Goal: Answer question/provide support: Share knowledge or assist other users

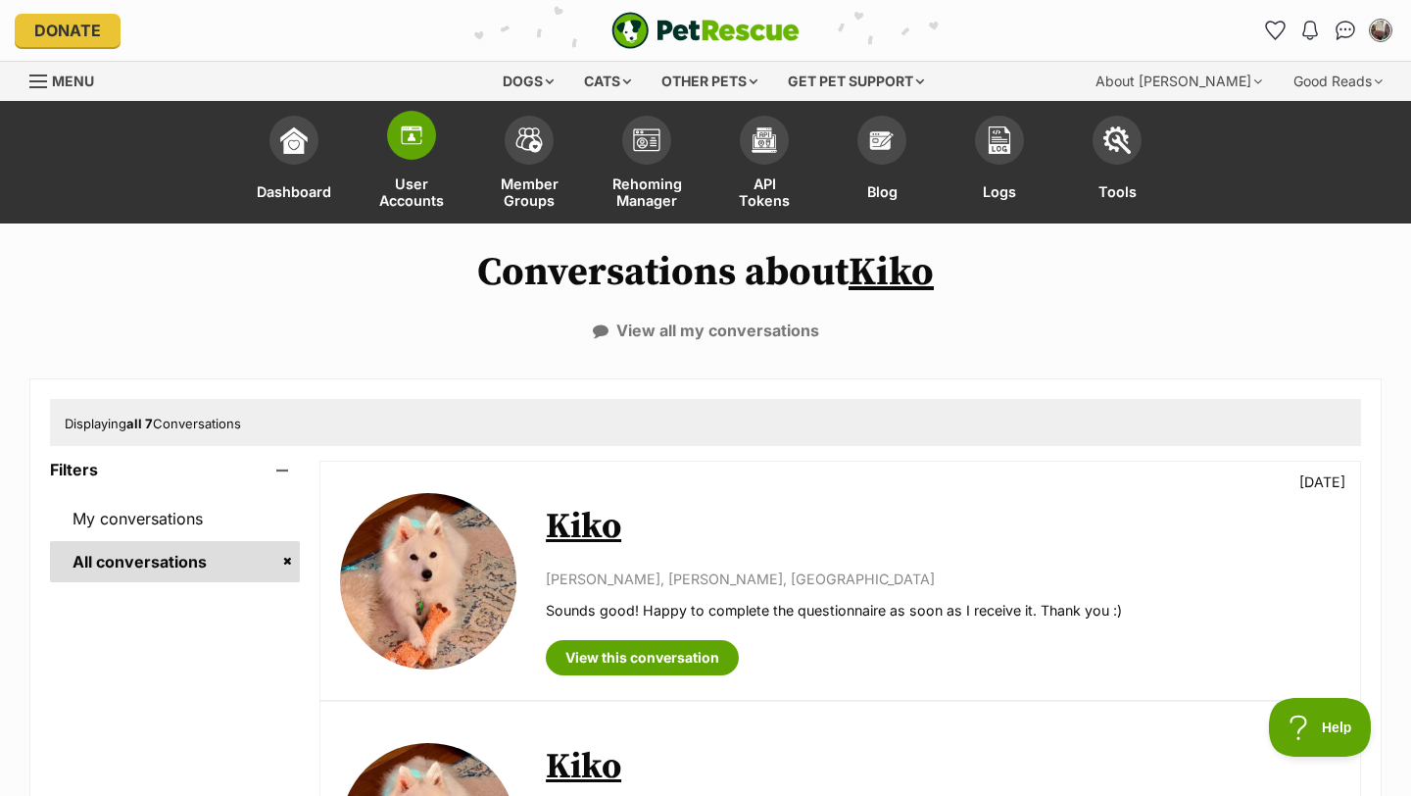
click at [421, 123] on img at bounding box center [411, 134] width 27 height 27
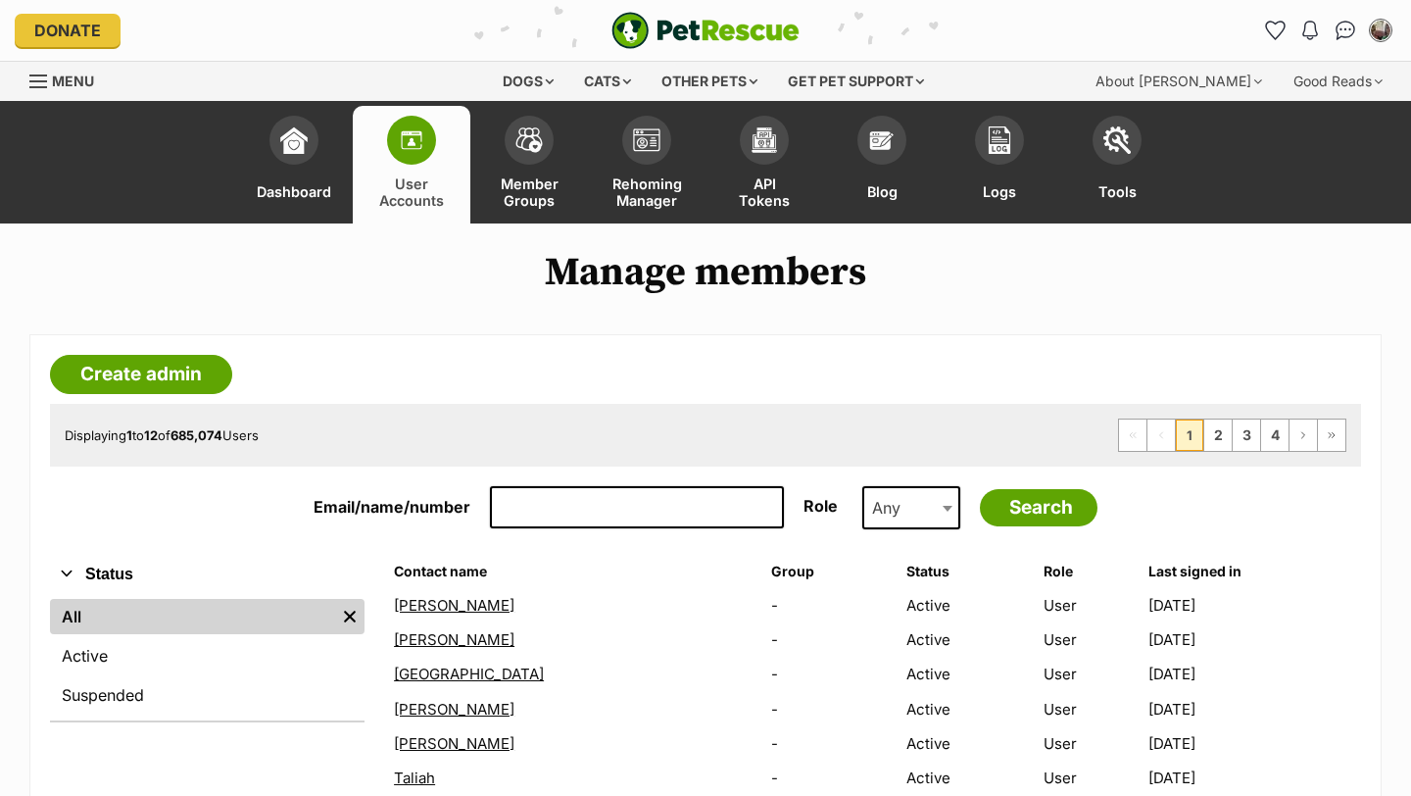
click at [627, 509] on input "Email/name/number" at bounding box center [637, 507] width 294 height 43
paste input "kim.hawkins@gmail.com"
type input "kim.hawkins@gmail.com"
click at [980, 489] on input "Search" at bounding box center [1039, 507] width 118 height 37
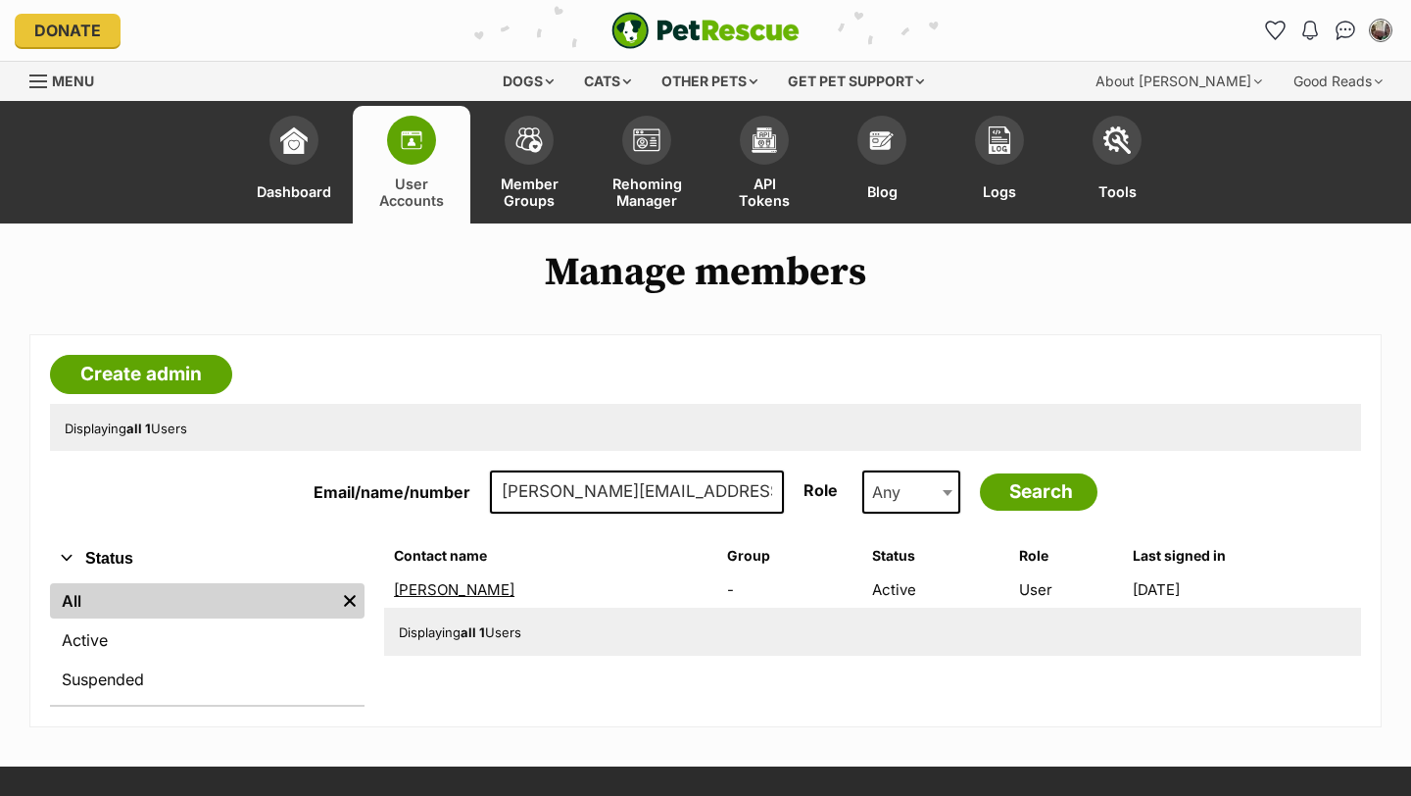
click at [449, 592] on link "[PERSON_NAME]" at bounding box center [454, 589] width 121 height 19
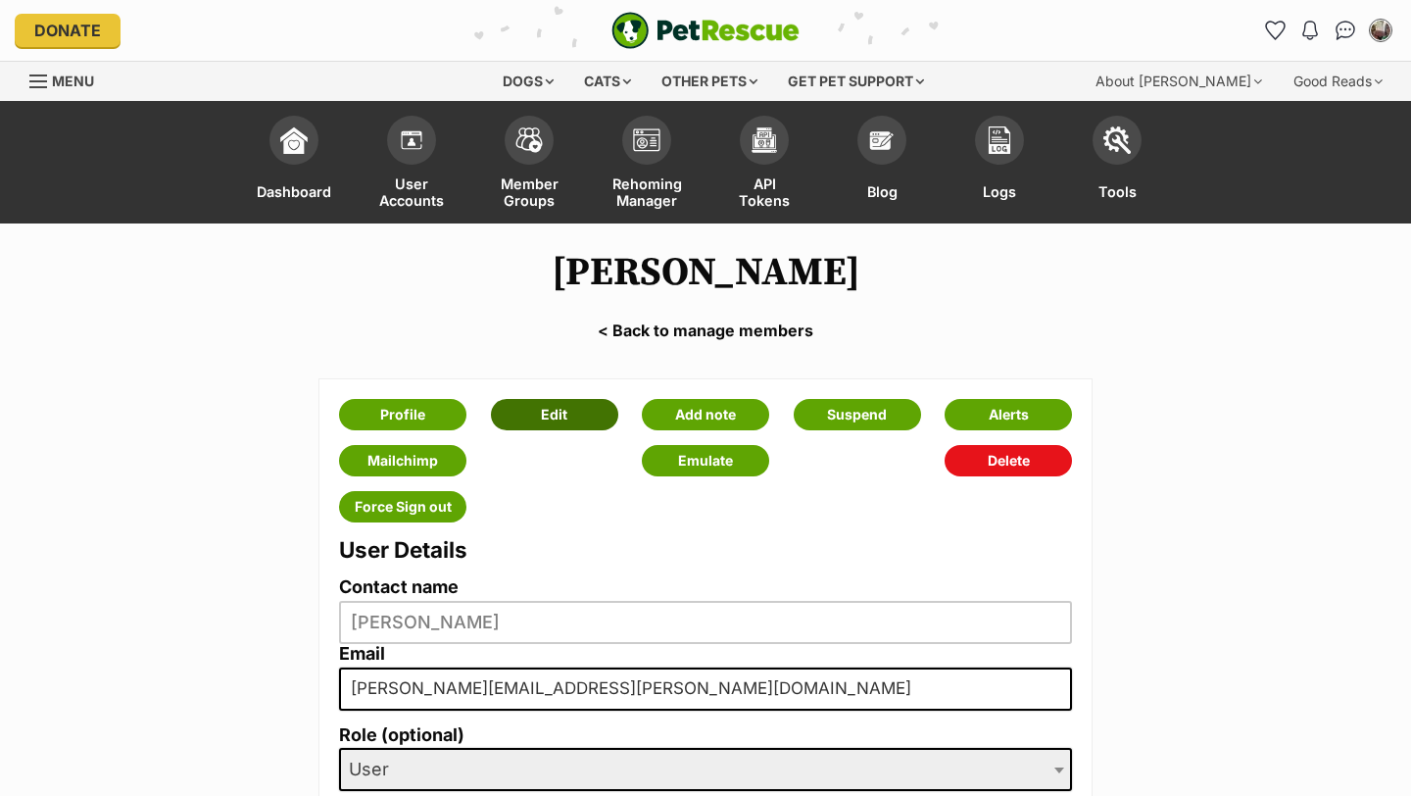
click at [547, 408] on link "Edit" at bounding box center [554, 414] width 127 height 31
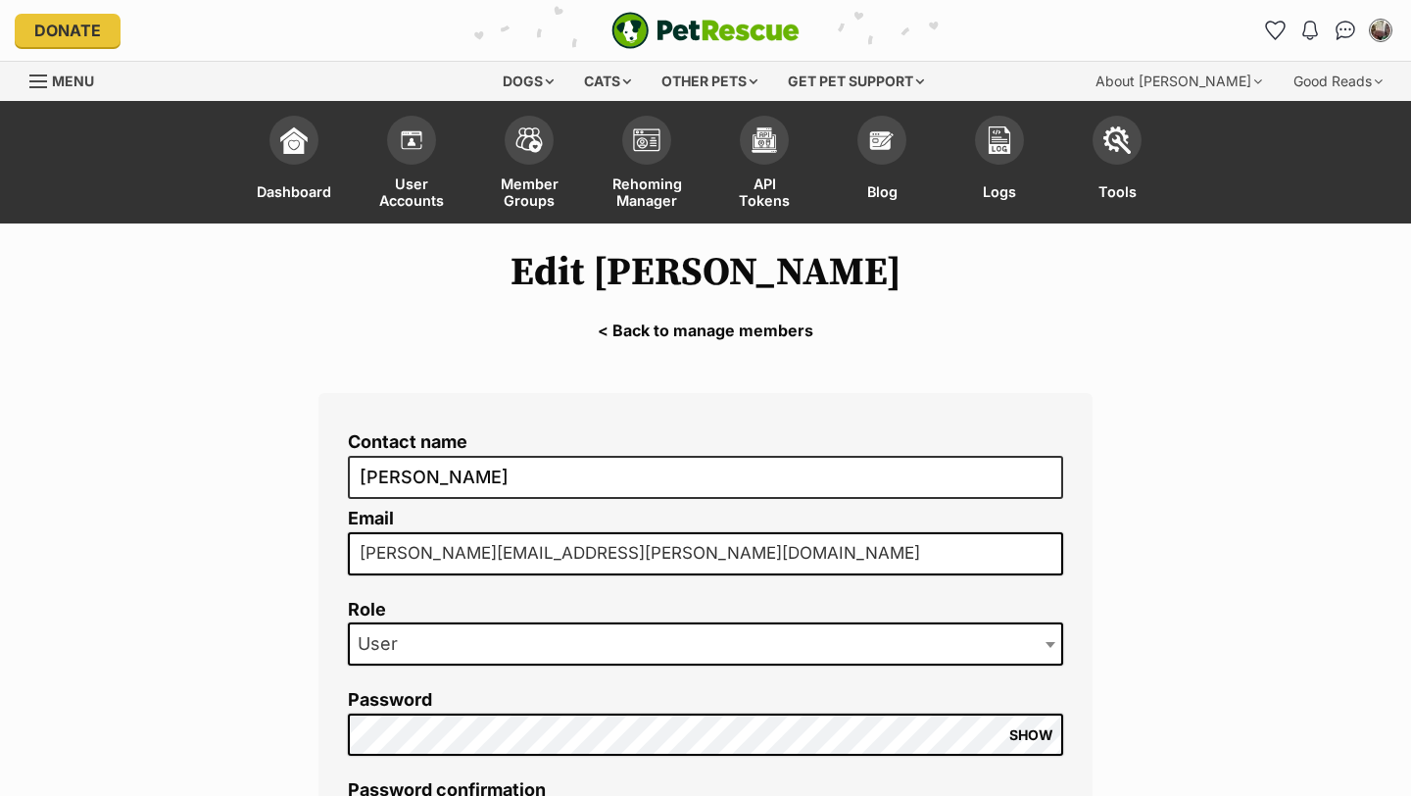
drag, startPoint x: 564, startPoint y: 556, endPoint x: 341, endPoint y: 564, distance: 223.6
click at [341, 564] on div "Contact name Kim Hawkins Email kim.hawkins@gmail.com Role PetRescue Admin Minio…" at bounding box center [705, 647] width 774 height 508
drag, startPoint x: 561, startPoint y: 549, endPoint x: 364, endPoint y: 559, distance: 197.2
click at [364, 559] on input "kim.hawkins@gmail.com" at bounding box center [705, 553] width 715 height 43
click at [556, 548] on input "kim.hawkins@gmail.com" at bounding box center [705, 553] width 715 height 43
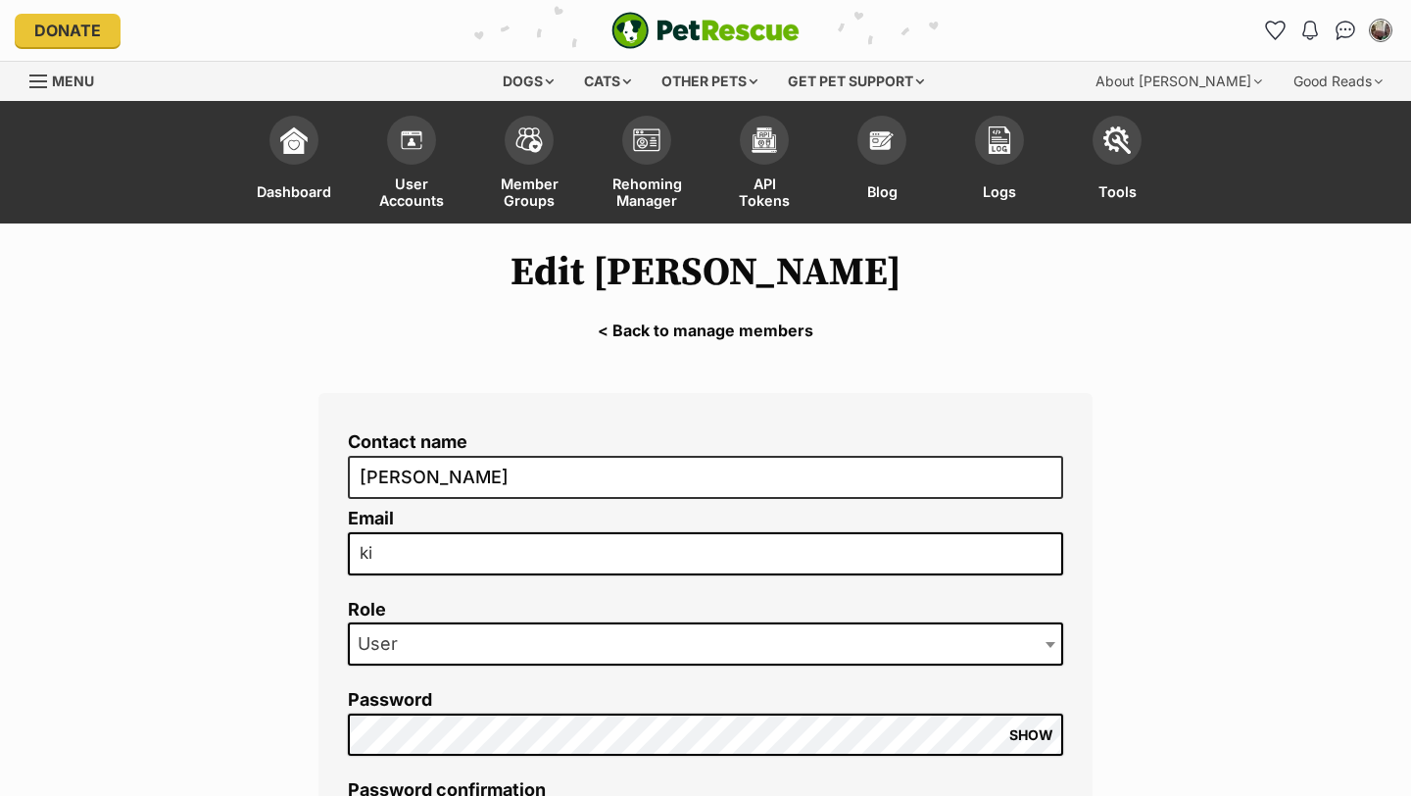
type input "k"
paste input "[EMAIL_ADDRESS][DOMAIN_NAME]"
type input "[EMAIL_ADDRESS][DOMAIN_NAME]"
click at [127, 613] on main "Edit Kim Hawkins < Back to manage members Contact name Kim Hawkins Email mrkimh…" at bounding box center [705, 799] width 1411 height 1153
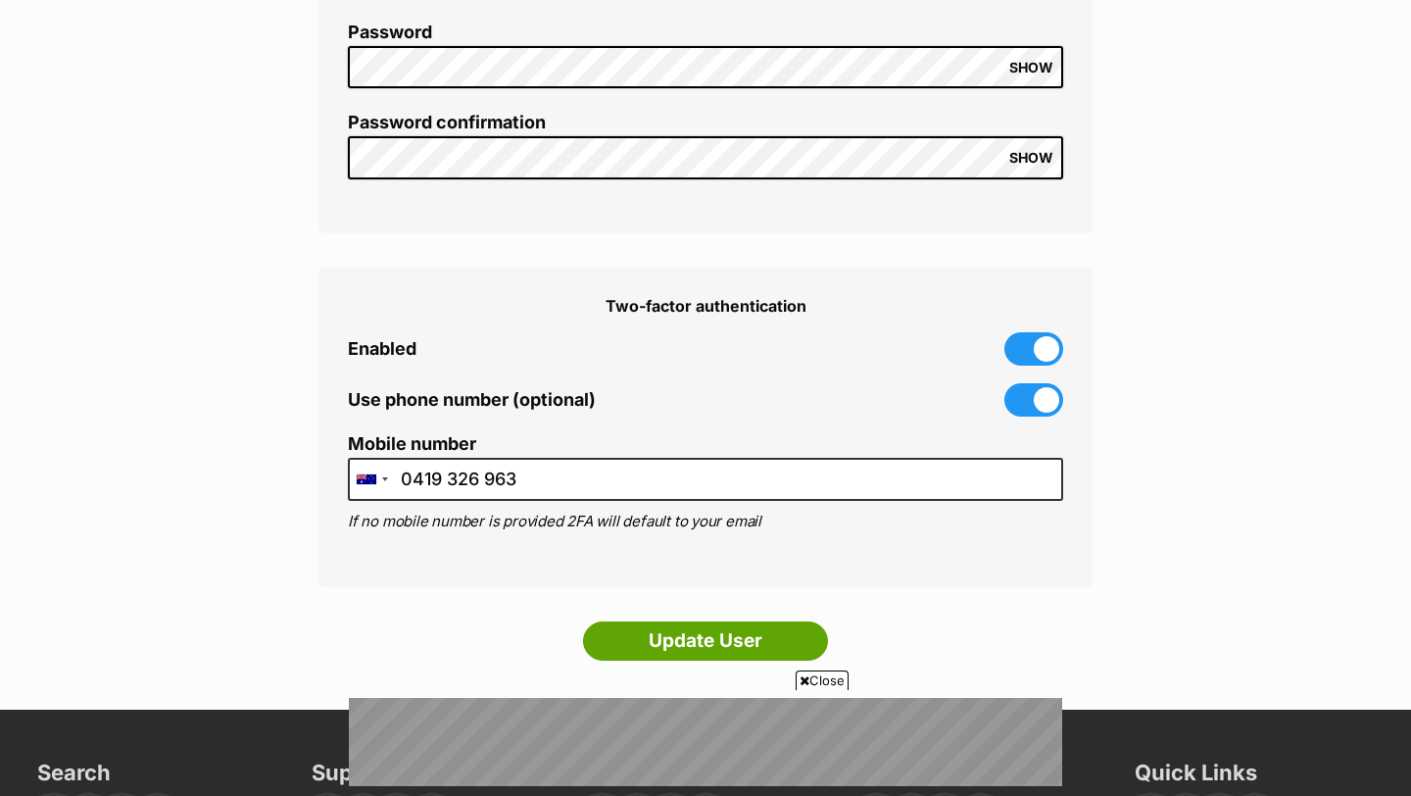
scroll to position [705, 0]
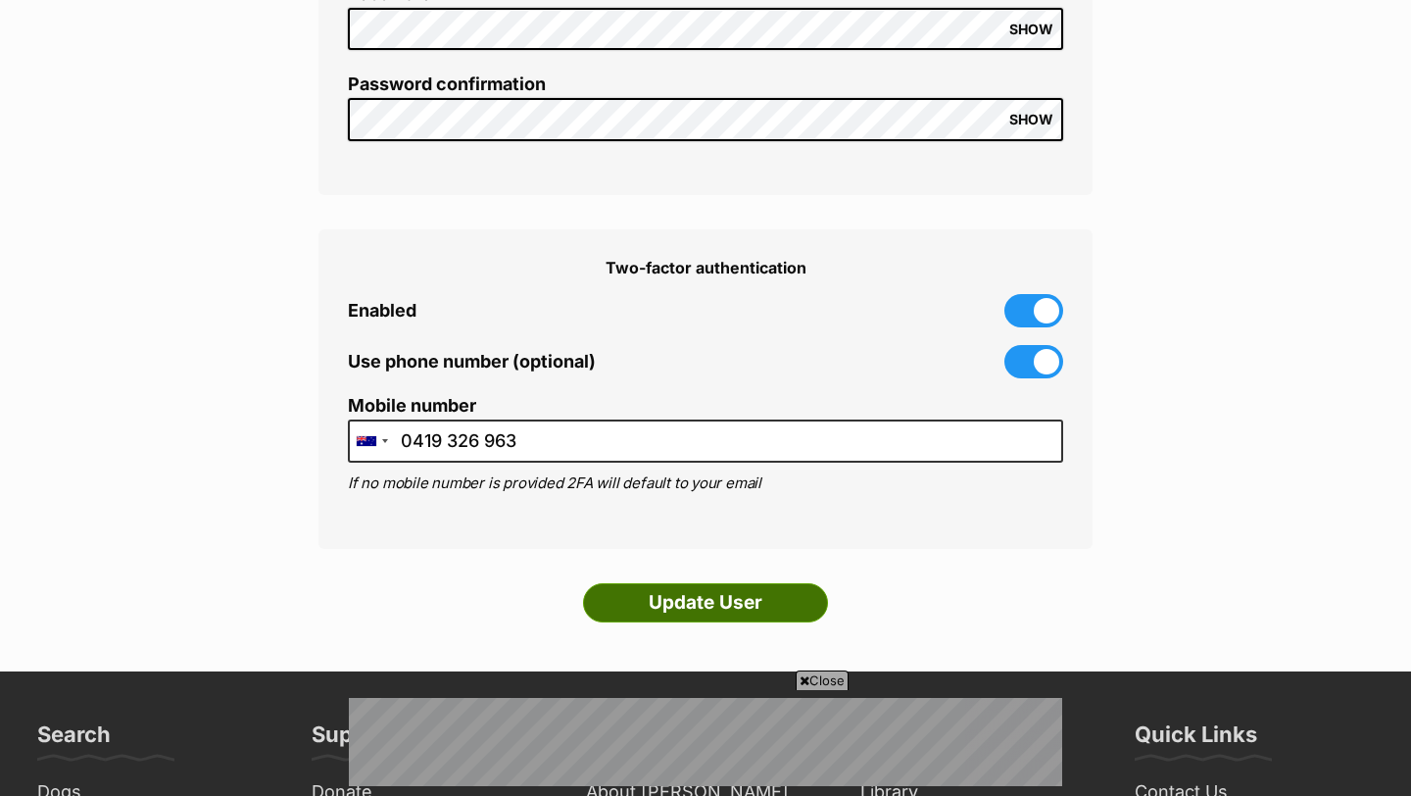
click at [676, 606] on input "Update User" at bounding box center [705, 602] width 245 height 39
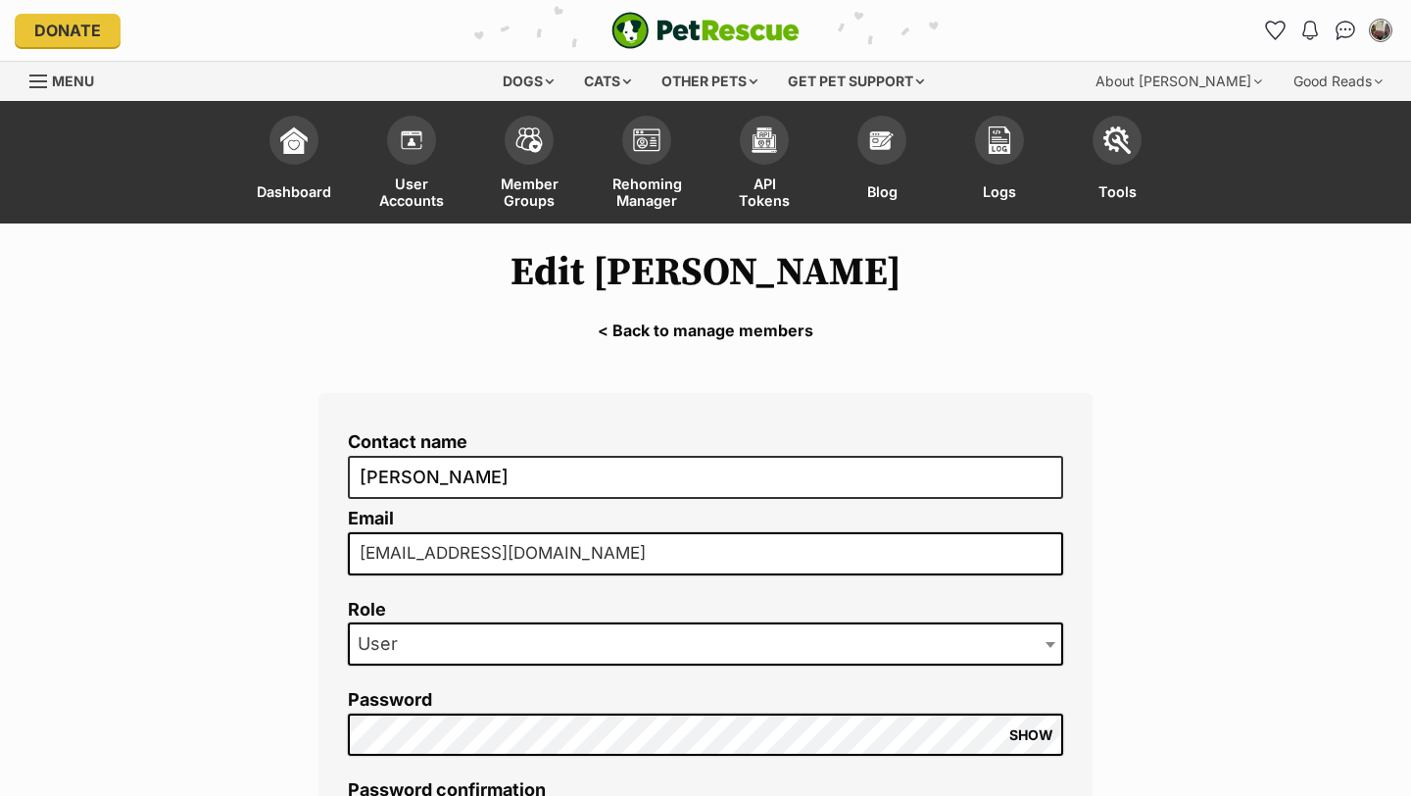
click at [50, 75] on link "Menu" at bounding box center [68, 79] width 78 height 35
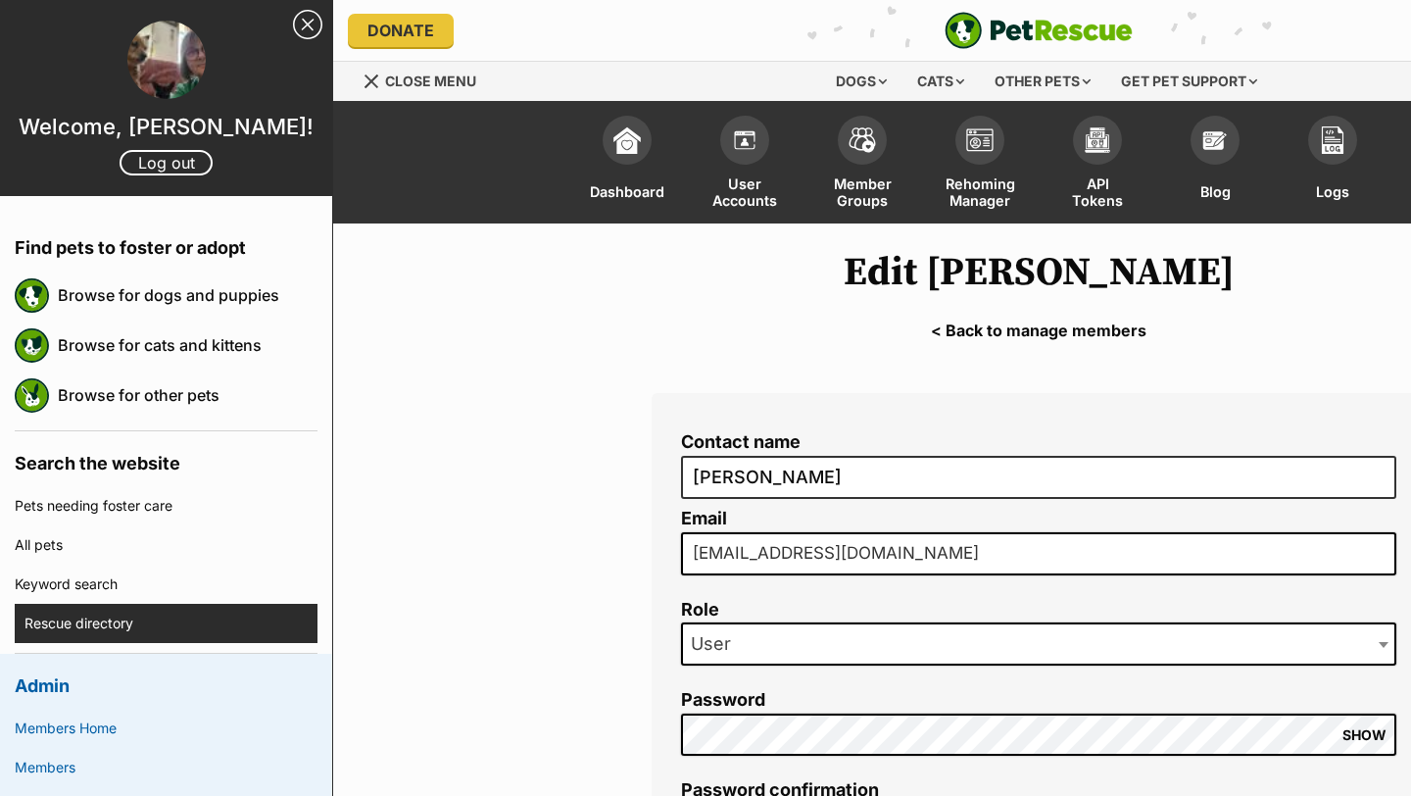
click at [60, 632] on link "Rescue directory" at bounding box center [170, 623] width 293 height 39
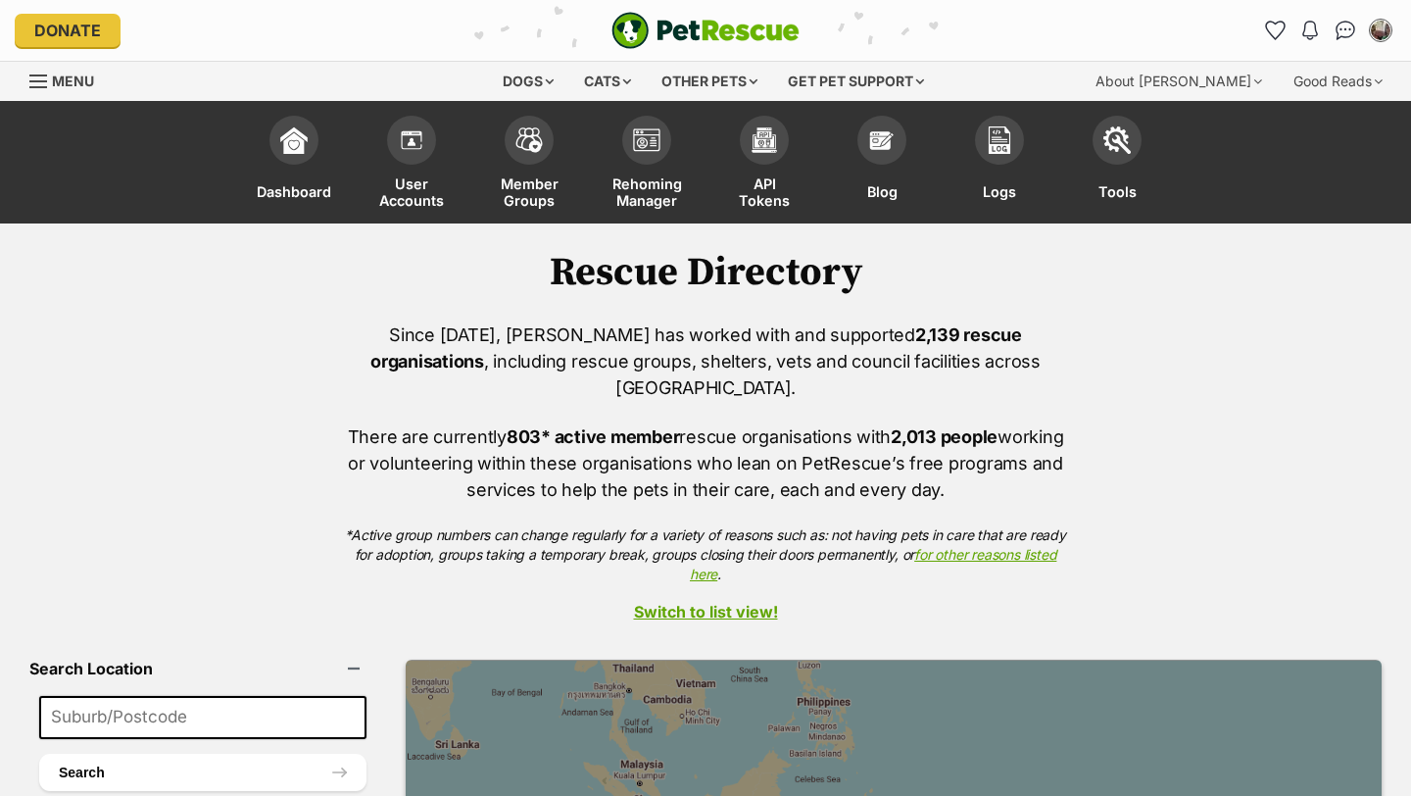
click at [62, 696] on input at bounding box center [202, 717] width 327 height 43
type input "altona meadows"
click at [39, 753] on button "Search" at bounding box center [202, 771] width 327 height 37
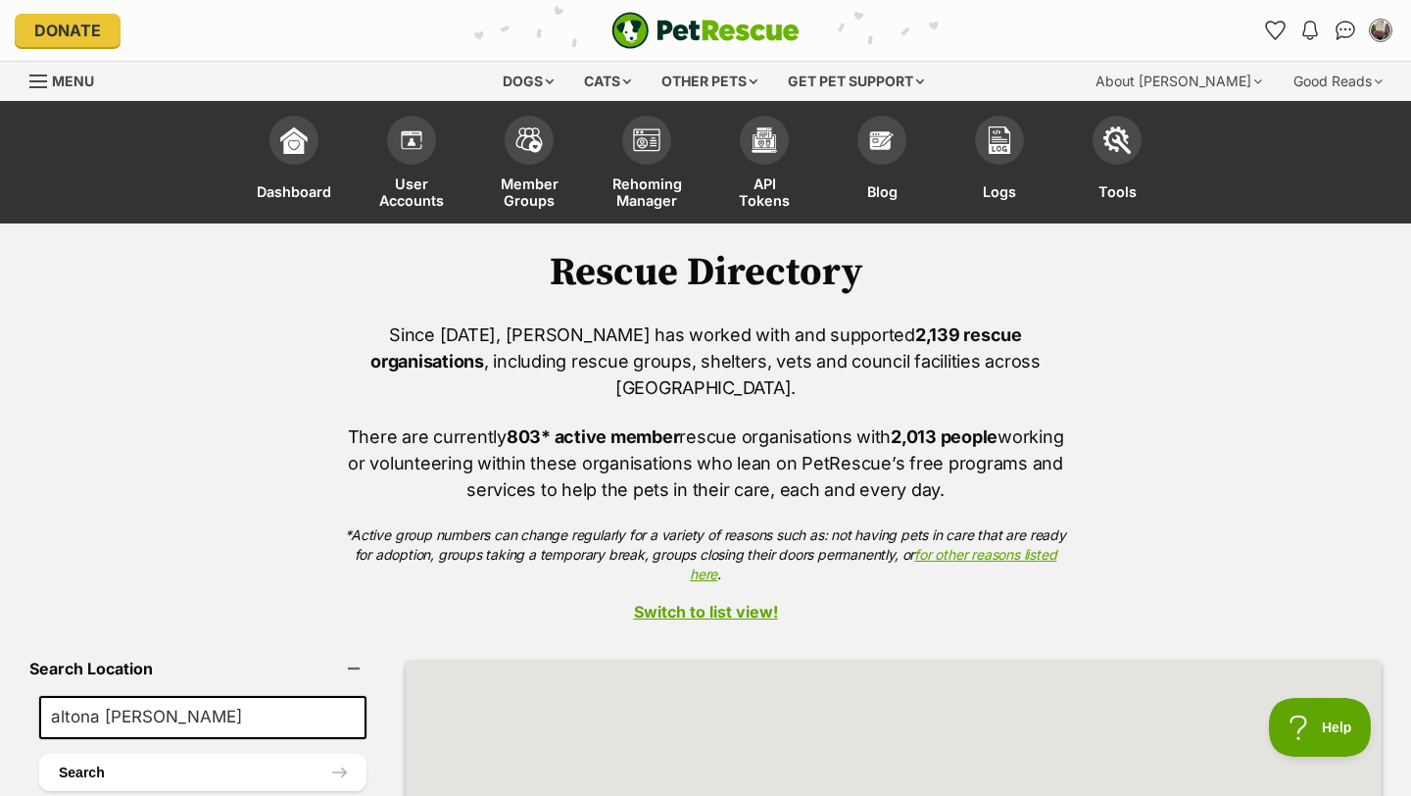
click at [100, 441] on div "Since 2004, PetRescue has worked with and supported 2,139 rescue organisations …" at bounding box center [705, 453] width 1411 height 264
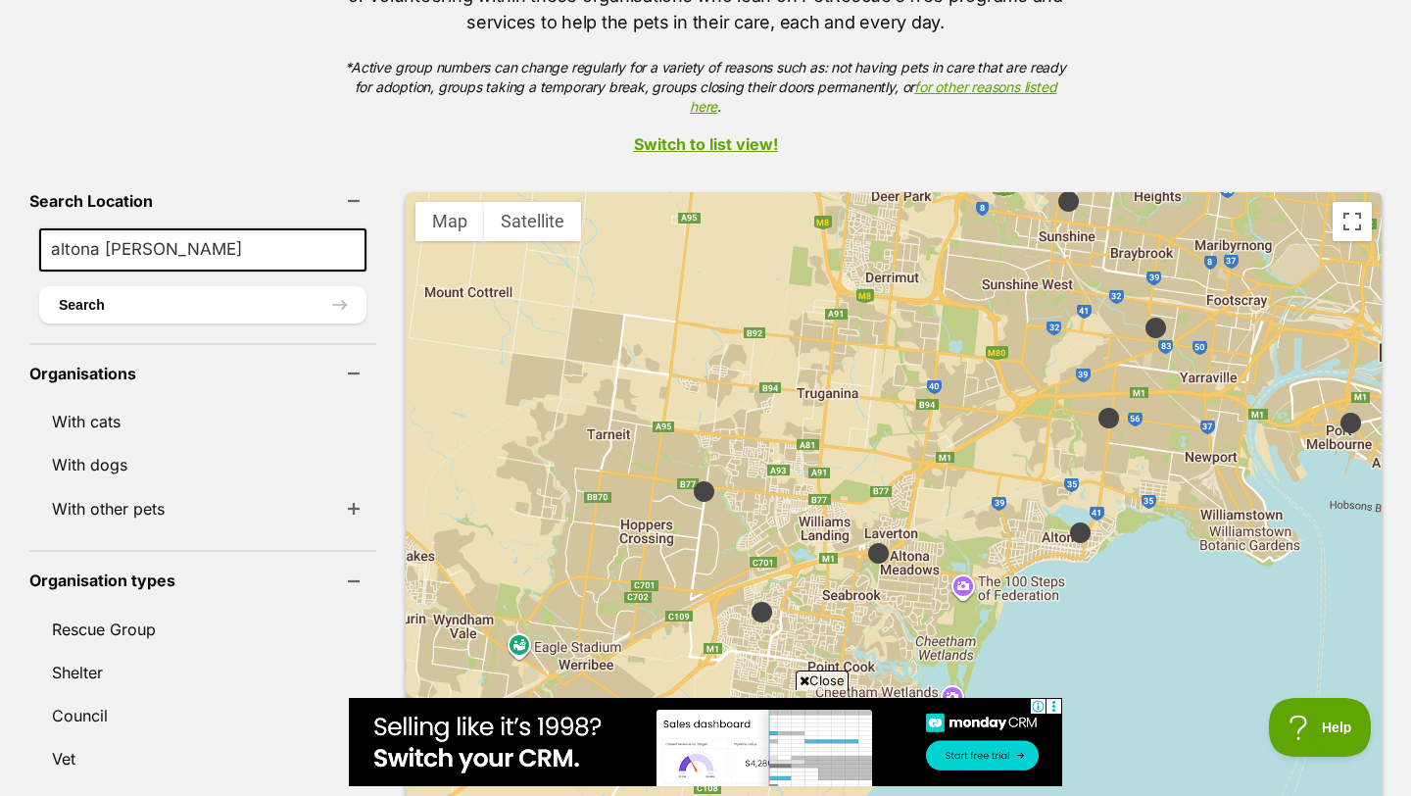
scroll to position [470, 0]
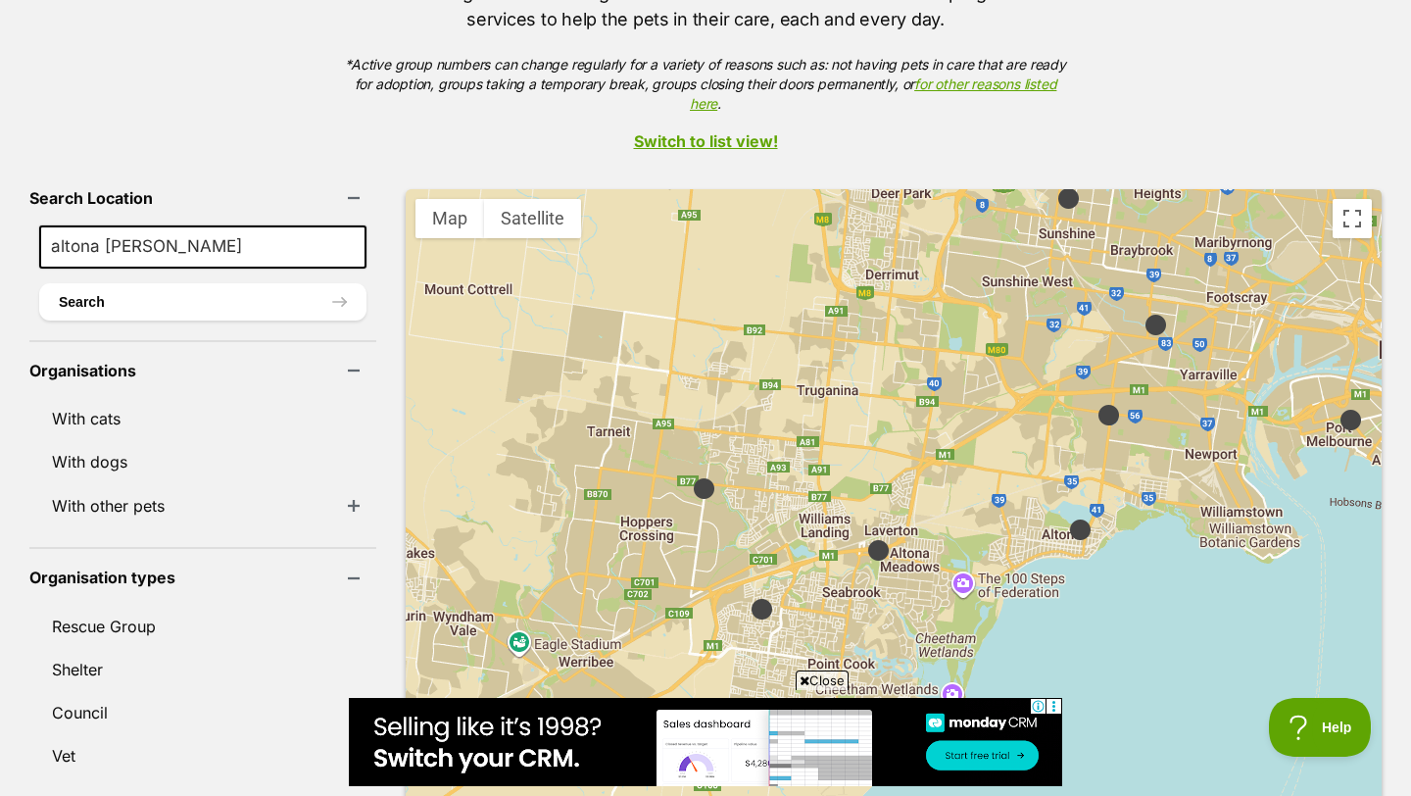
click at [866, 538] on img at bounding box center [878, 550] width 24 height 24
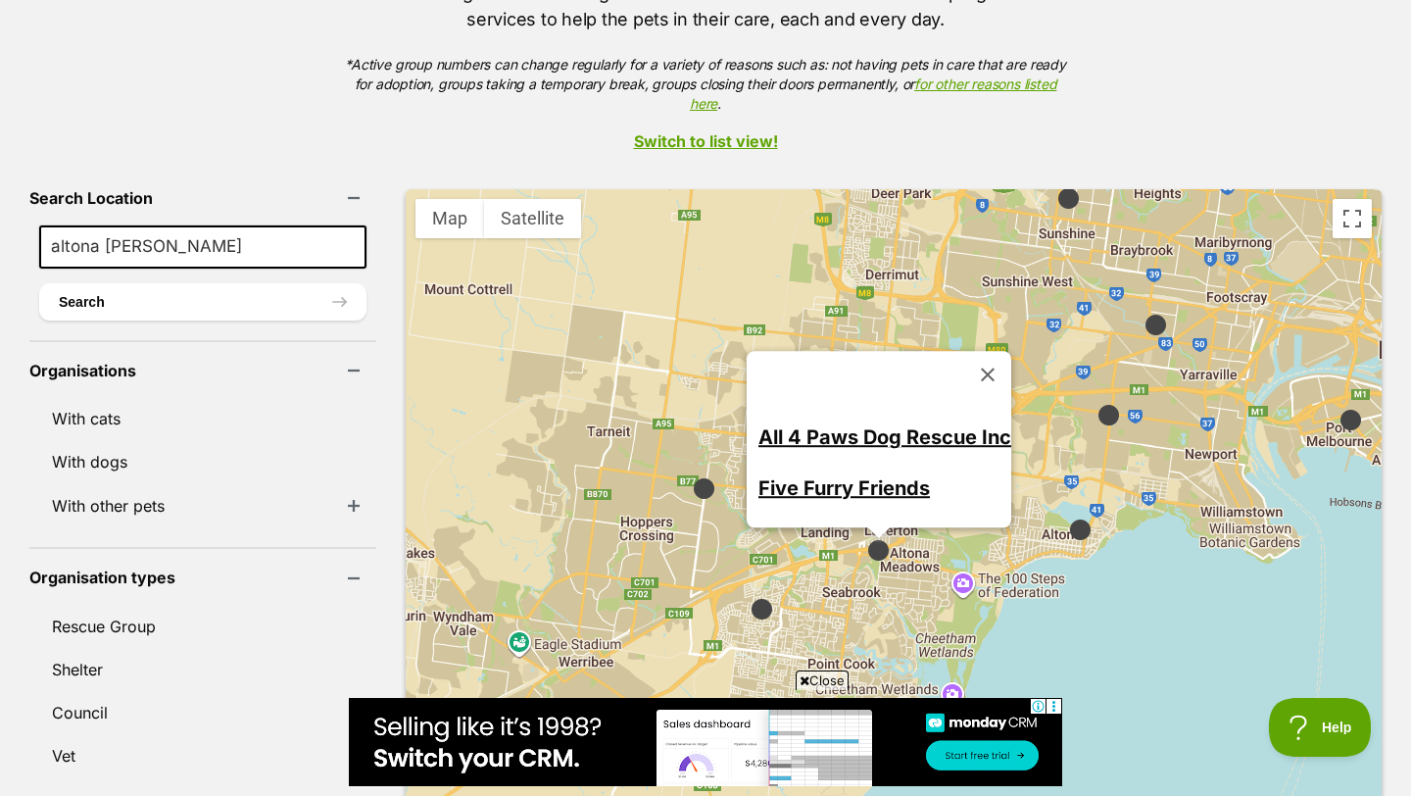
click at [880, 132] on link "Switch to list view!" at bounding box center [705, 141] width 1411 height 18
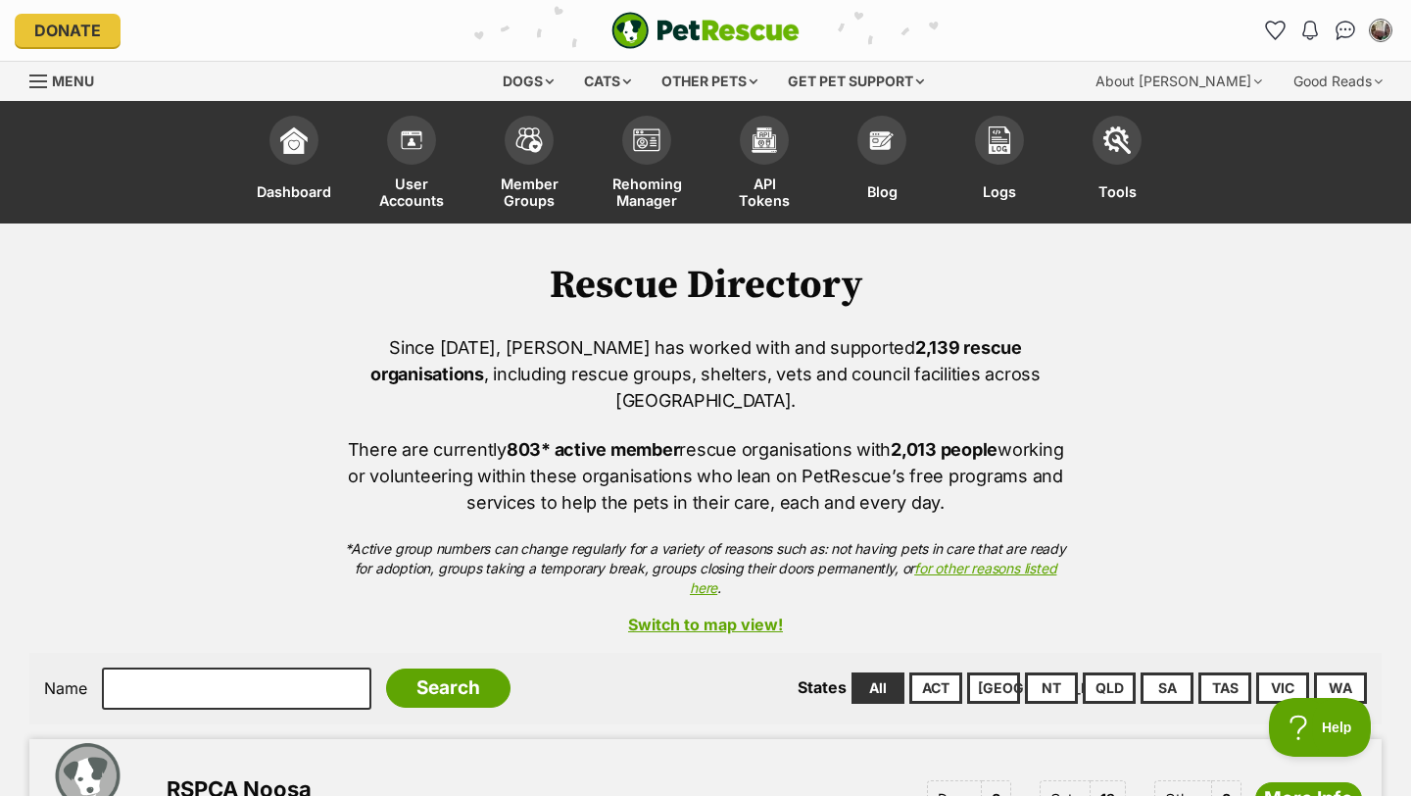
click at [672, 615] on link "Switch to map view!" at bounding box center [705, 624] width 1352 height 18
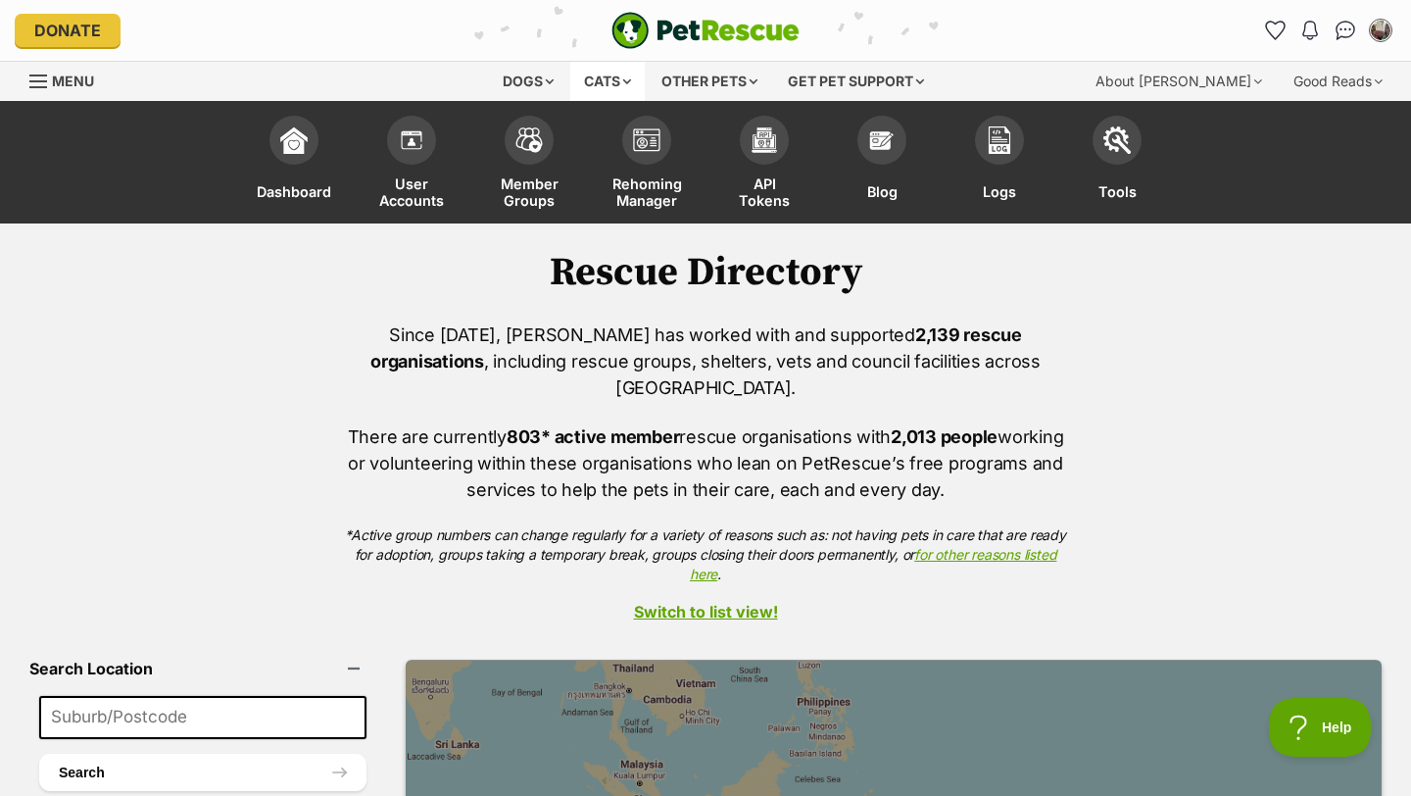
click at [601, 73] on div "Cats" at bounding box center [607, 81] width 74 height 39
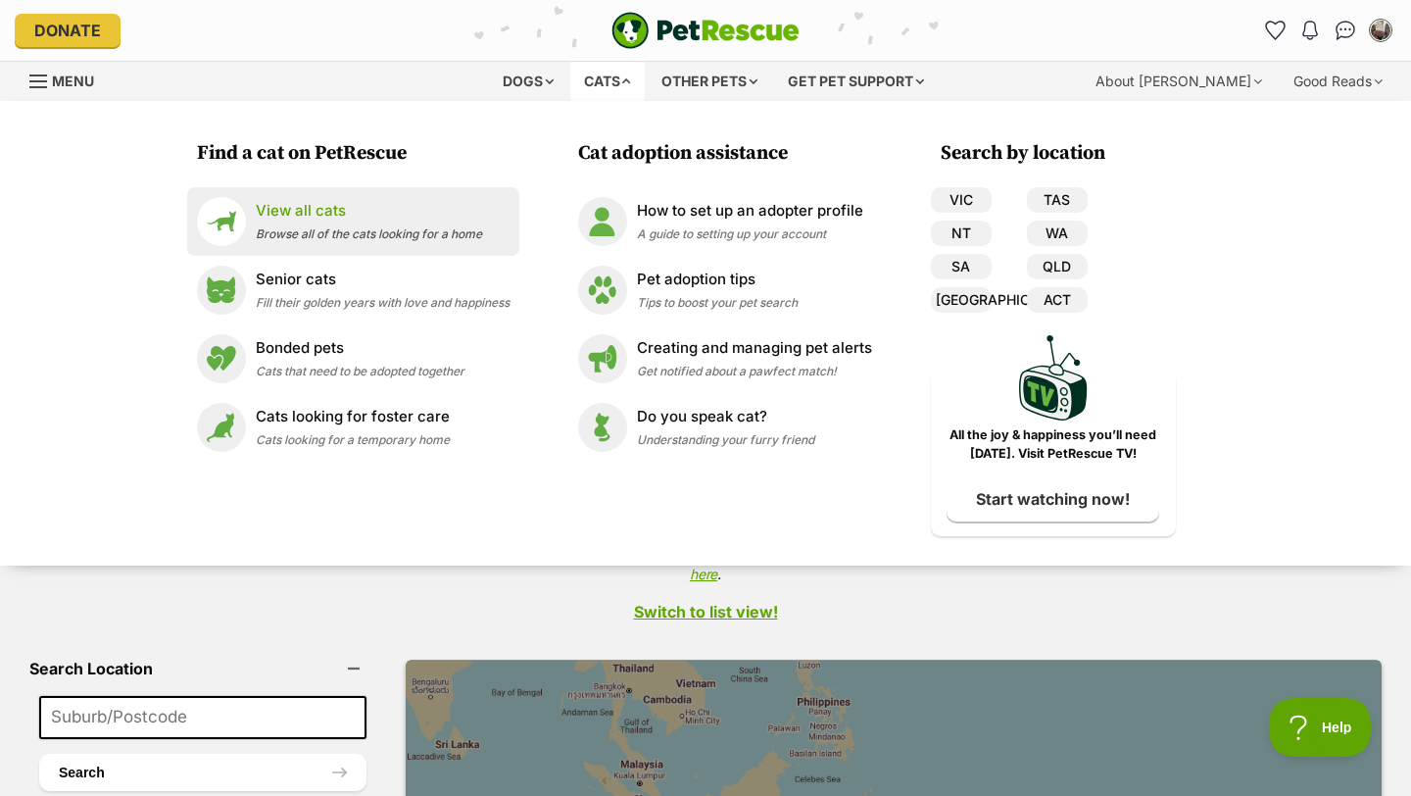
click at [330, 218] on p "View all cats" at bounding box center [369, 211] width 226 height 23
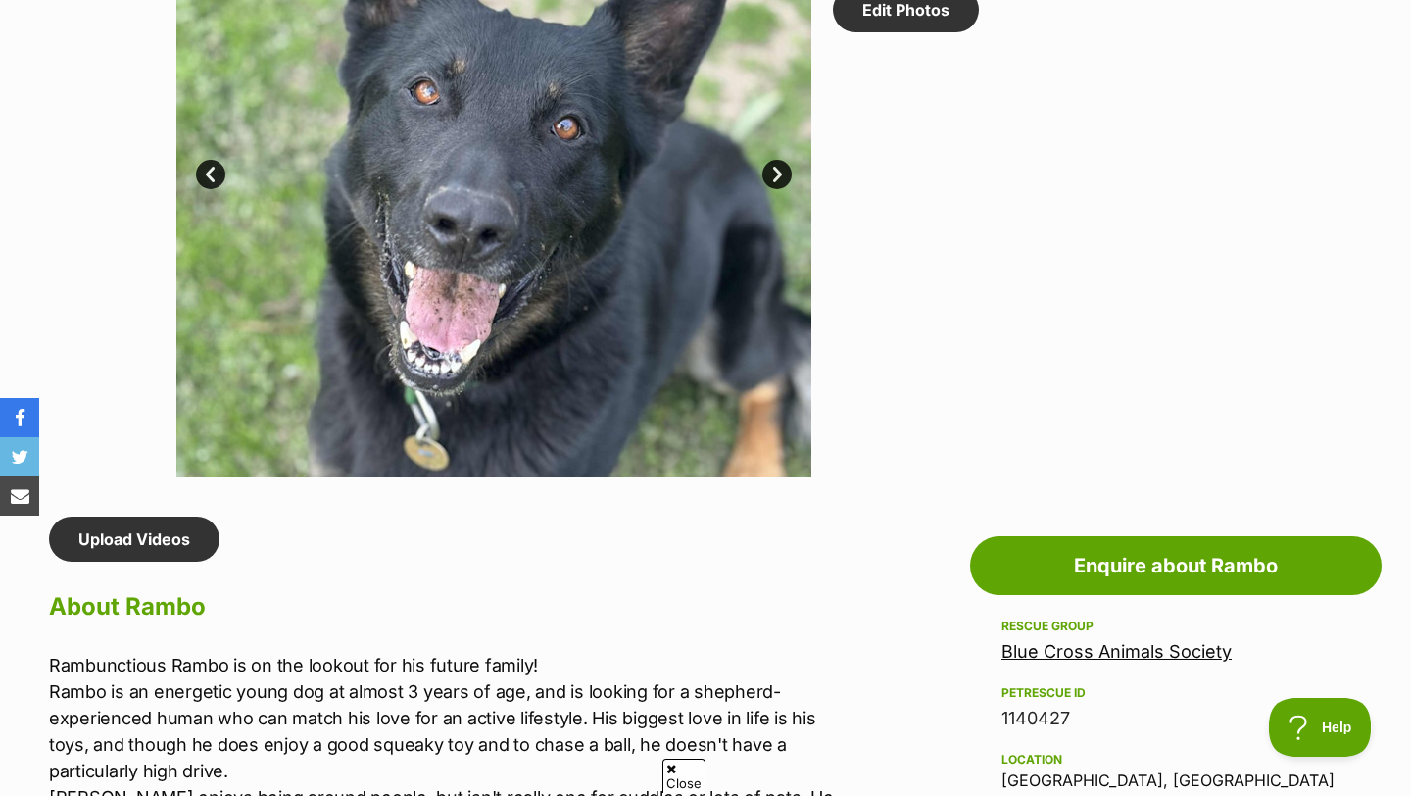
scroll to position [1507, 0]
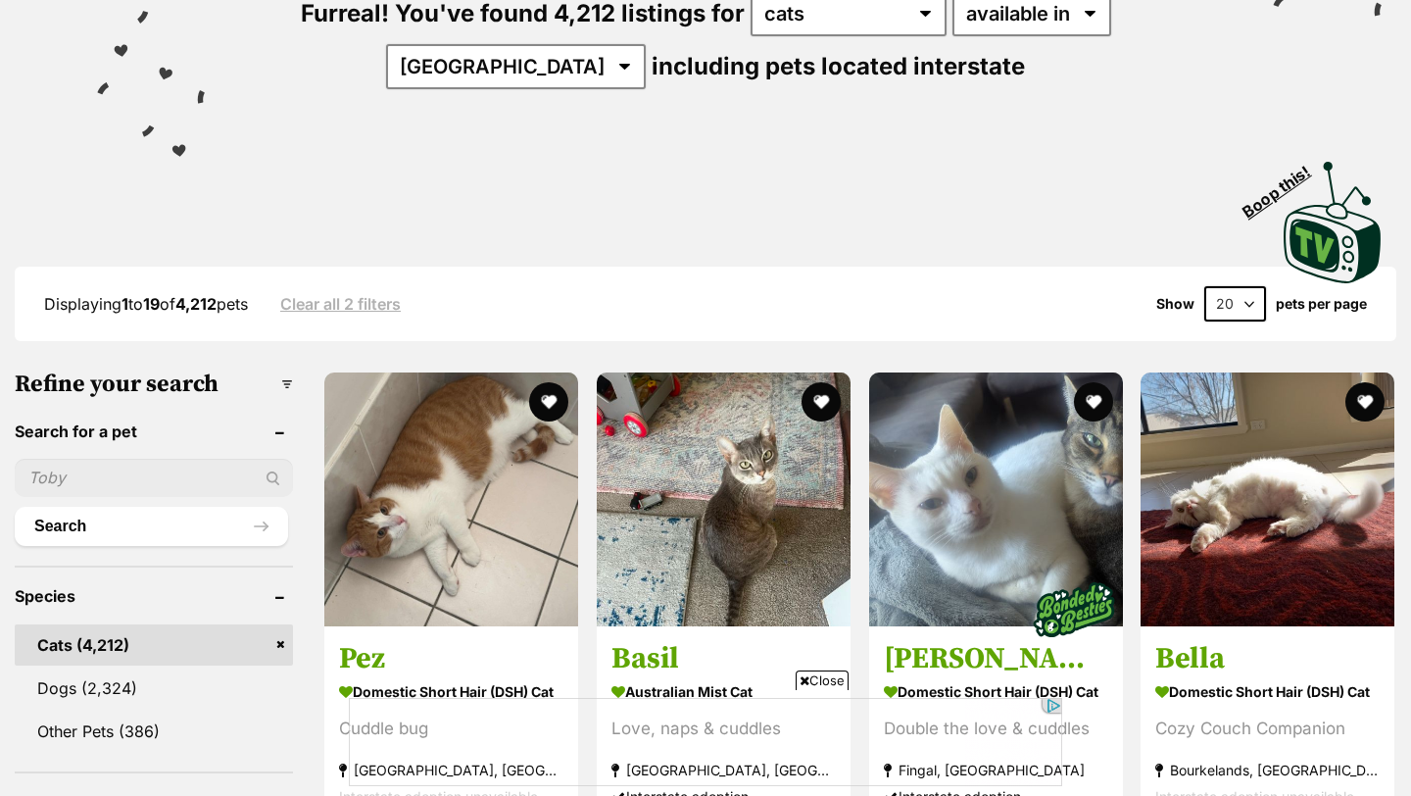
click at [67, 472] on input "text" at bounding box center [154, 477] width 278 height 37
type input "[PERSON_NAME]"
click at [15, 507] on button "Search" at bounding box center [151, 526] width 273 height 39
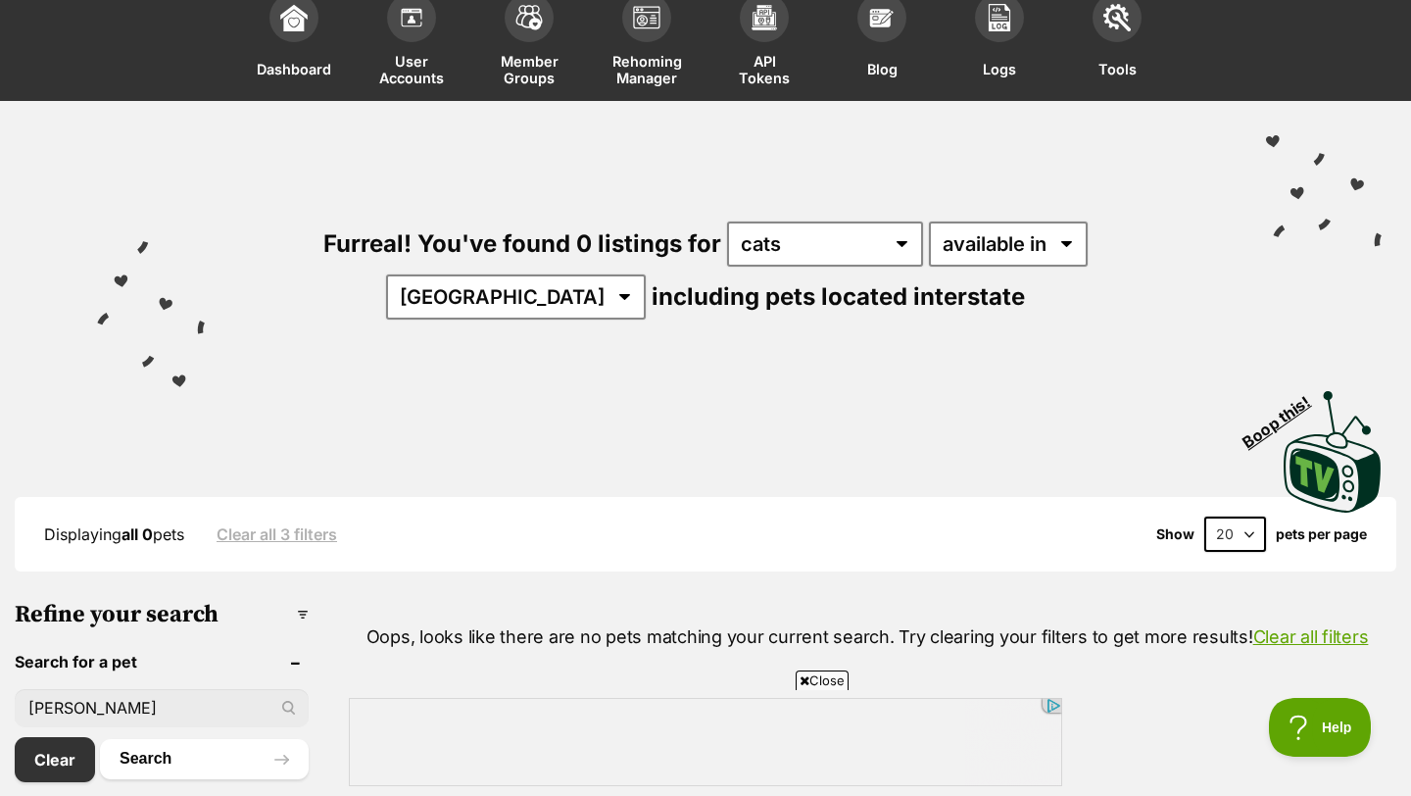
scroll to position [157, 0]
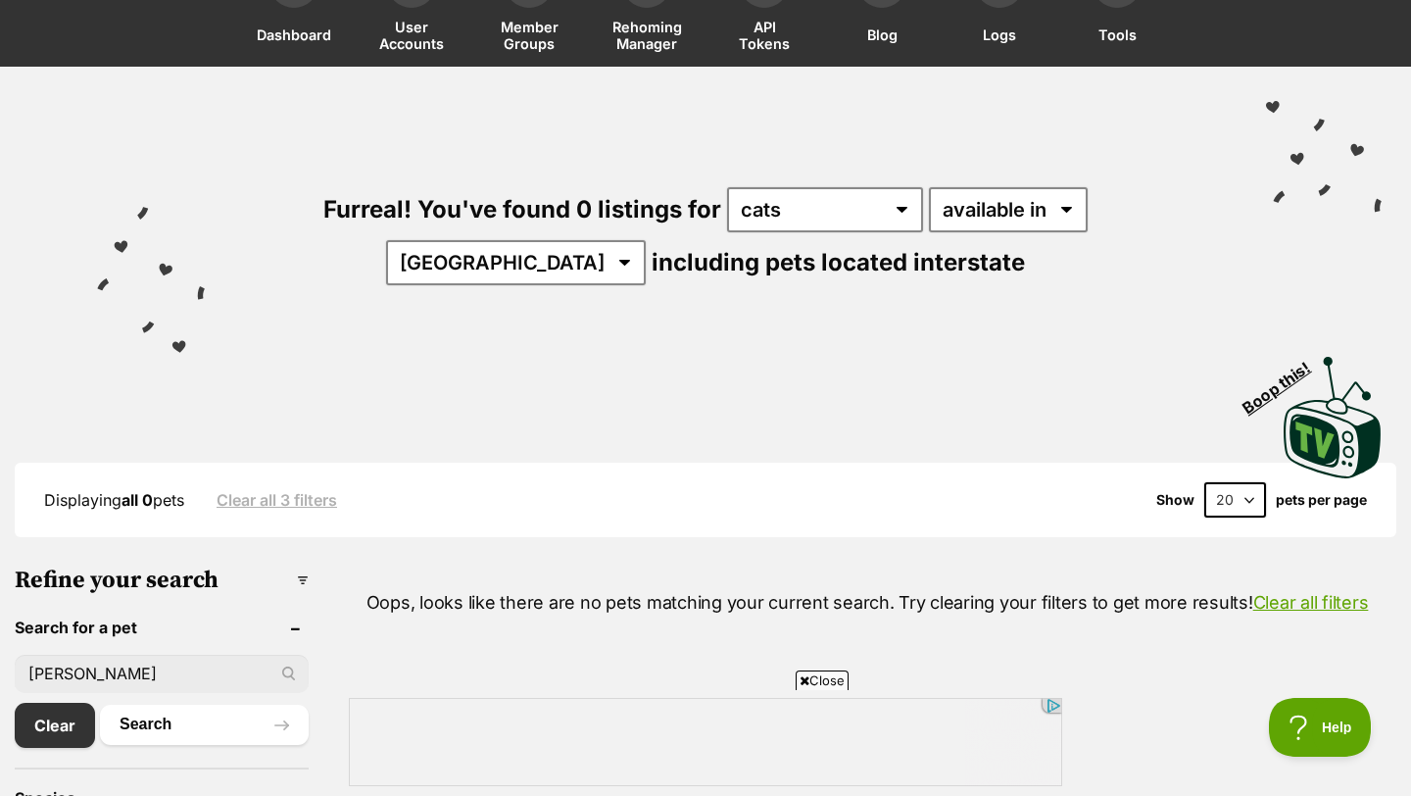
drag, startPoint x: 77, startPoint y: 672, endPoint x: 13, endPoint y: 664, distance: 65.1
type input "morticia"
click at [100, 704] on button "Search" at bounding box center [204, 723] width 209 height 39
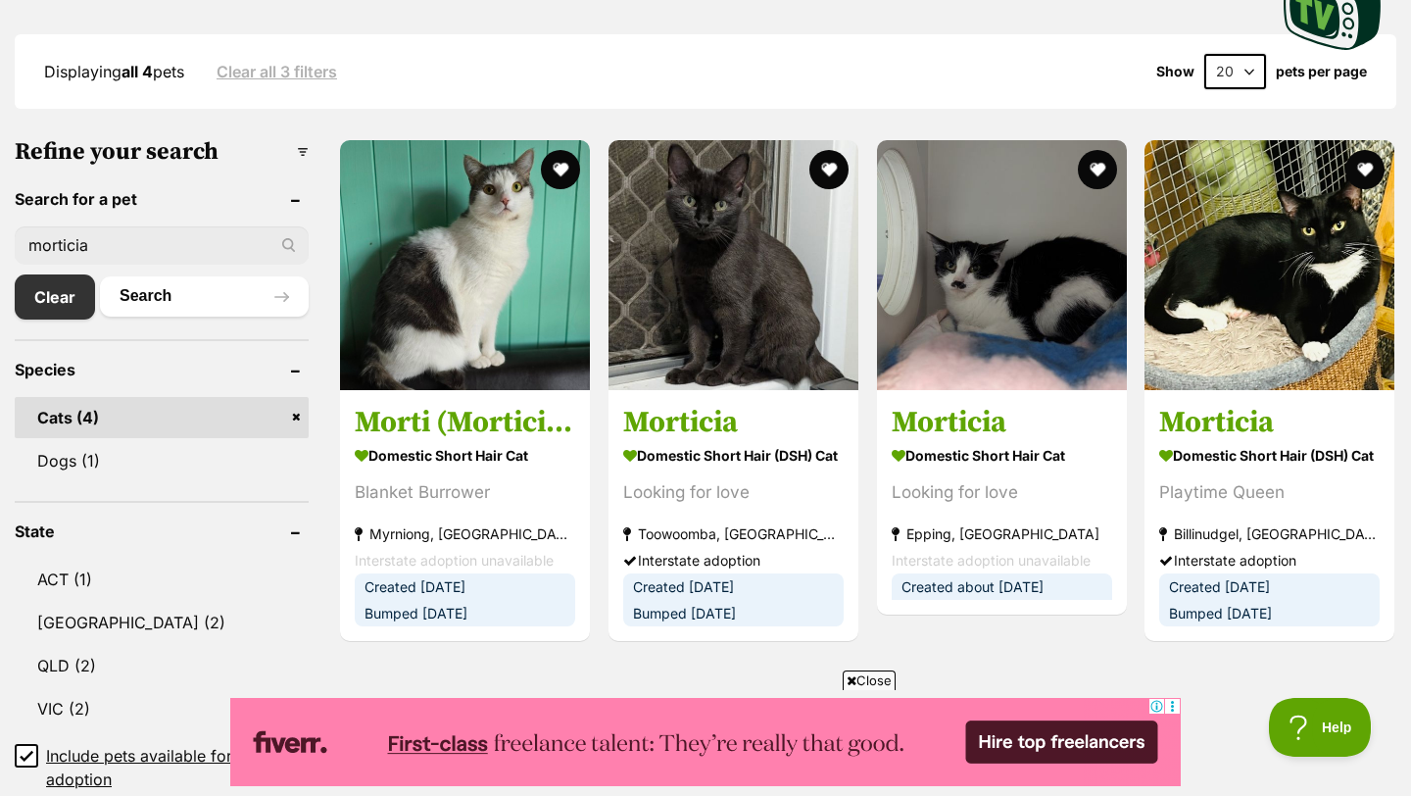
scroll to position [622, 0]
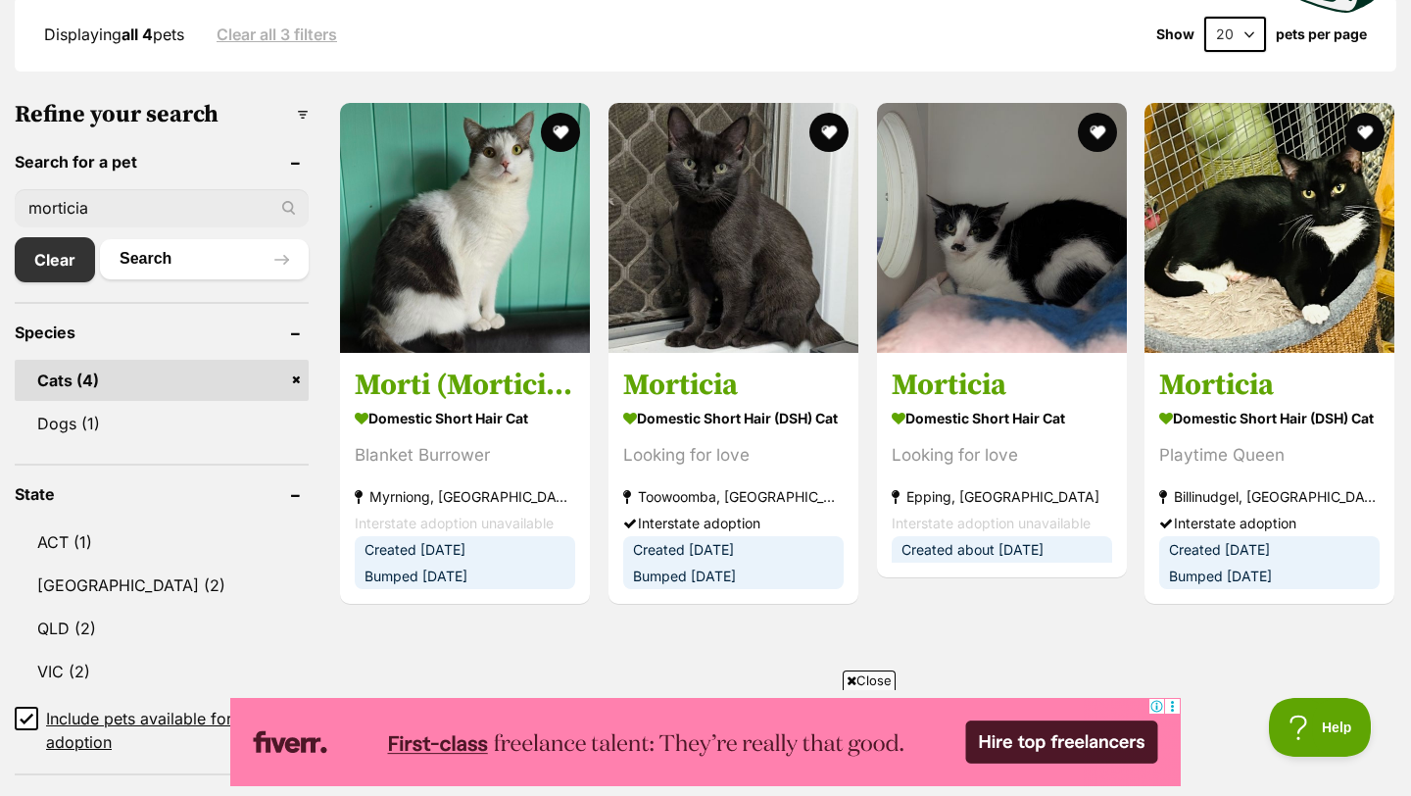
click at [804, 44] on div "Displaying all 4 pets Clear all 3 filters Show 20 40 60 pets per page" at bounding box center [706, 34] width 1382 height 35
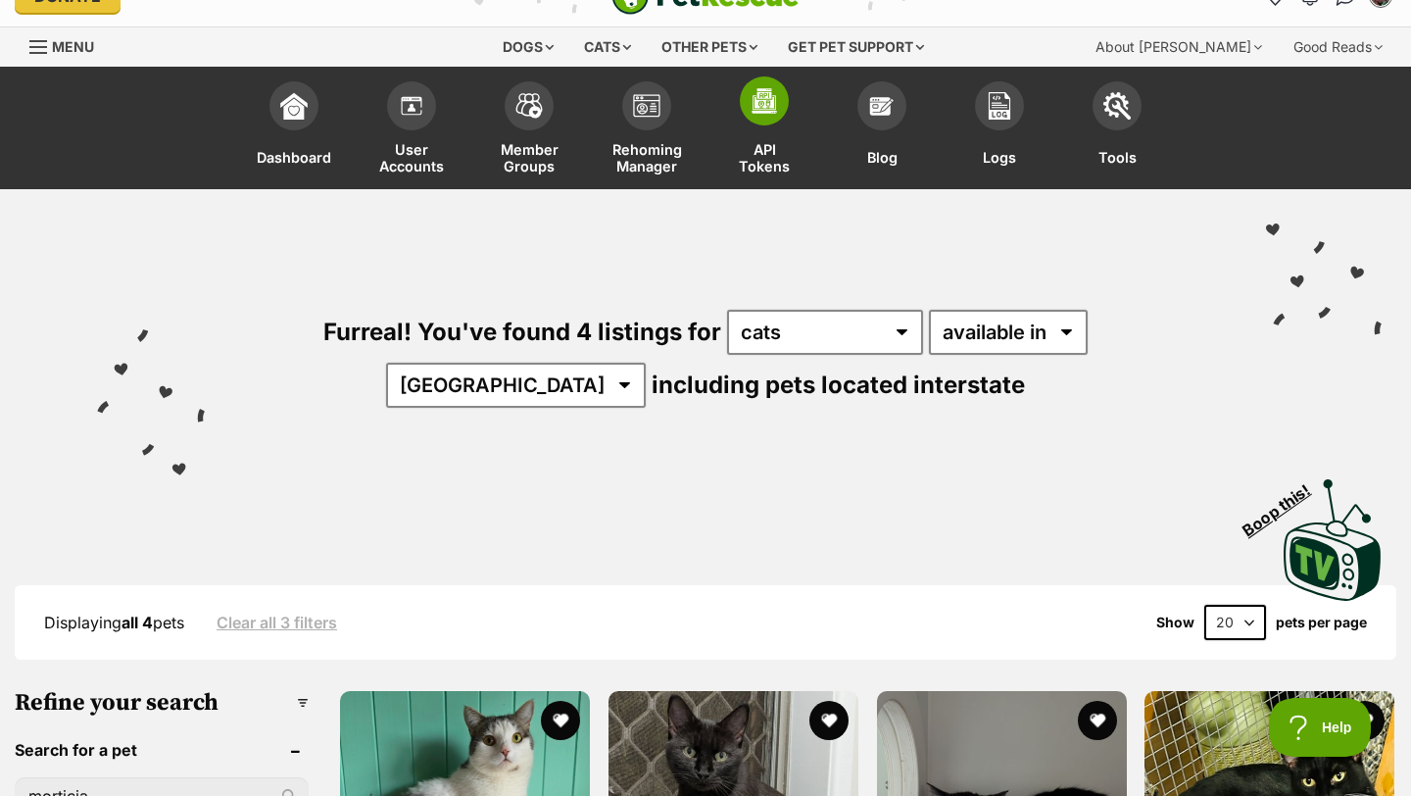
scroll to position [0, 0]
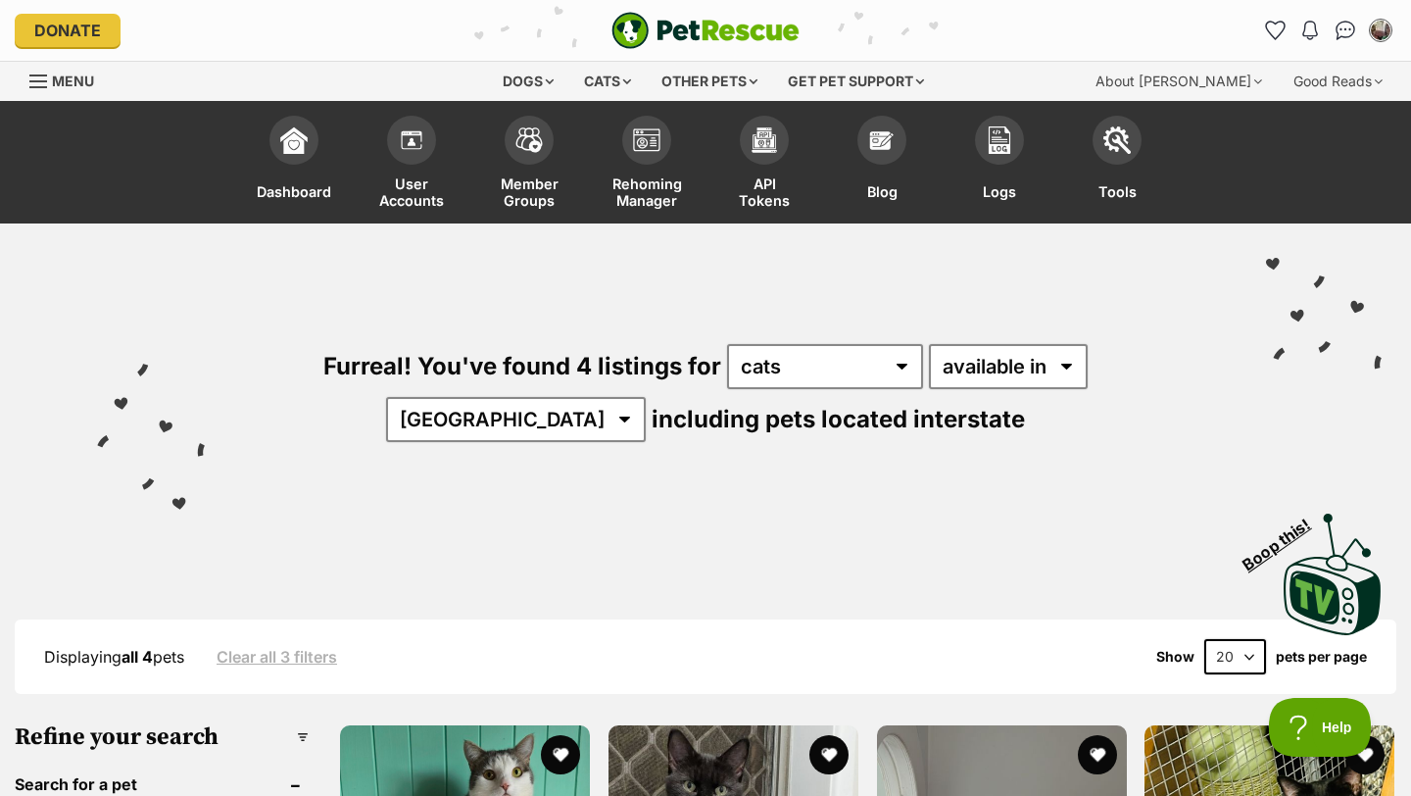
click at [692, 27] on img "PetRescue" at bounding box center [705, 30] width 188 height 37
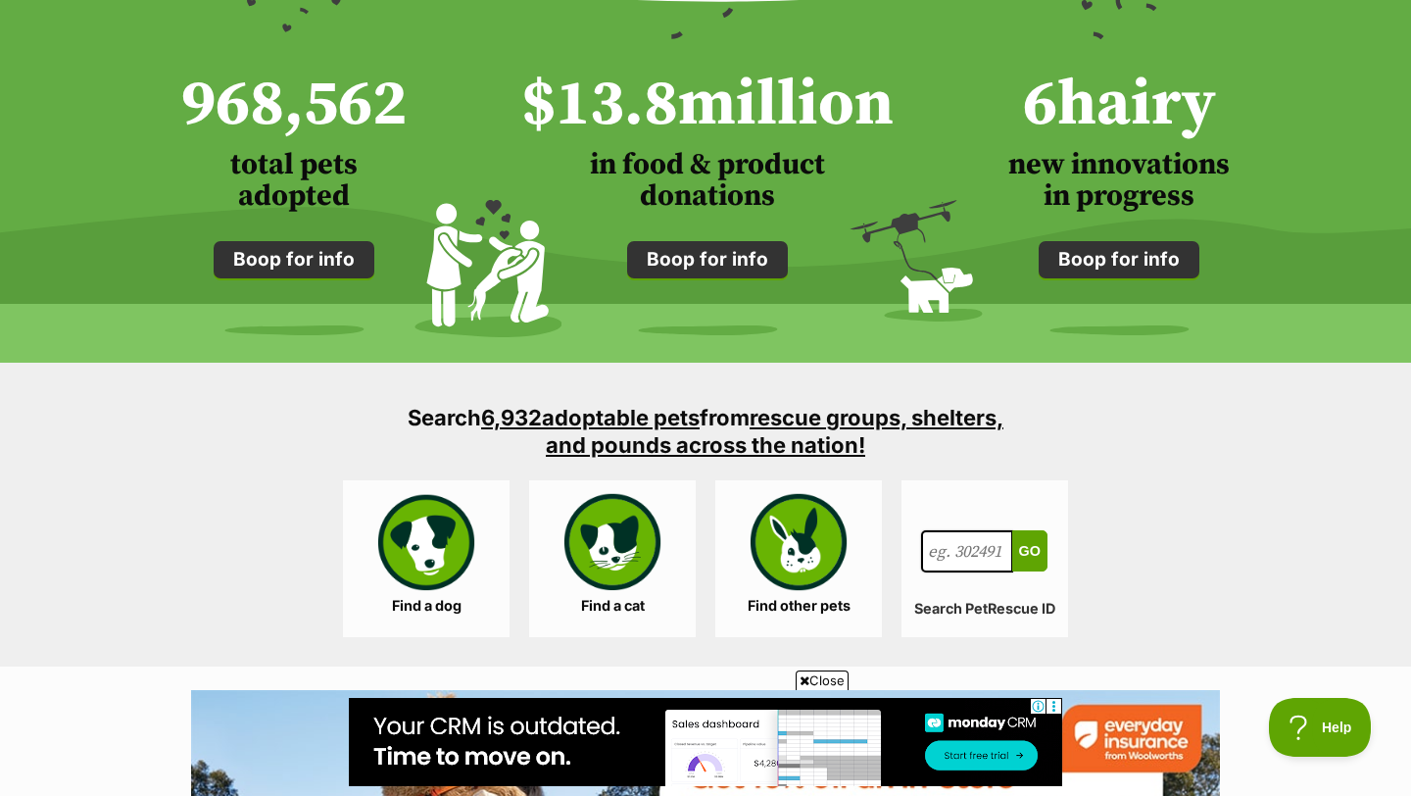
click at [953, 554] on input "Search for a pet, rescue group or article" at bounding box center [967, 551] width 92 height 43
type input "114459"
click at [1012, 530] on button "Go" at bounding box center [1029, 550] width 35 height 41
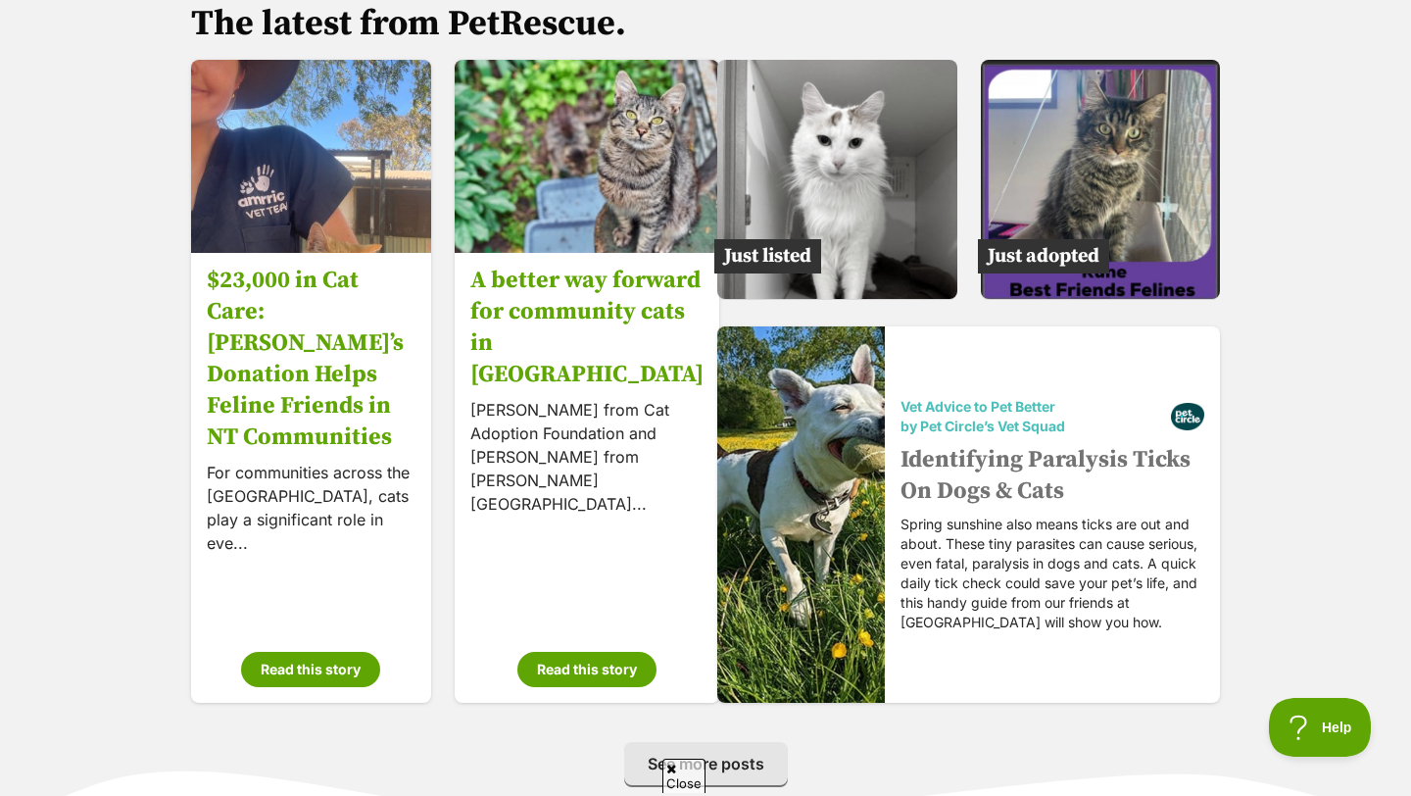
scroll to position [2985, 0]
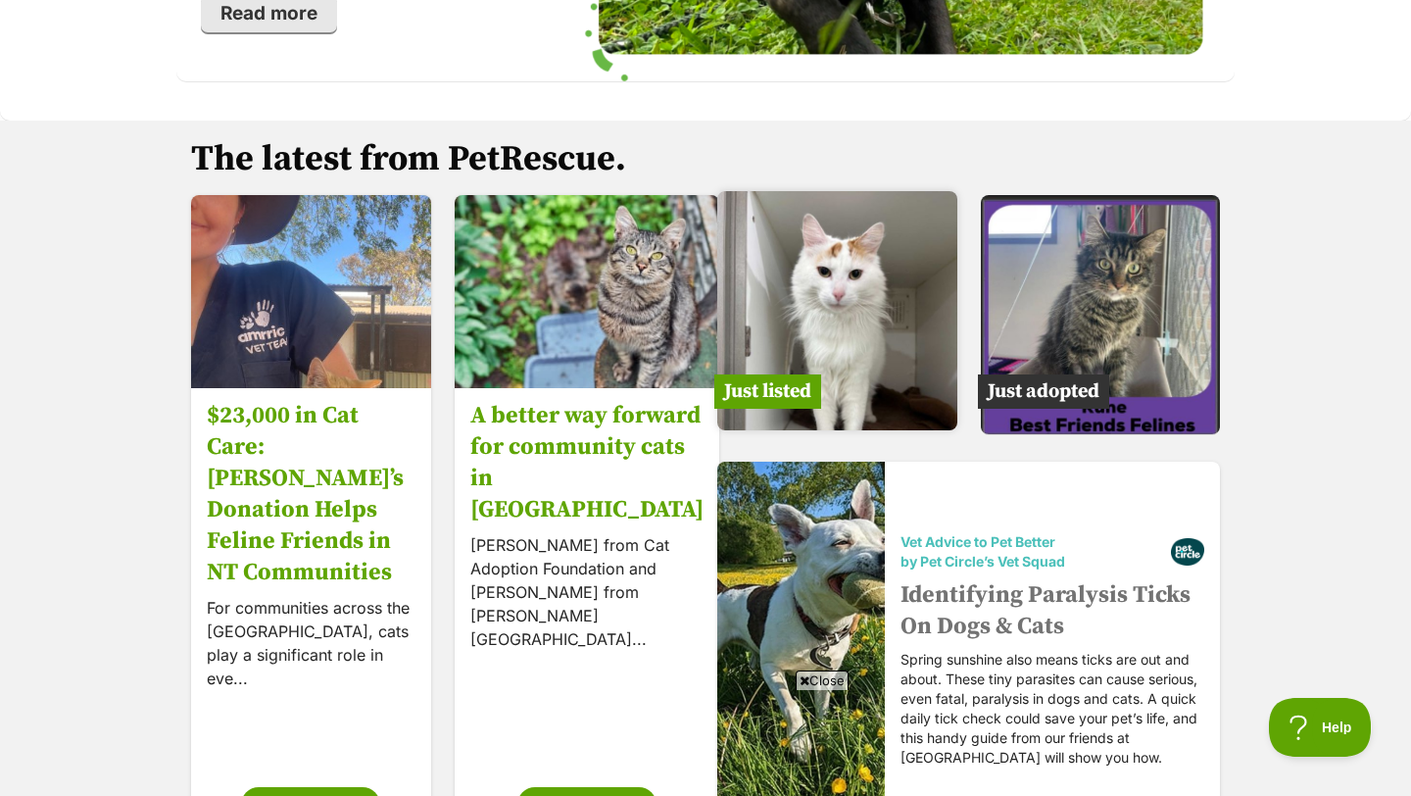
click at [848, 272] on img at bounding box center [837, 311] width 240 height 240
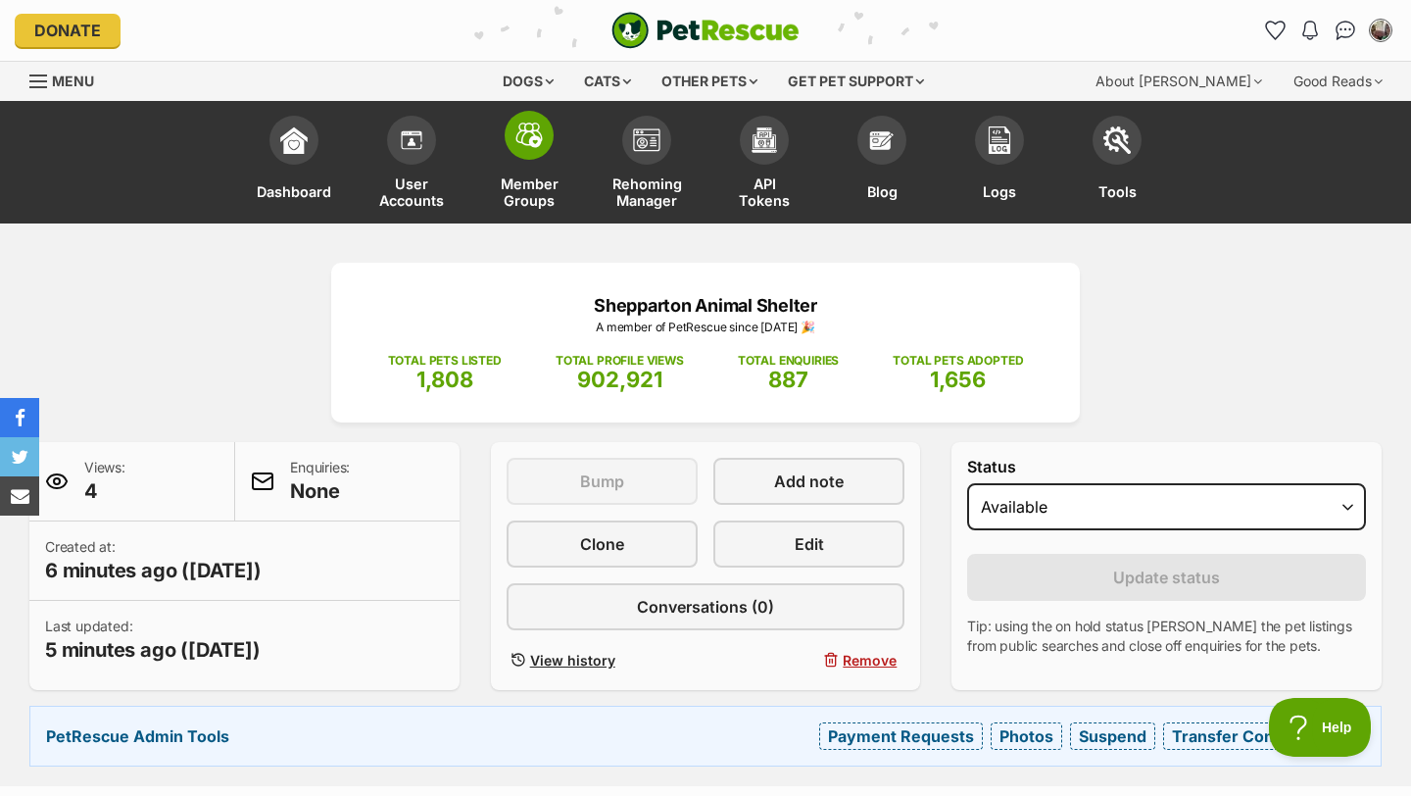
click at [520, 138] on img at bounding box center [528, 134] width 27 height 25
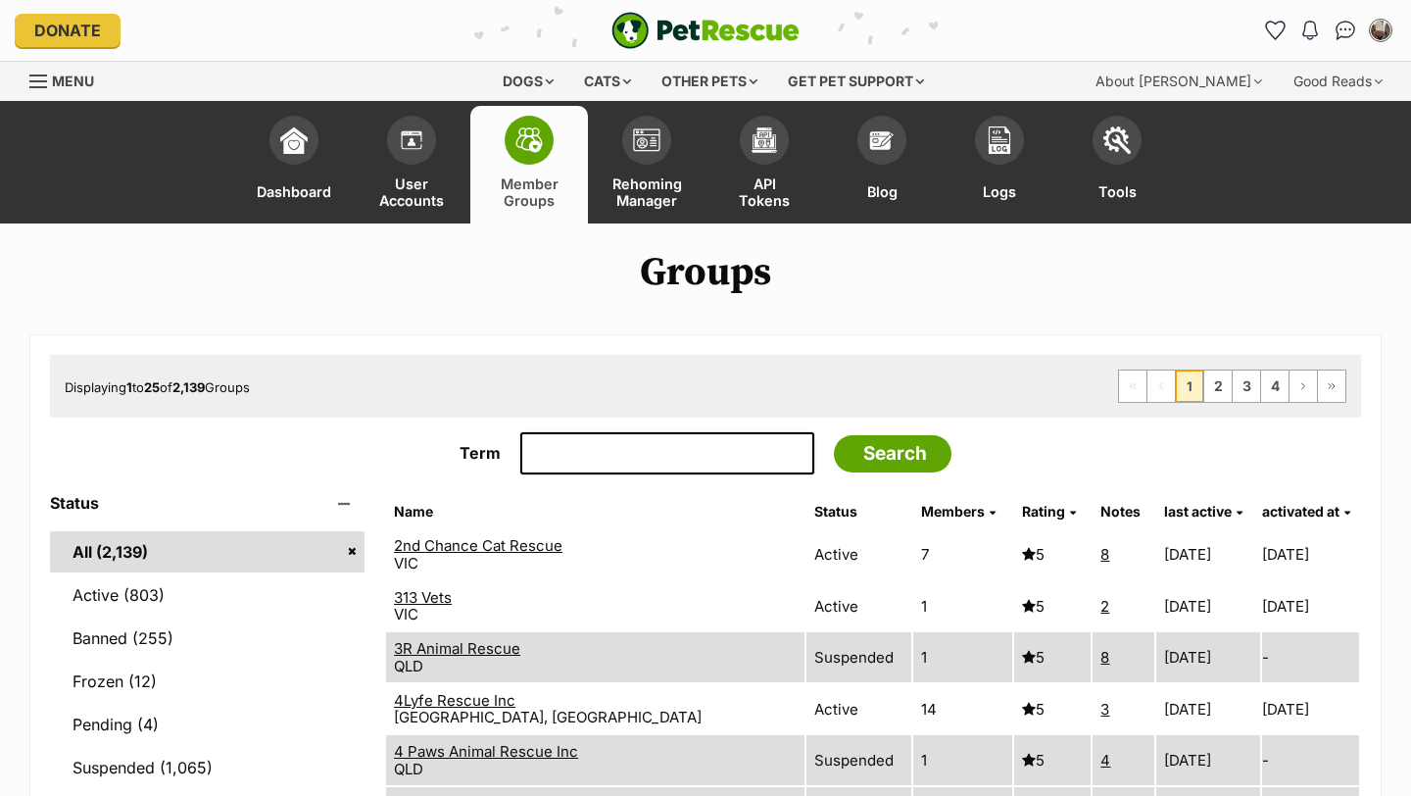
click at [597, 446] on input "Term" at bounding box center [667, 453] width 294 height 43
click at [570, 460] on input "wa" at bounding box center [667, 453] width 294 height 43
type input "waggin"
click at [834, 435] on input "Search" at bounding box center [893, 453] width 118 height 37
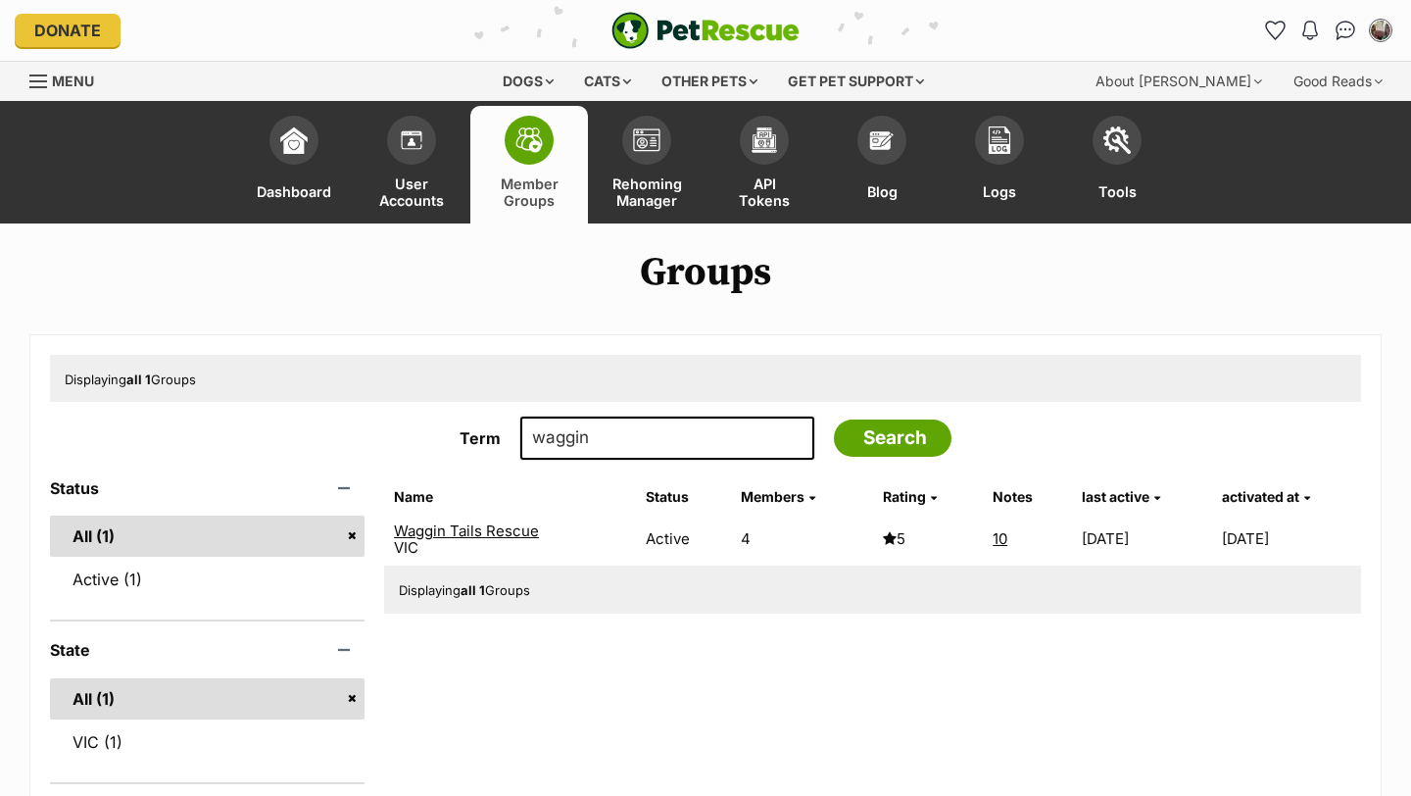
click at [439, 531] on link "Waggin Tails Rescue" at bounding box center [466, 530] width 145 height 19
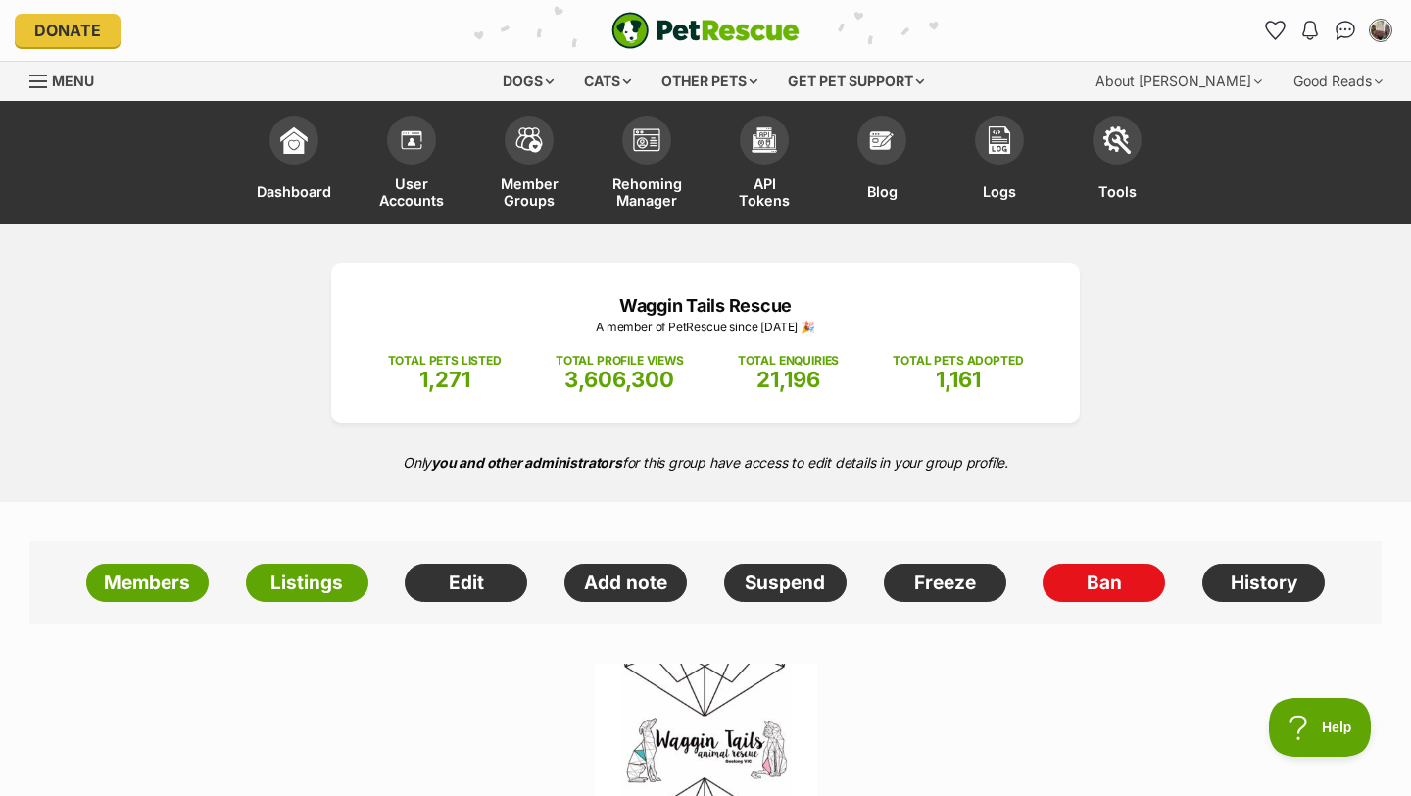
click at [1145, 413] on div "Waggin Tails Rescue A member of PetRescue since 2018 🎉 TOTAL PETS LISTED 1,271 …" at bounding box center [705, 362] width 1411 height 278
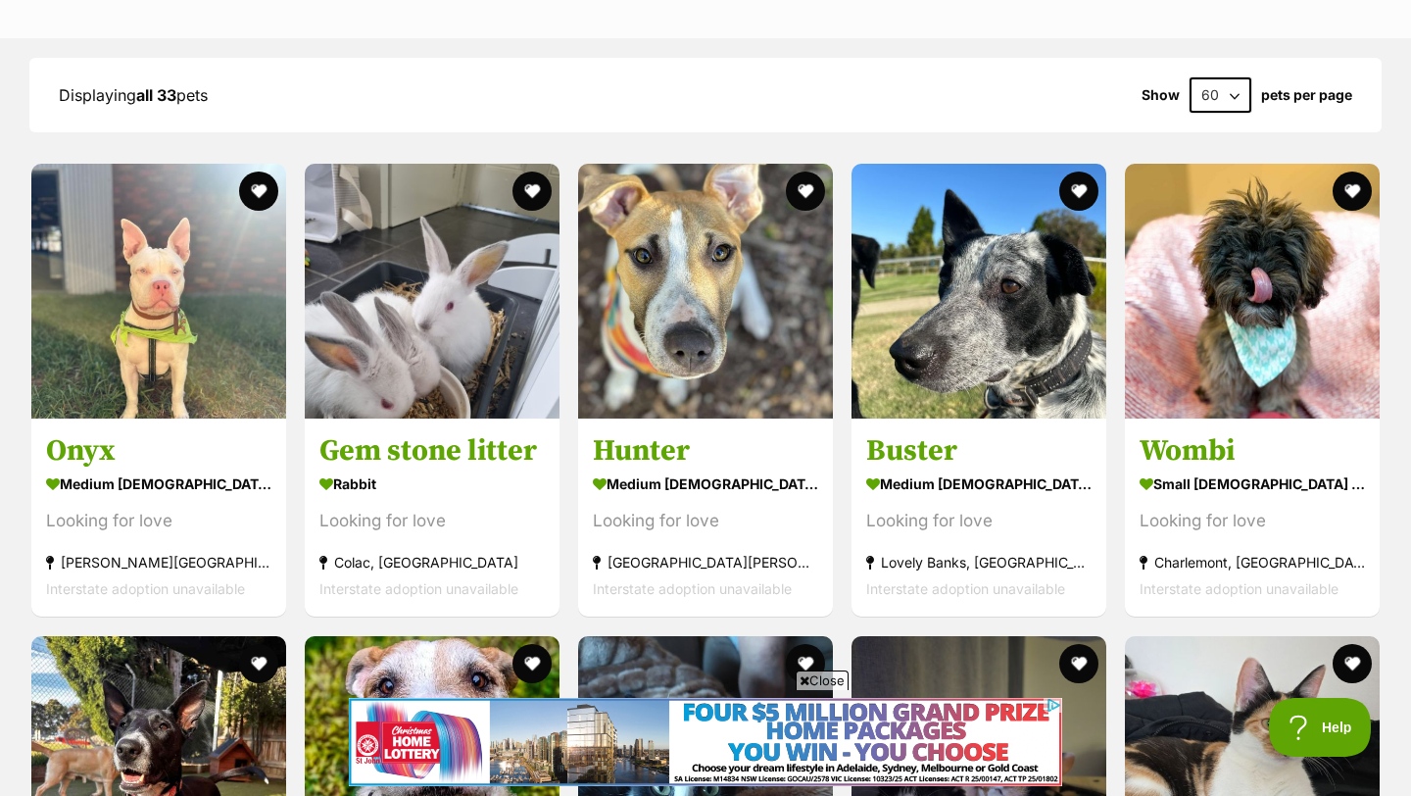
scroll to position [2587, 0]
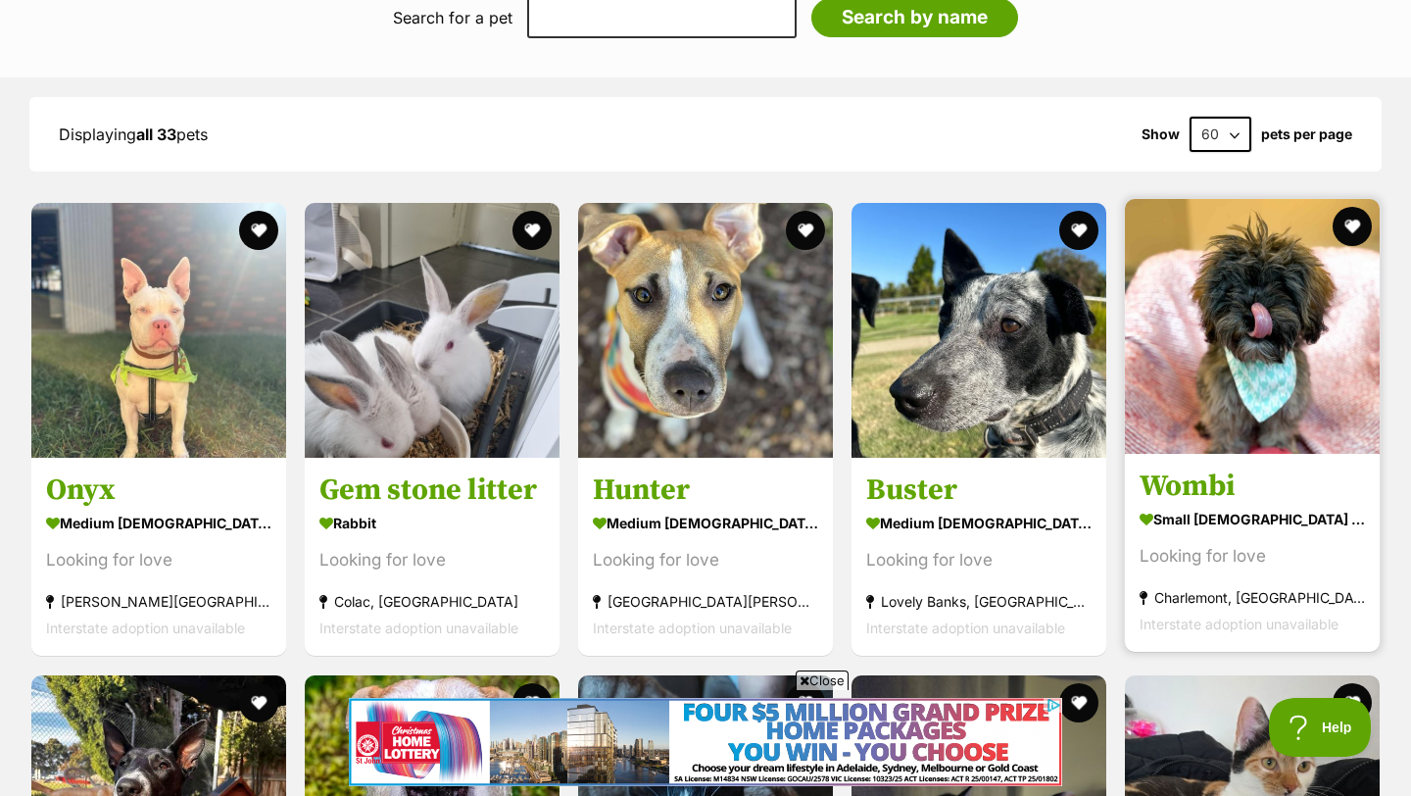
click at [1195, 379] on img at bounding box center [1252, 326] width 255 height 255
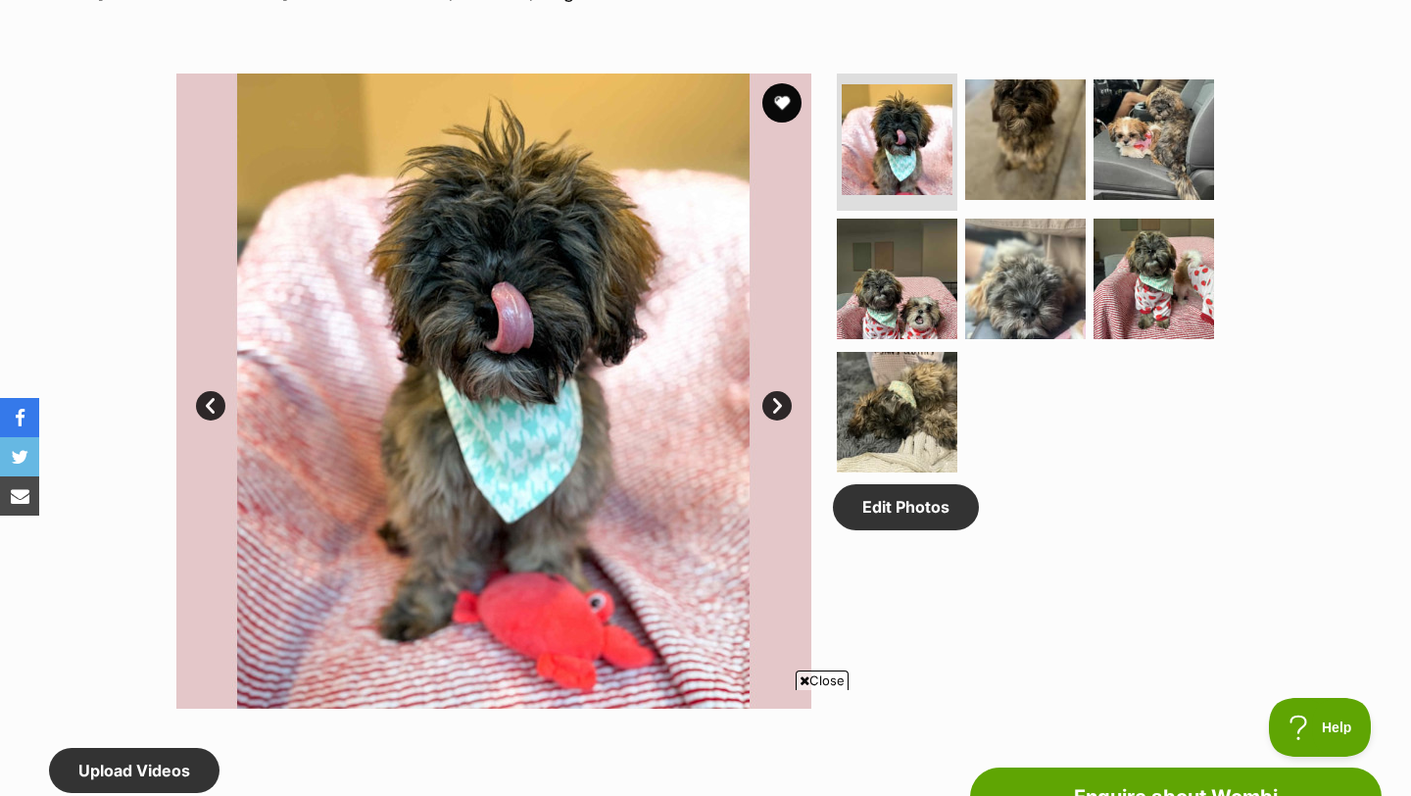
scroll to position [980, 0]
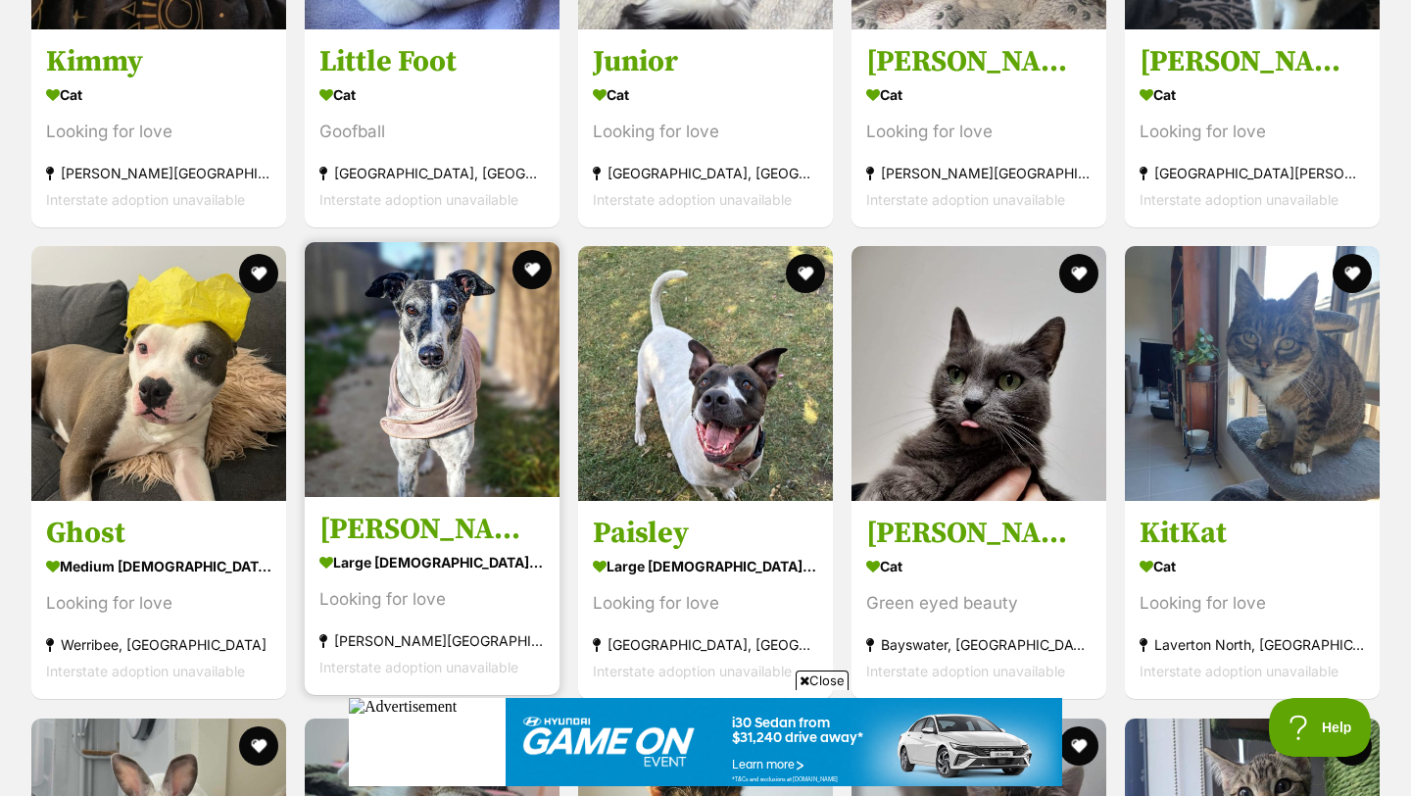
click at [426, 359] on img at bounding box center [432, 369] width 255 height 255
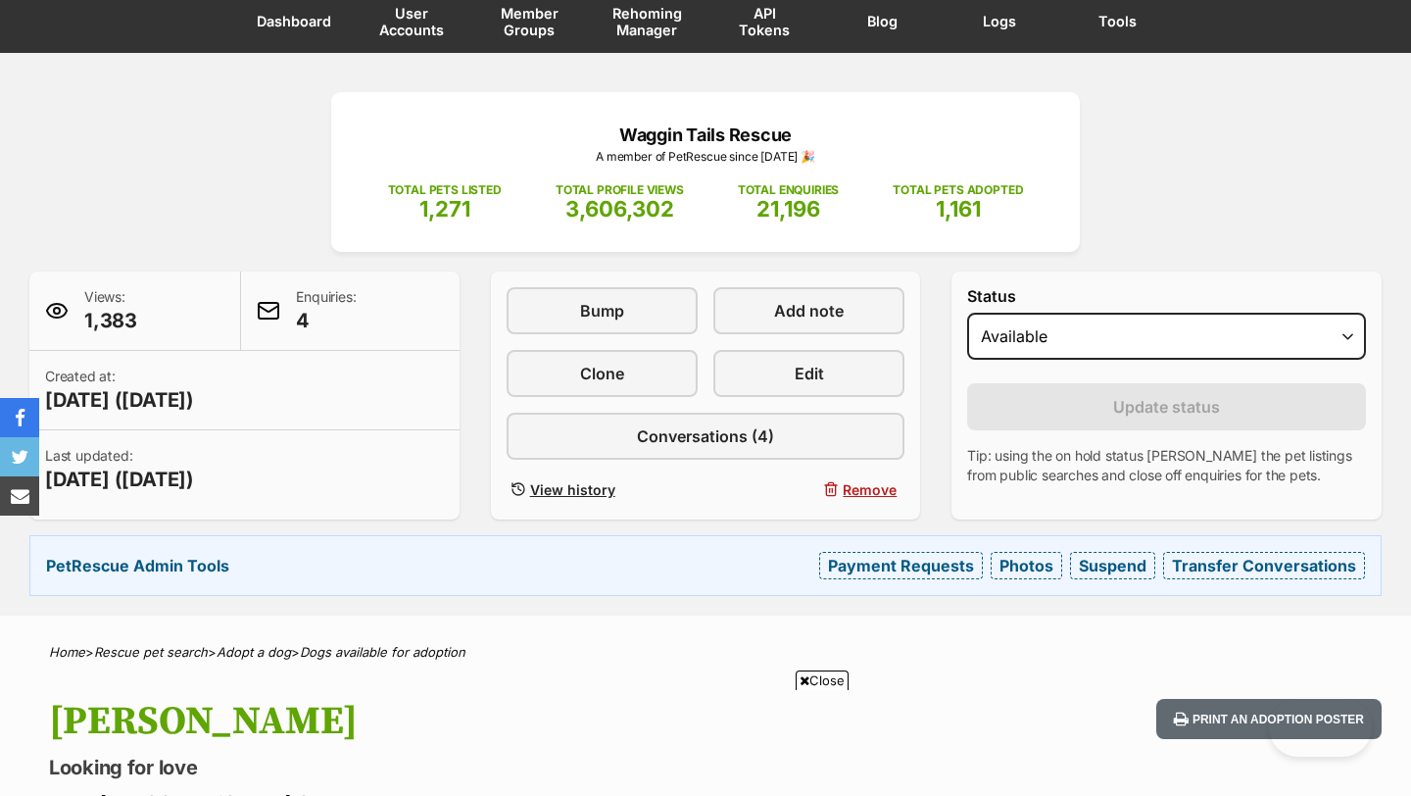
scroll to position [196, 0]
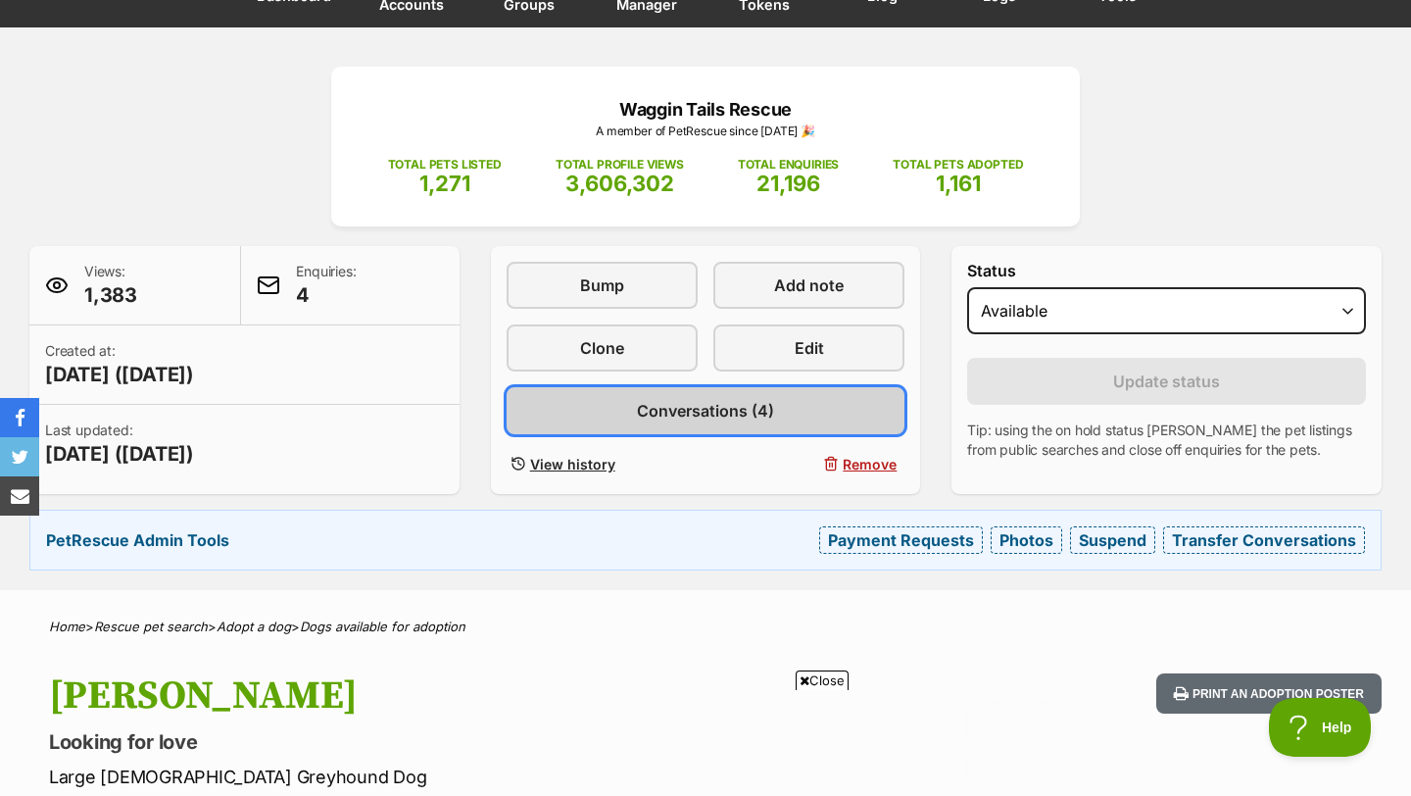
click at [738, 407] on span "Conversations (4)" at bounding box center [705, 411] width 137 height 24
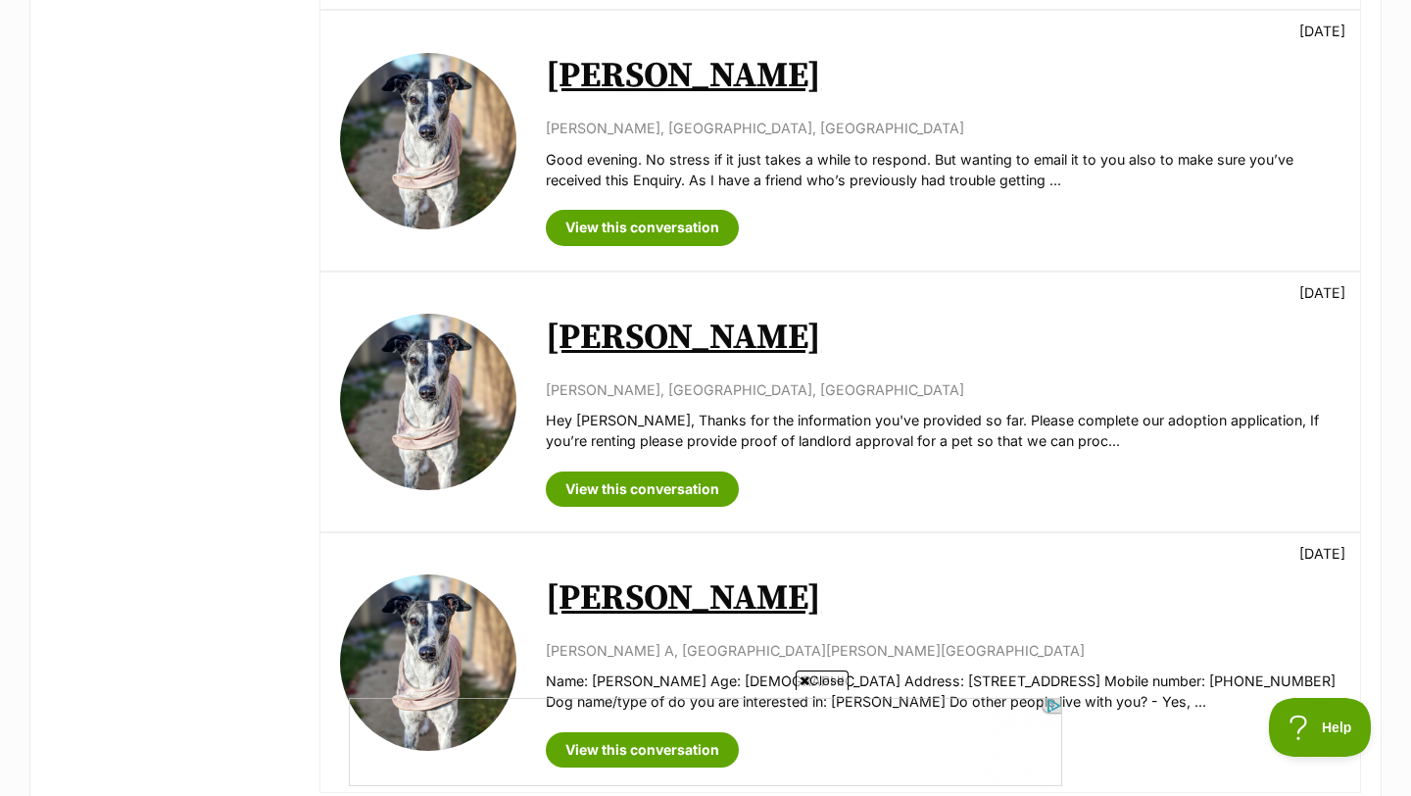
scroll to position [707, 0]
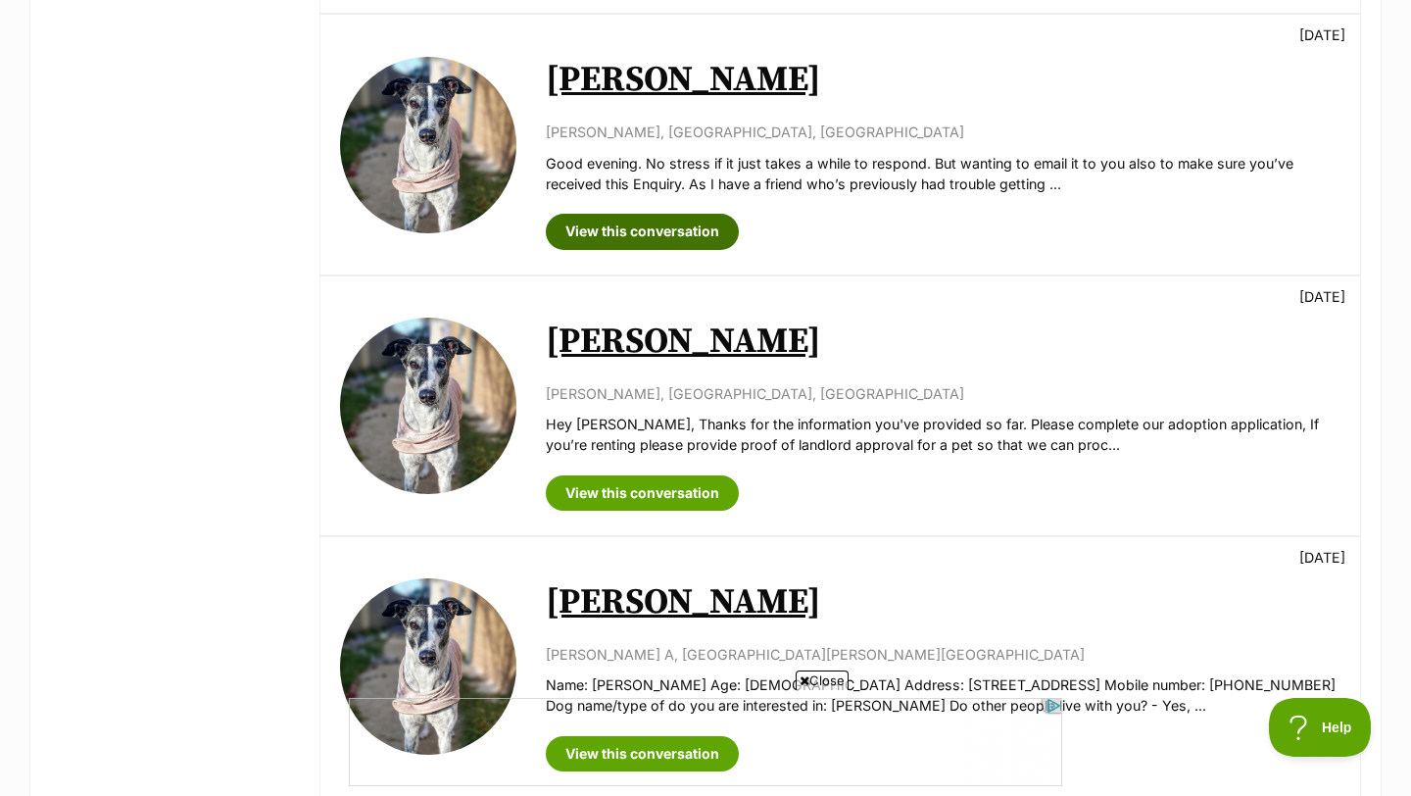
click at [679, 229] on link "View this conversation" at bounding box center [642, 231] width 193 height 35
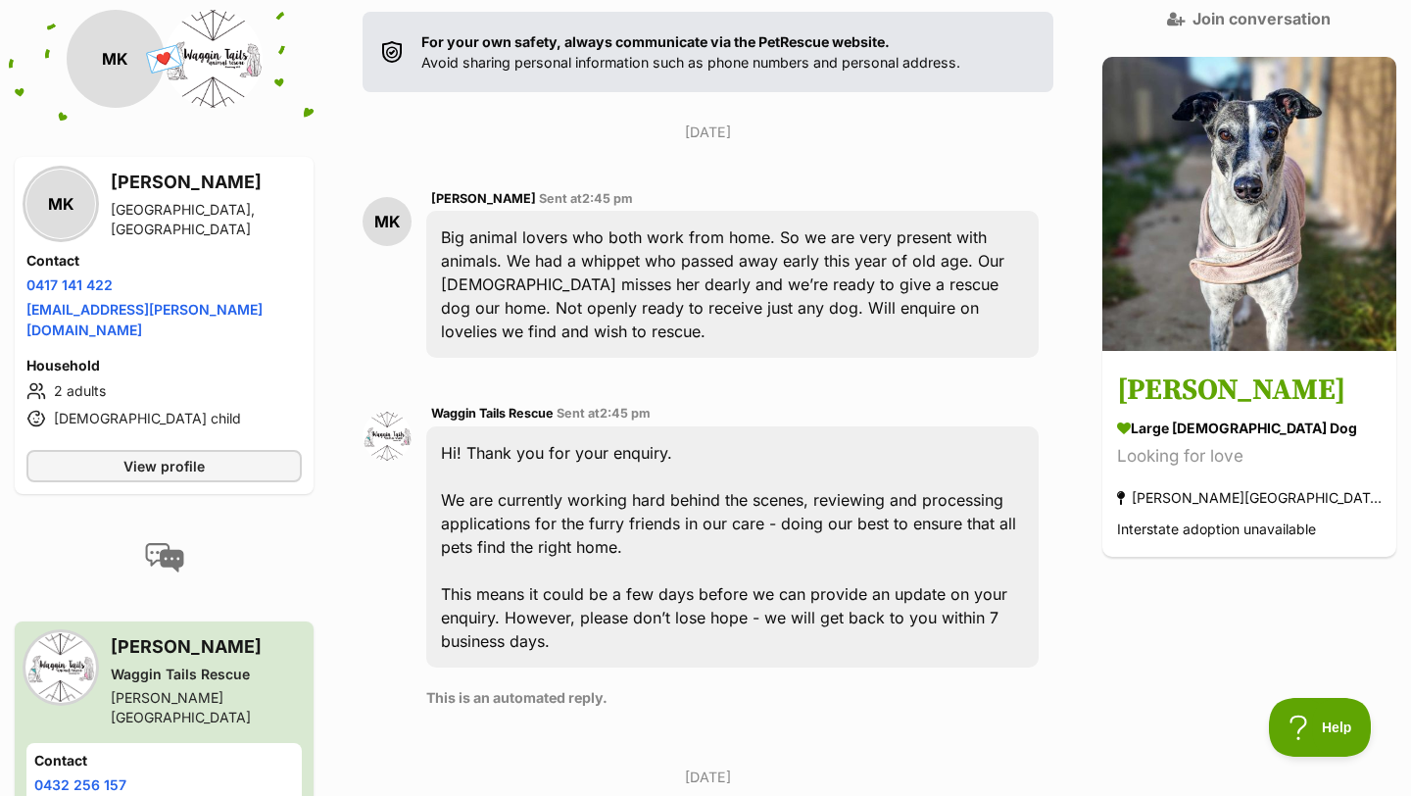
scroll to position [437, 0]
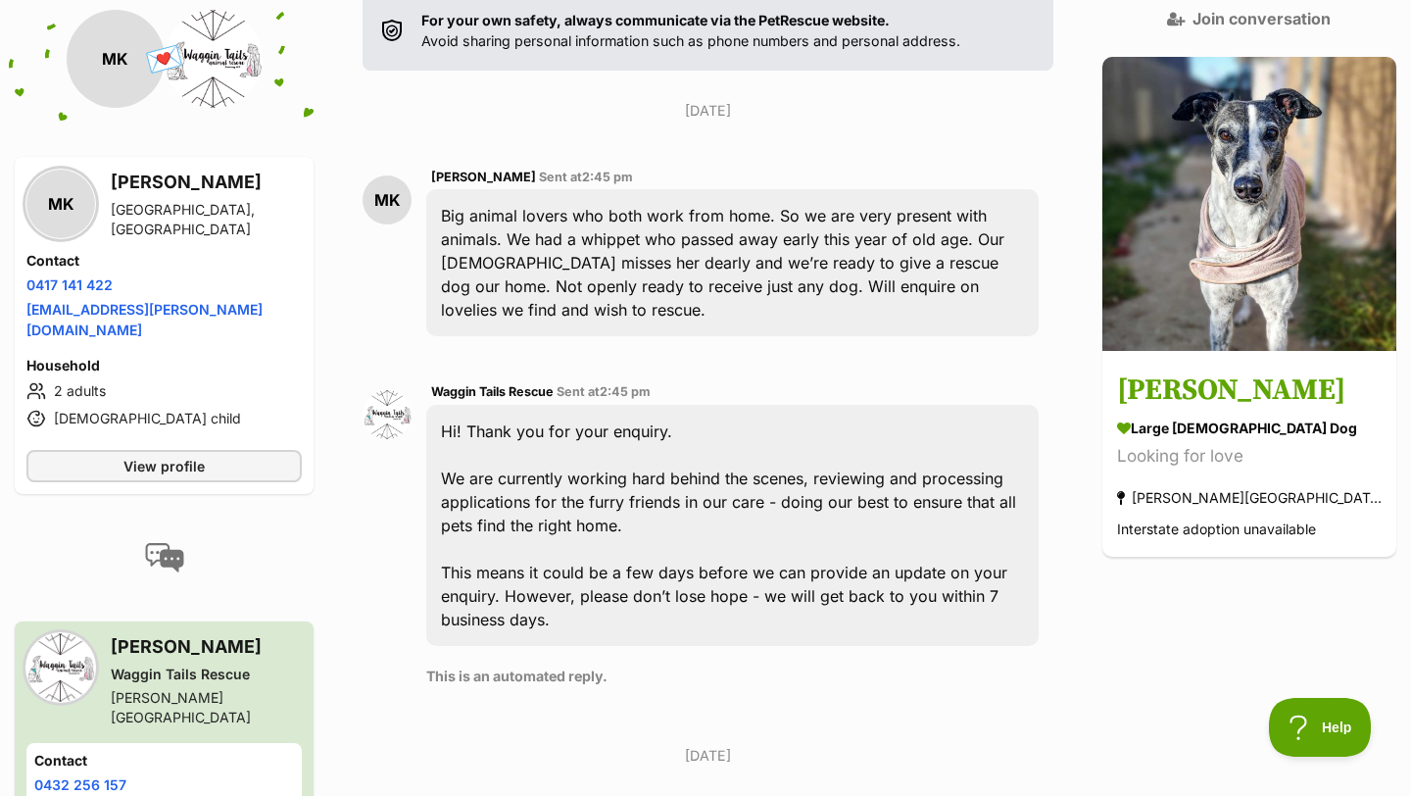
click at [314, 528] on aside "💌 Conversation participant details MK MK Madi Kirchner Mount Duneed, VIC Contac…" at bounding box center [164, 475] width 299 height 930
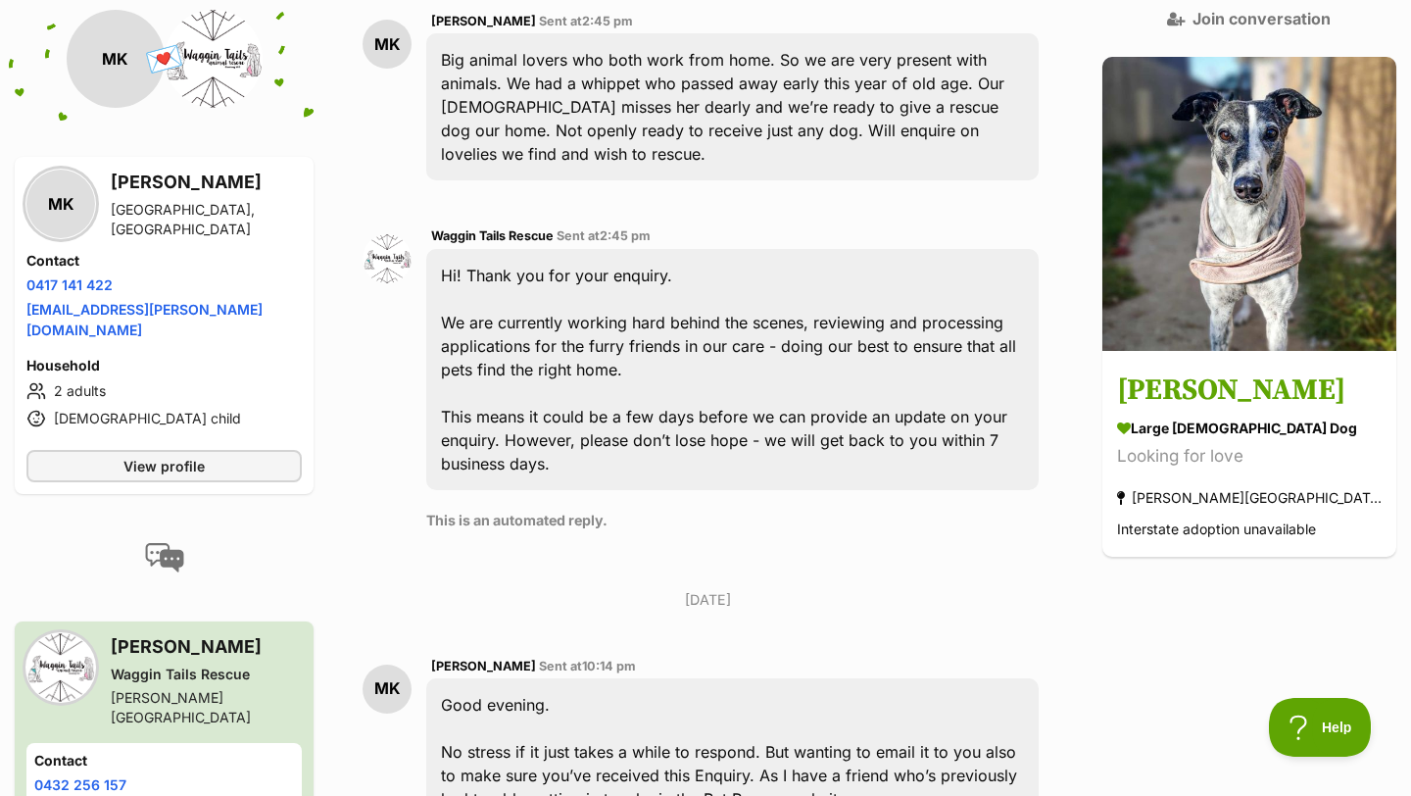
scroll to position [594, 0]
click at [287, 520] on aside "💌 Conversation participant details MK MK Madi Kirchner Mount Duneed, VIC Contac…" at bounding box center [164, 475] width 299 height 930
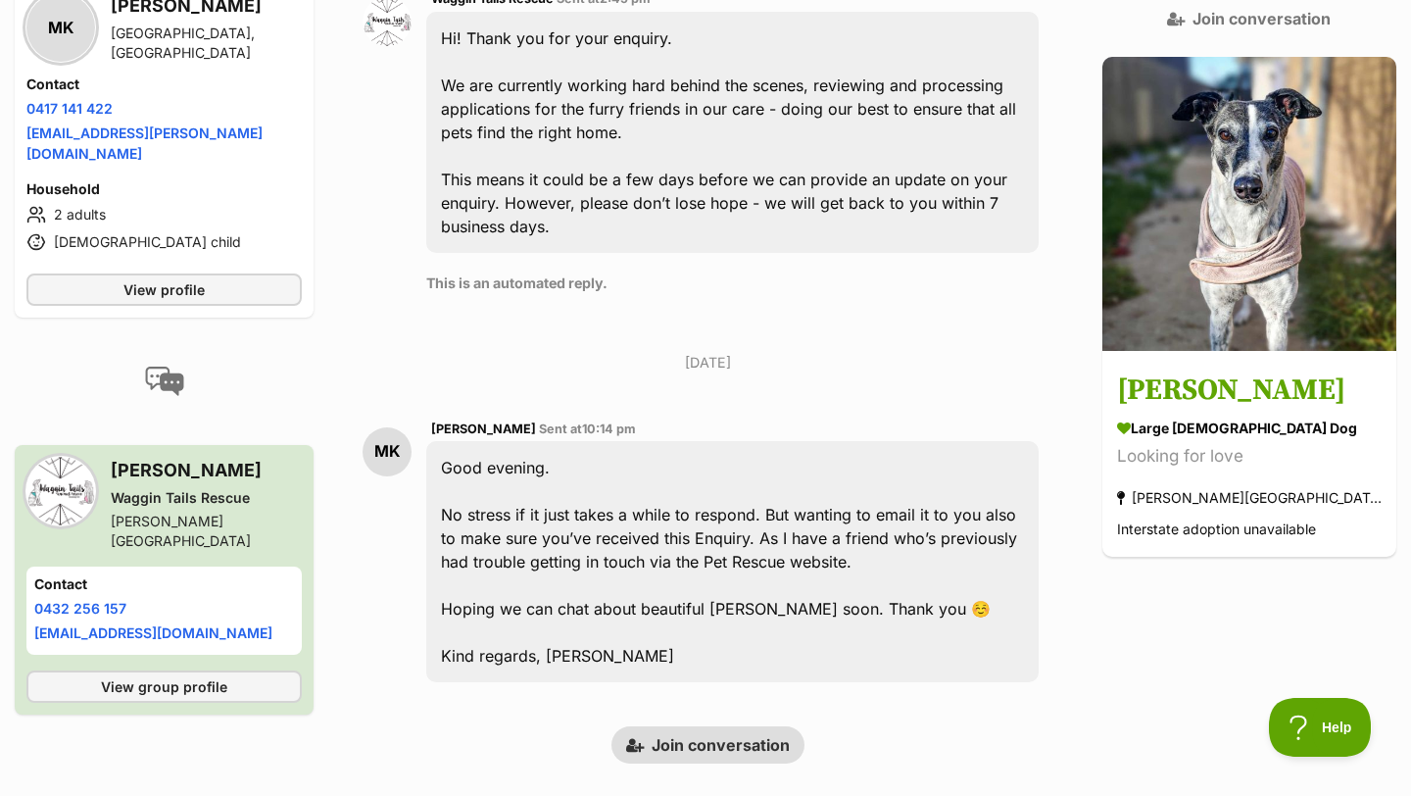
scroll to position [868, 0]
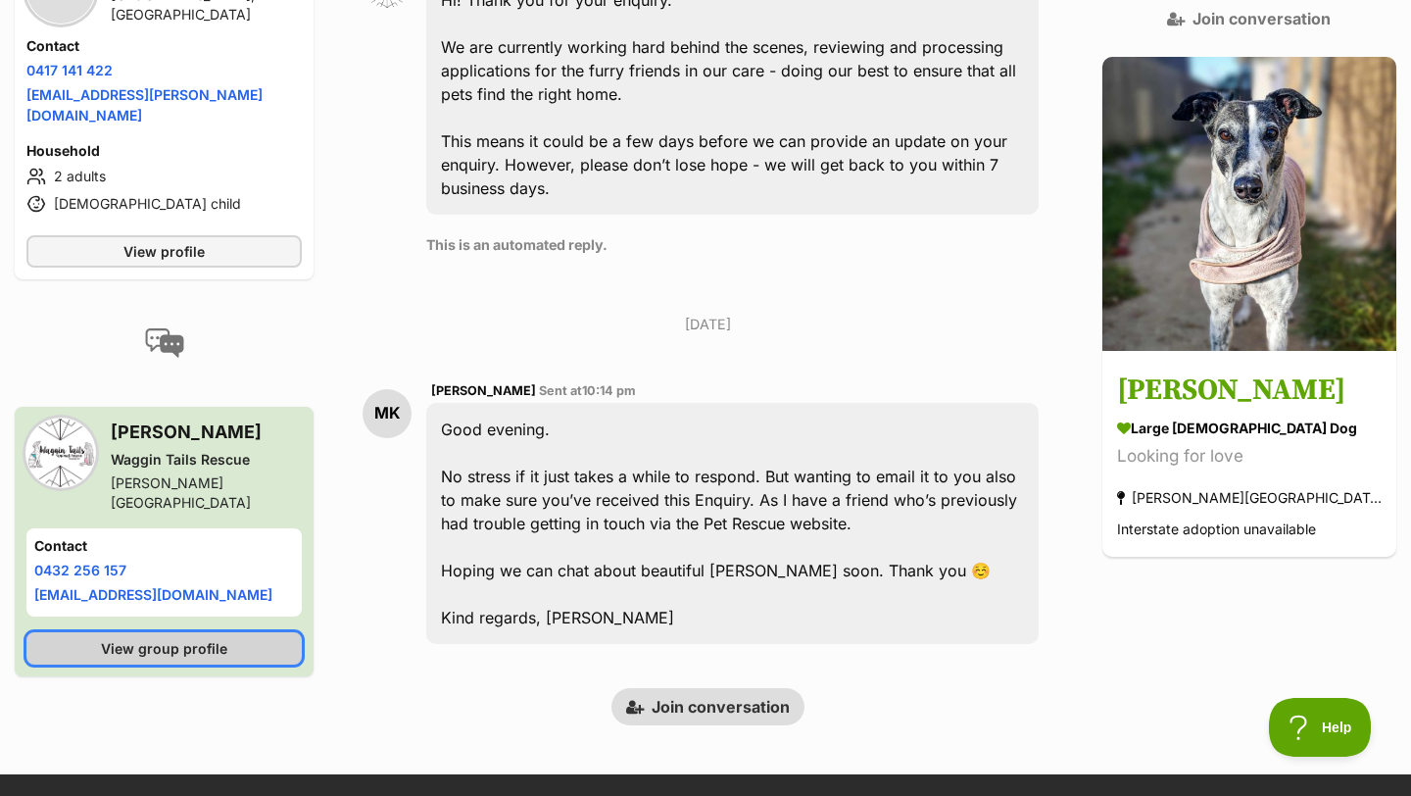
click at [207, 638] on span "View group profile" at bounding box center [164, 648] width 126 height 21
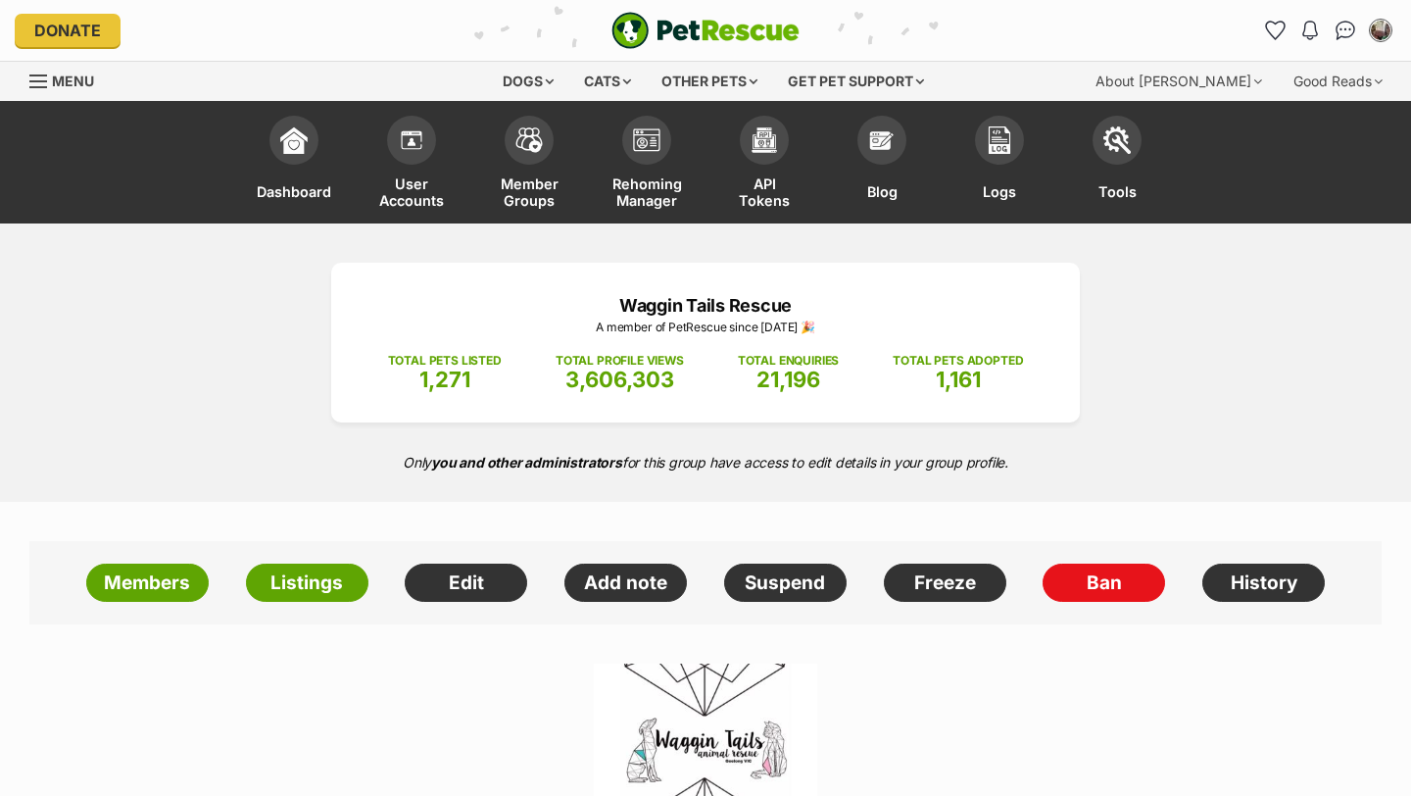
click at [1241, 370] on div "Waggin Tails Rescue A member of PetRescue since [DATE] 🎉 TOTAL PETS LISTED 1,27…" at bounding box center [705, 362] width 1411 height 278
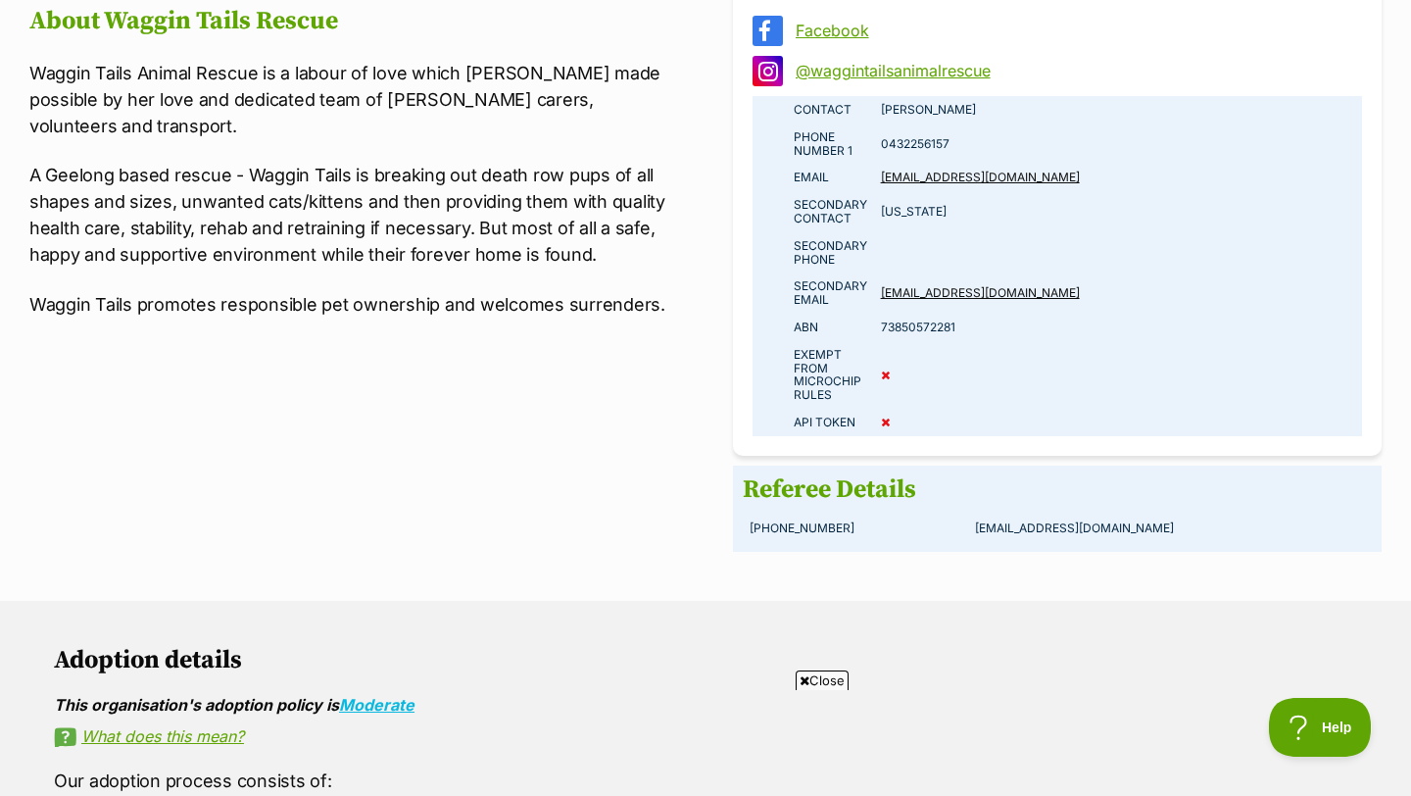
scroll to position [1489, 0]
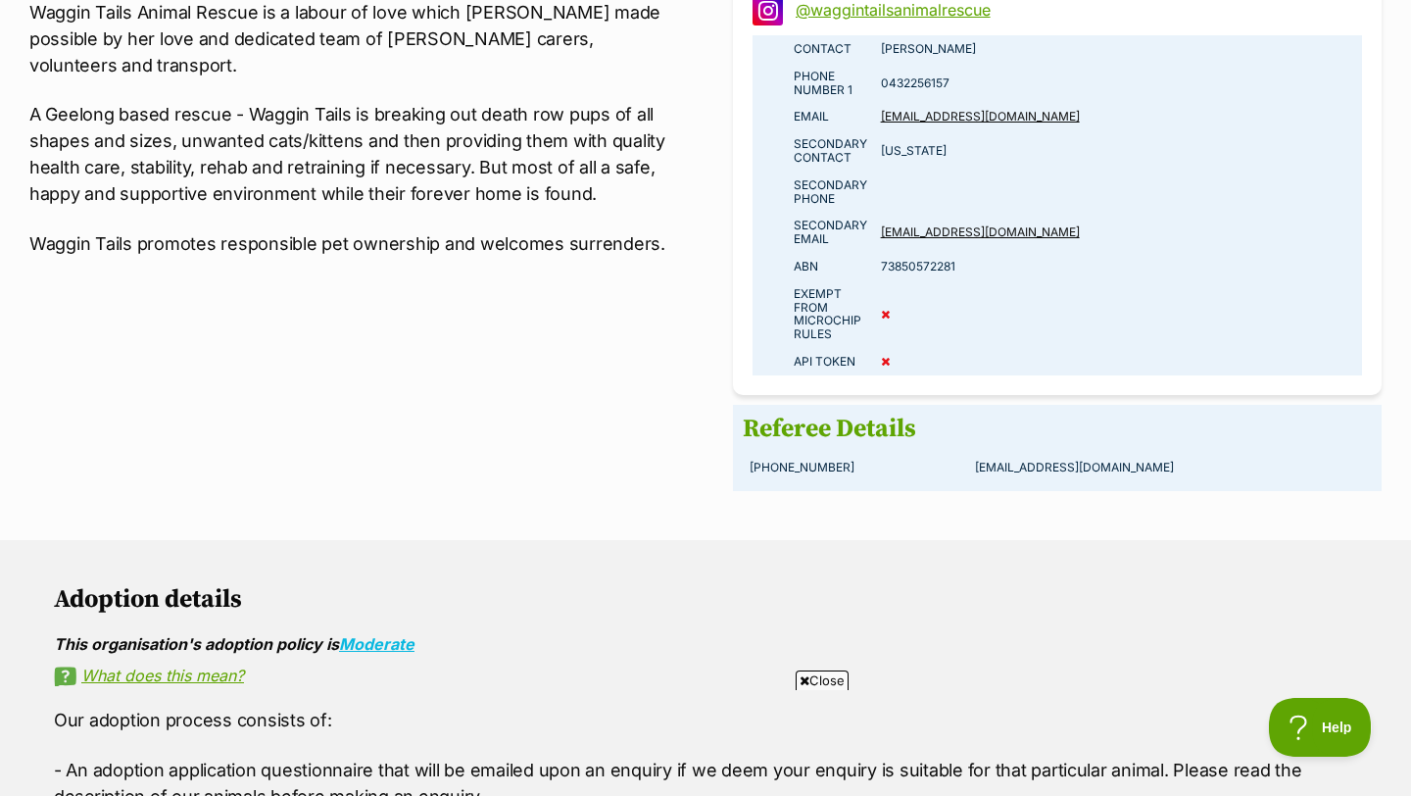
drag, startPoint x: 1090, startPoint y: 109, endPoint x: 880, endPoint y: 114, distance: 209.7
click at [880, 114] on td "waggintailsanimalrescue@gmail.com" at bounding box center [1118, 116] width 488 height 27
copy link "waggintailsanimalrescue@gmail.com"
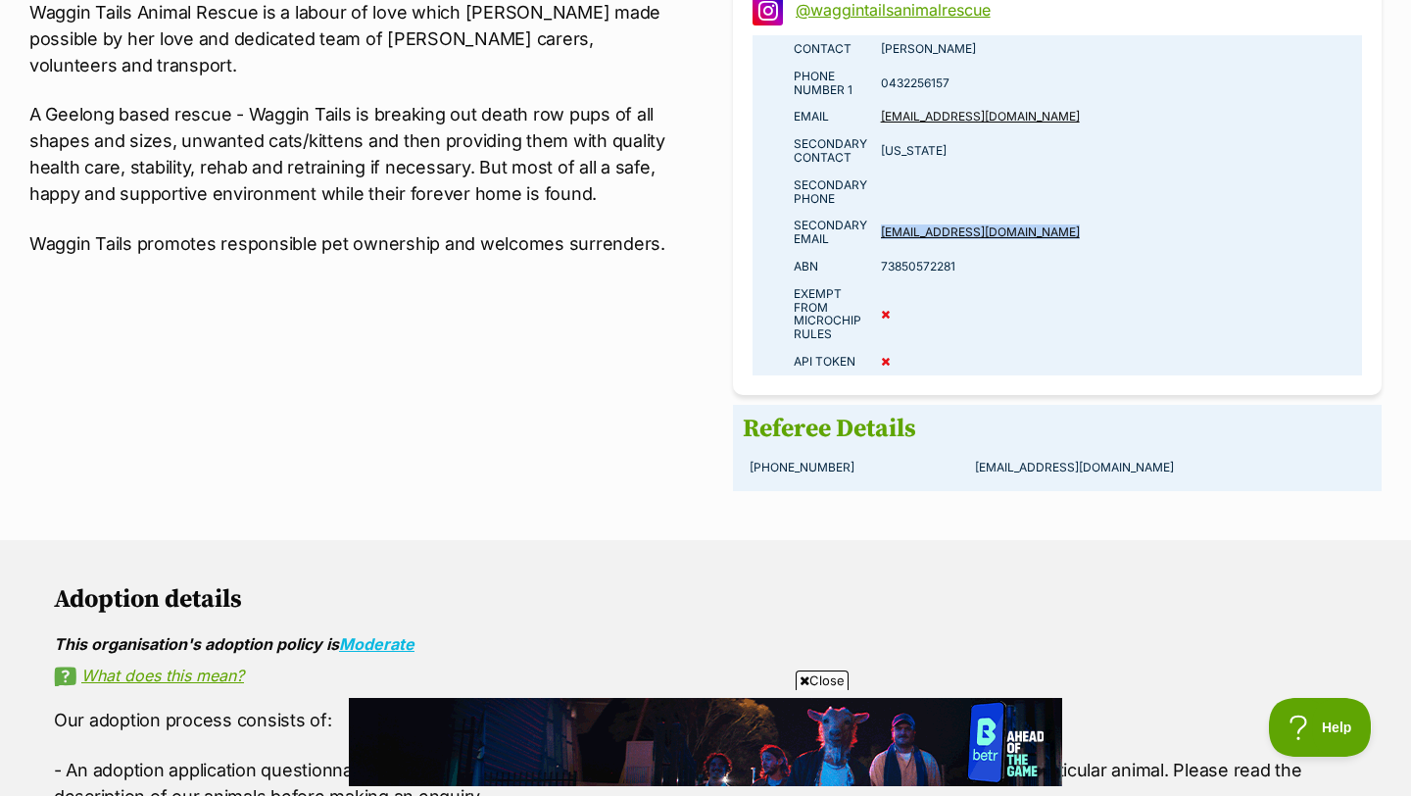
scroll to position [0, 0]
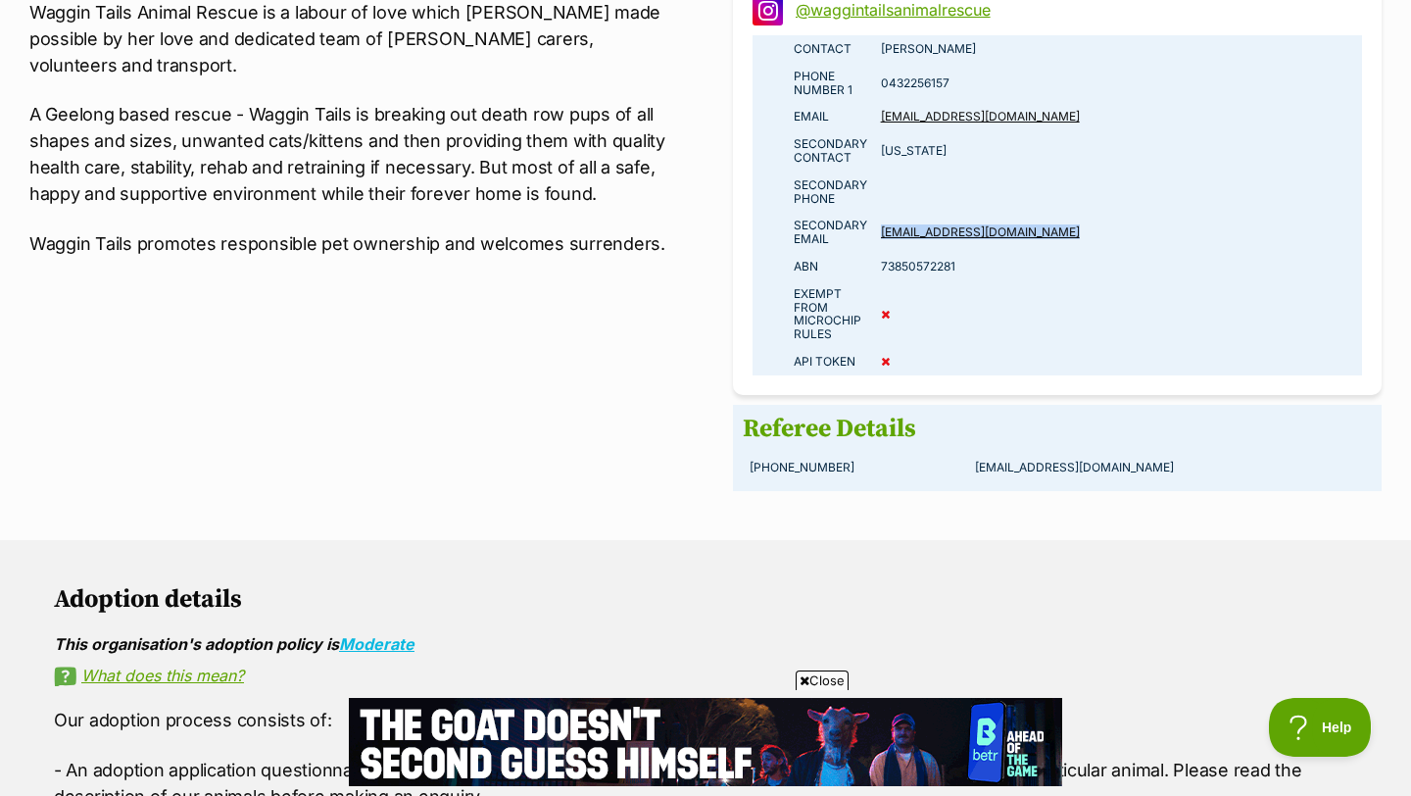
drag, startPoint x: 1062, startPoint y: 222, endPoint x: 879, endPoint y: 226, distance: 183.3
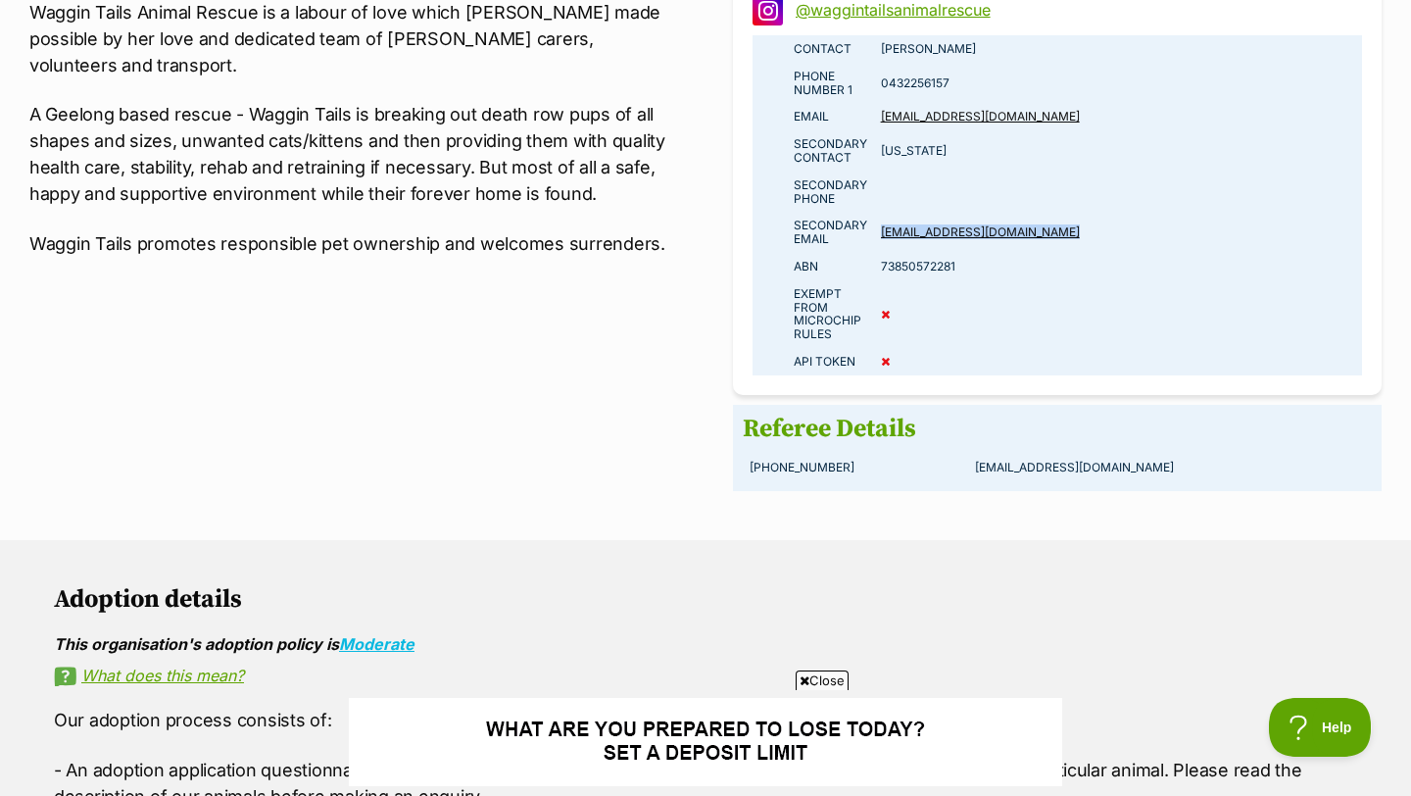
click at [879, 226] on td "georgiapeterson3@outlook.com" at bounding box center [1118, 232] width 488 height 41
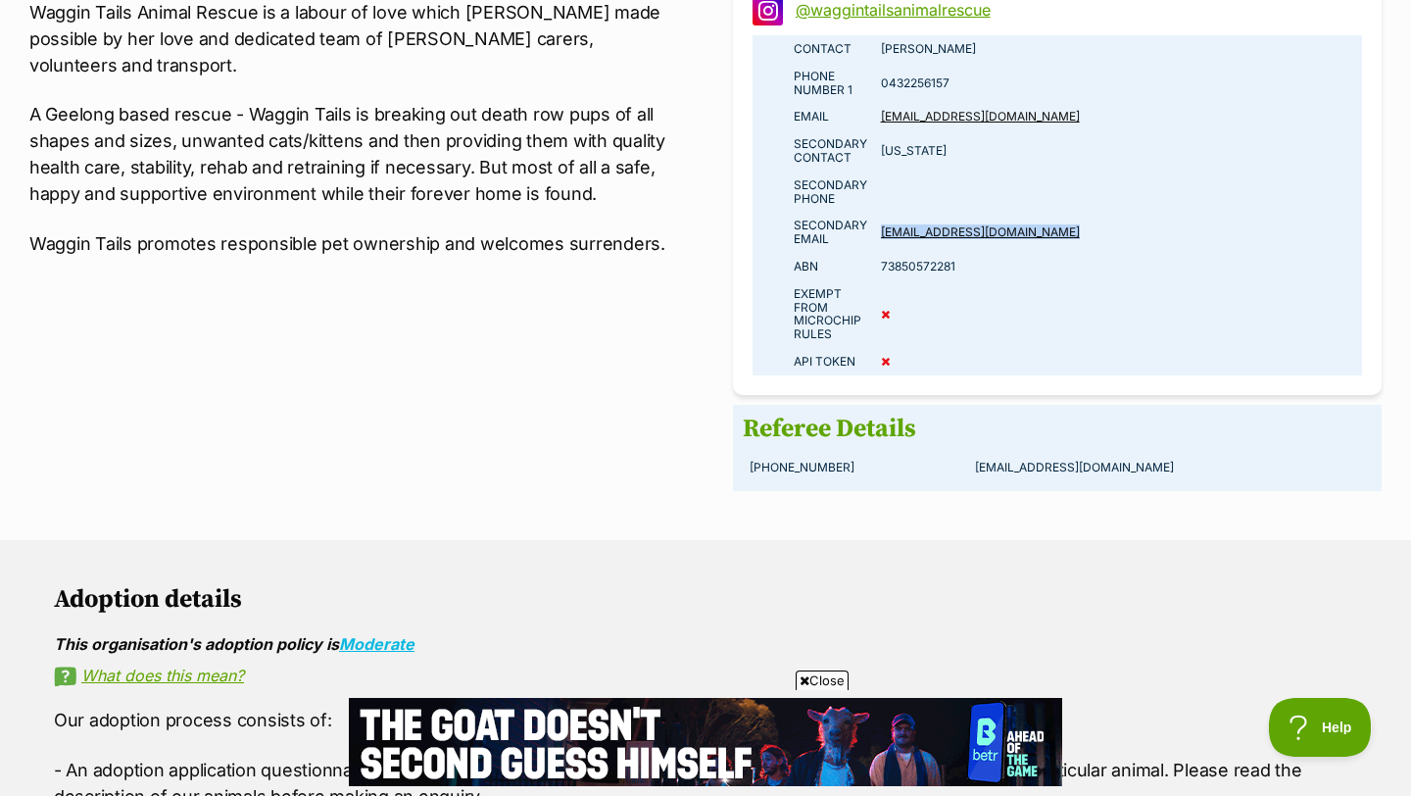
copy link "georgiapeterson3@outlook.com"
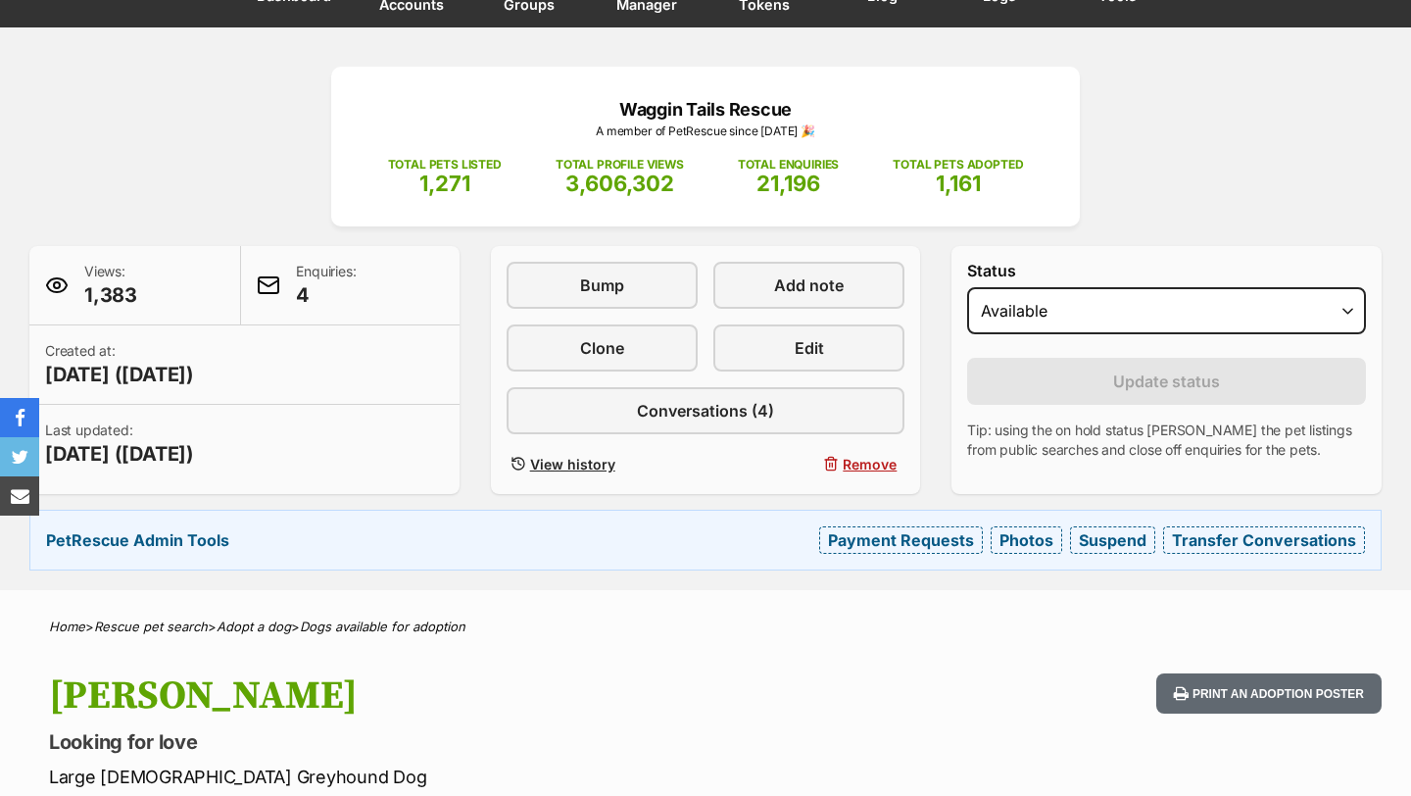
scroll to position [196, 0]
click at [809, 693] on h1 "[PERSON_NAME]" at bounding box center [454, 695] width 811 height 45
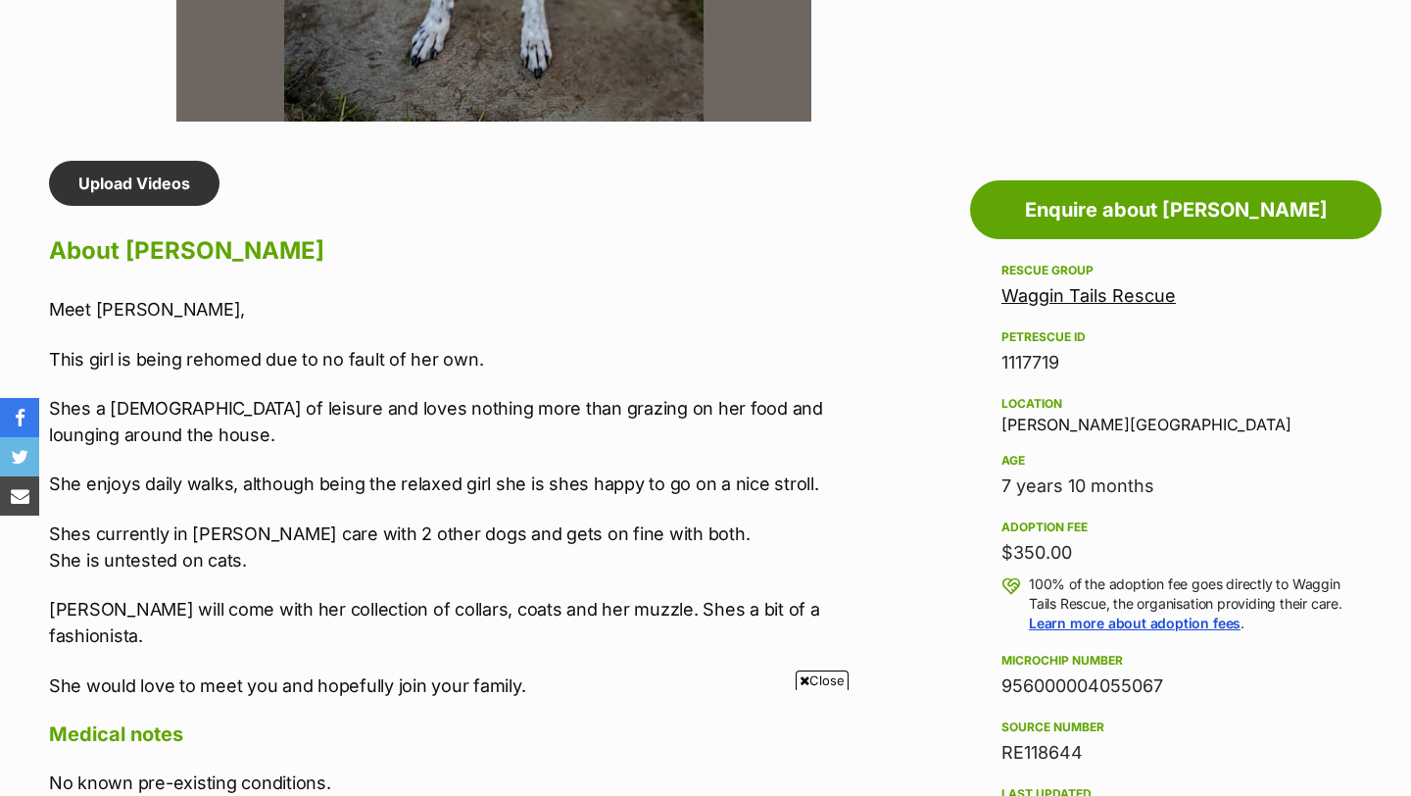
scroll to position [0, 0]
drag, startPoint x: 1065, startPoint y: 362, endPoint x: 1000, endPoint y: 361, distance: 64.7
click at [1001, 361] on div "1117719" at bounding box center [1175, 362] width 349 height 27
copy div "1117719"
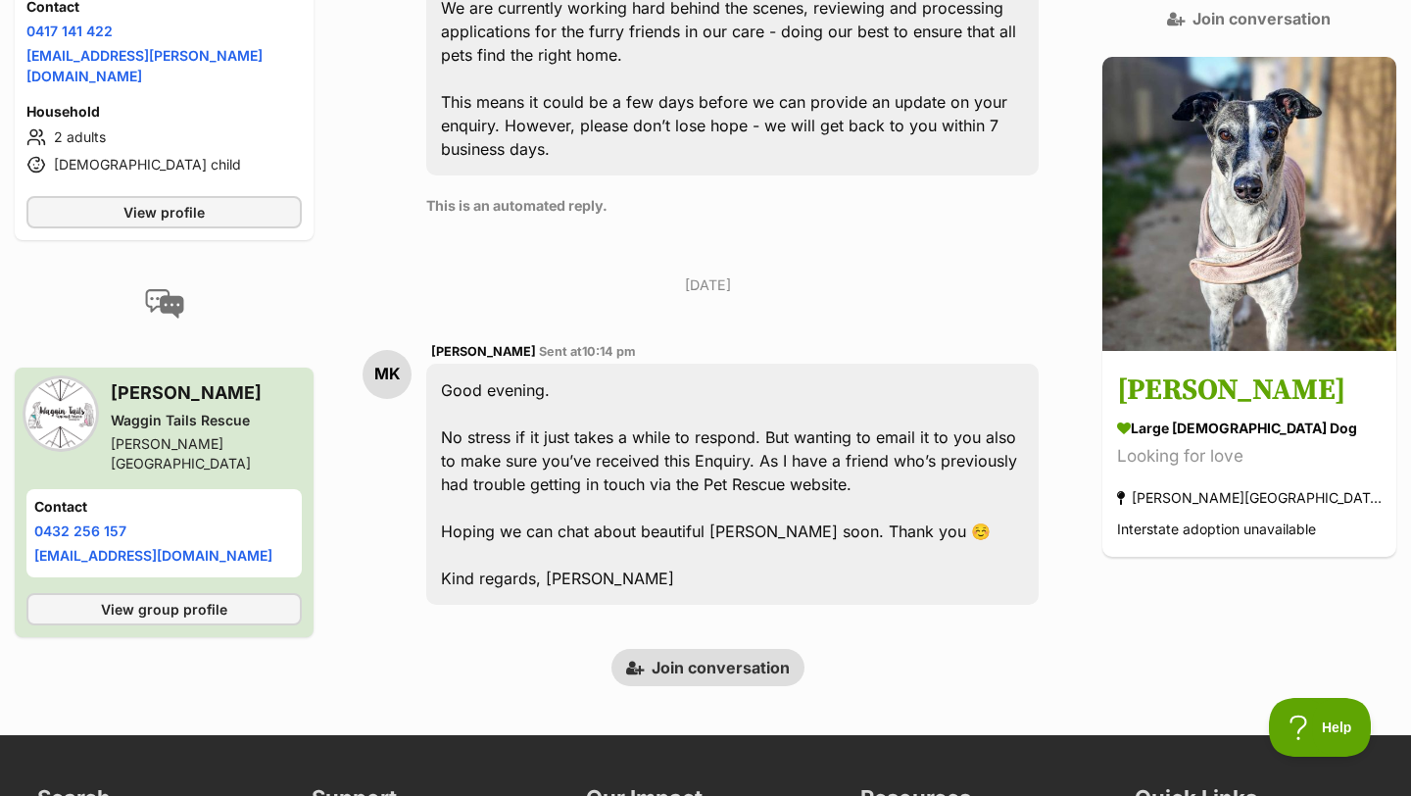
click at [261, 277] on aside "💌 Conversation participant details MK MK Madi Kirchner Mount Duneed, VIC Contac…" at bounding box center [164, 221] width 299 height 930
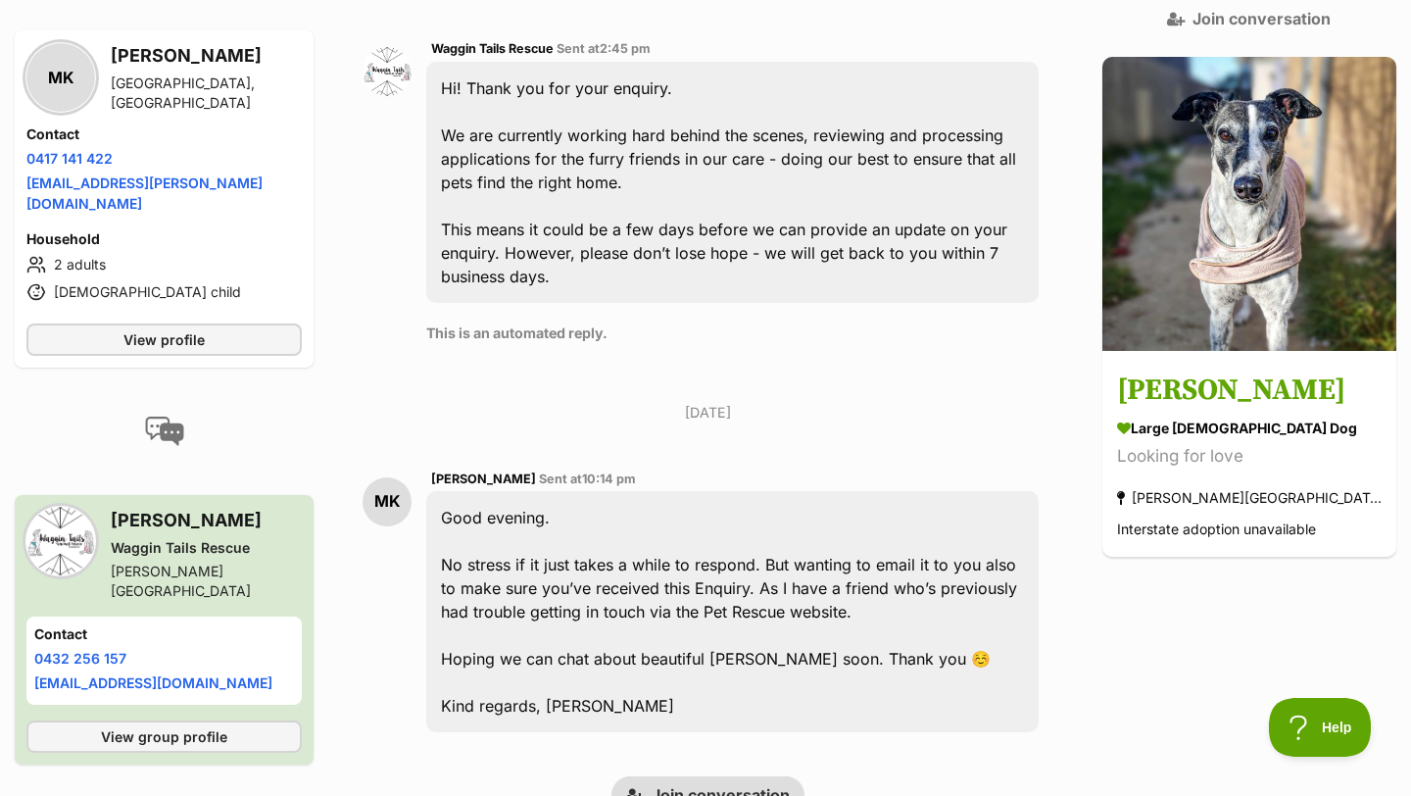
scroll to position [751, 0]
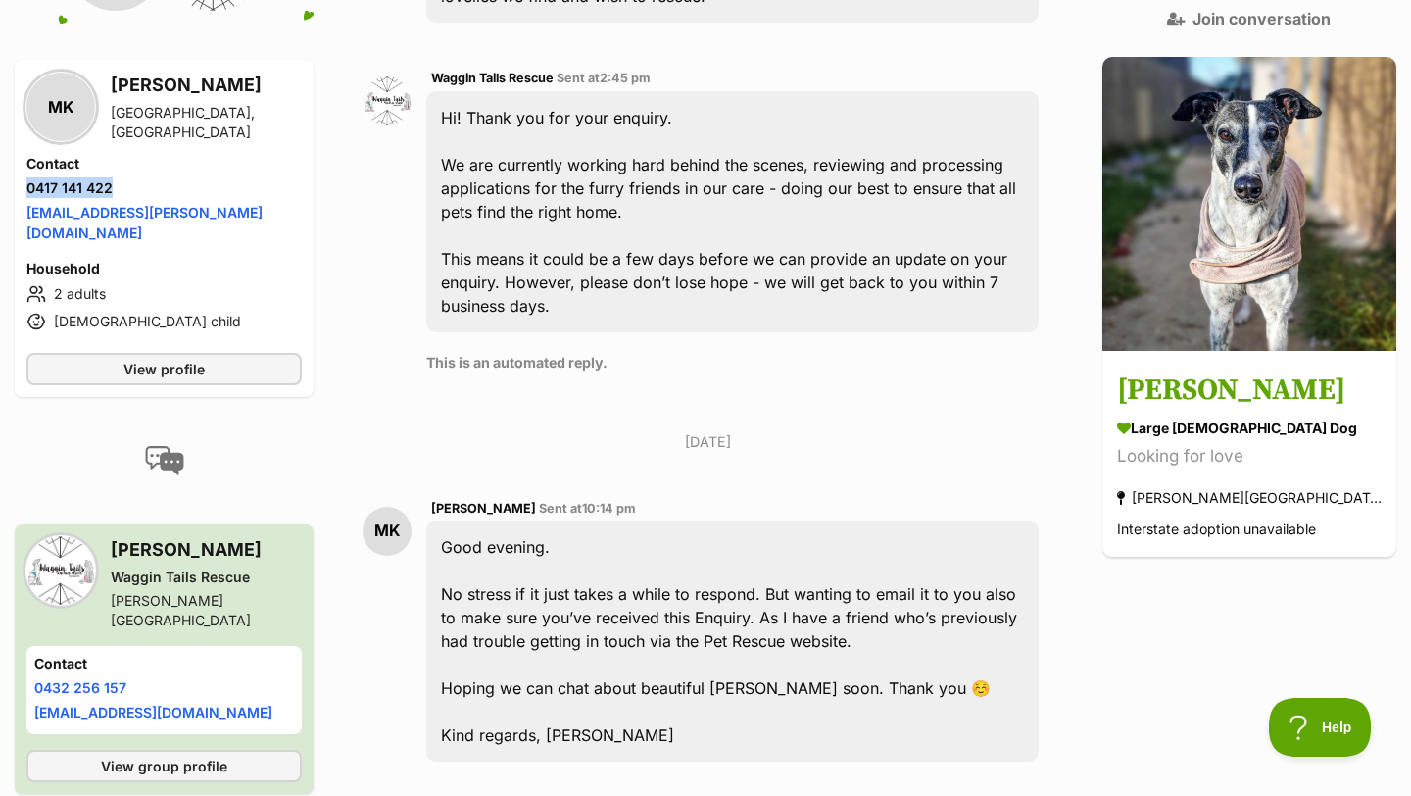
drag, startPoint x: 120, startPoint y: 152, endPoint x: 24, endPoint y: 152, distance: 95.0
click at [24, 152] on div "MK Madi Kirchner Mount Duneed, VIC Contact Phone number Phone number 0417 141 4…" at bounding box center [164, 228] width 299 height 337
copy link "0417 141 422"
click at [352, 120] on div "Back to all conversations 💌 Conversation participant details MK MK Madi Kirchne…" at bounding box center [705, 169] width 1411 height 1345
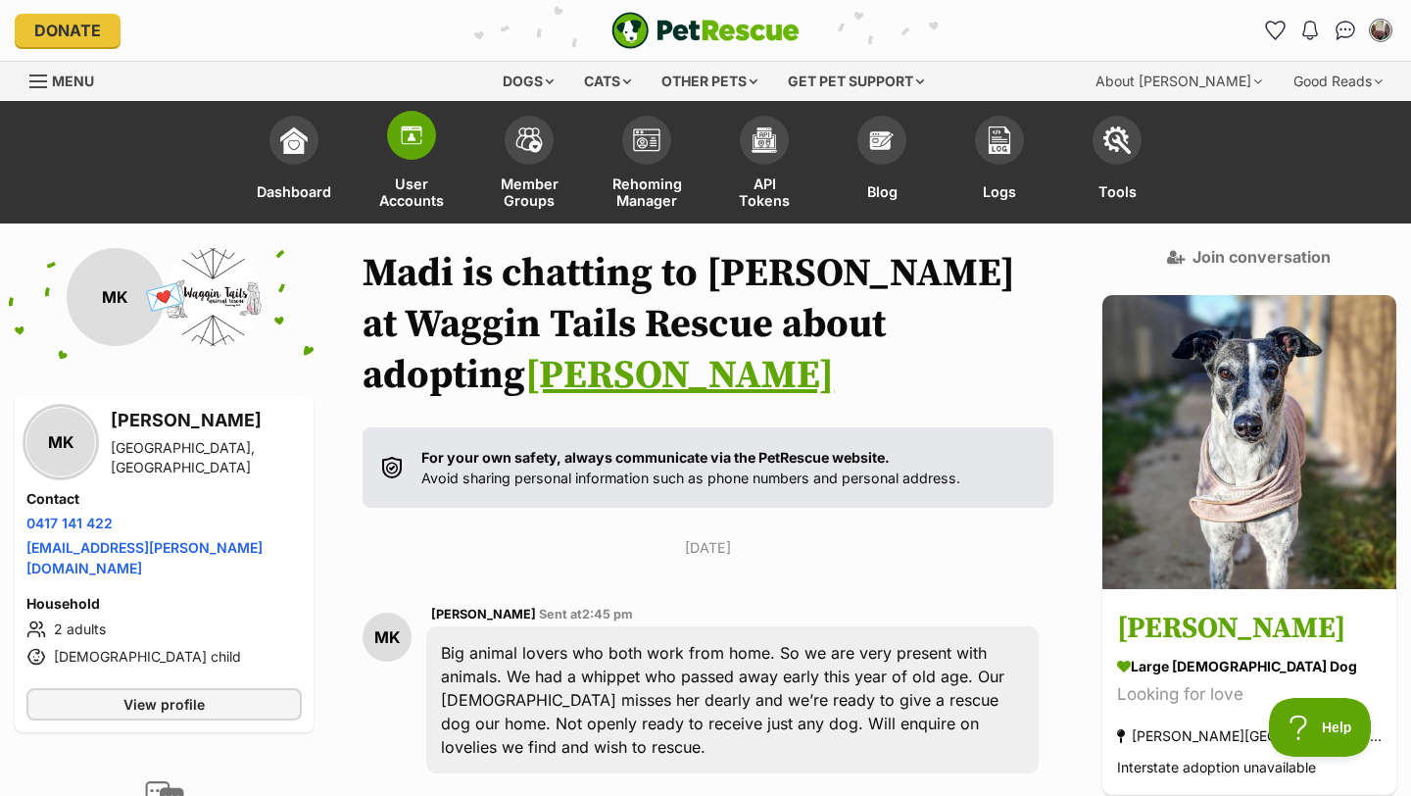
click at [409, 137] on img at bounding box center [411, 134] width 27 height 27
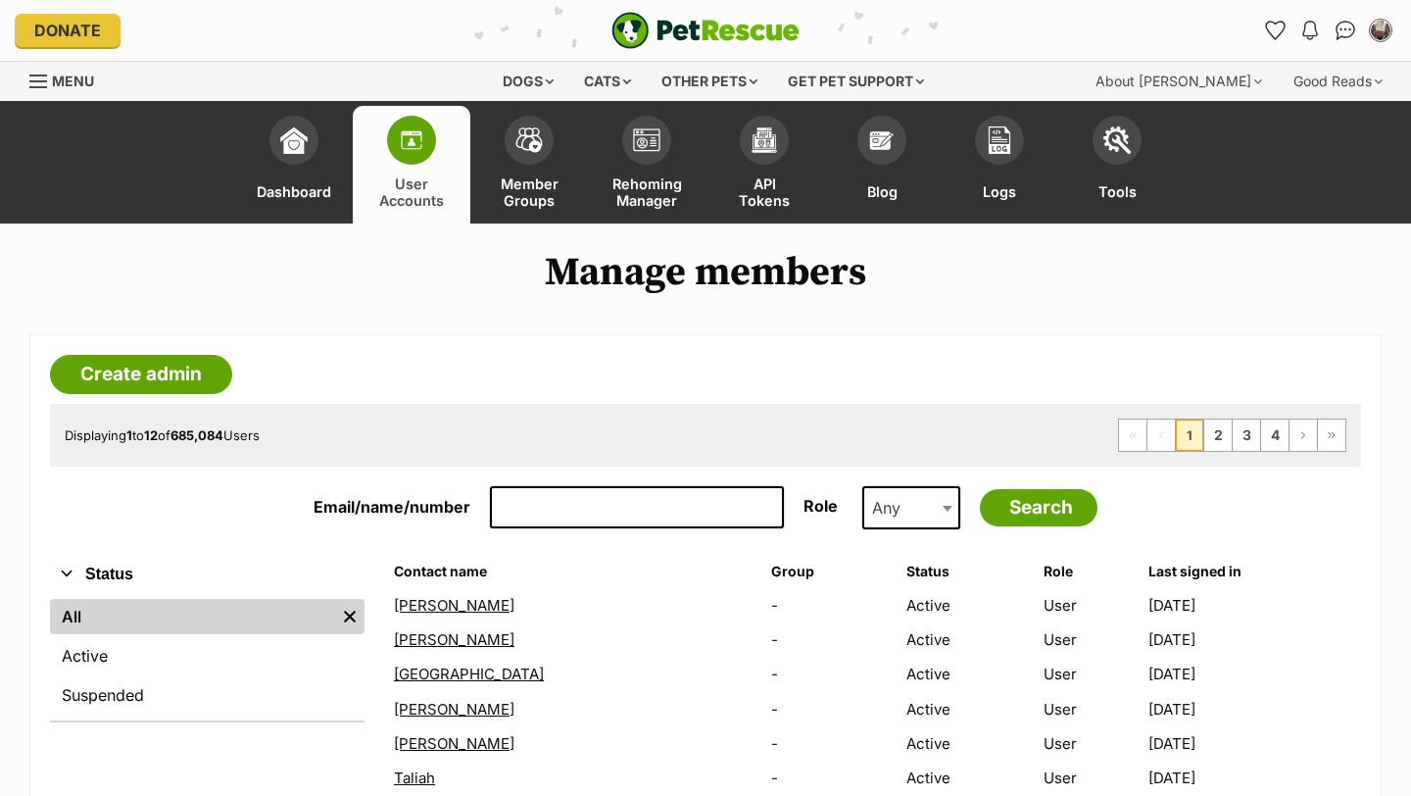
click at [525, 512] on input "Email/name/number" at bounding box center [637, 507] width 294 height 43
paste input "[EMAIL_ADDRESS][DOMAIN_NAME]"
type input "[EMAIL_ADDRESS][DOMAIN_NAME]"
click at [980, 489] on input "Search" at bounding box center [1039, 507] width 118 height 37
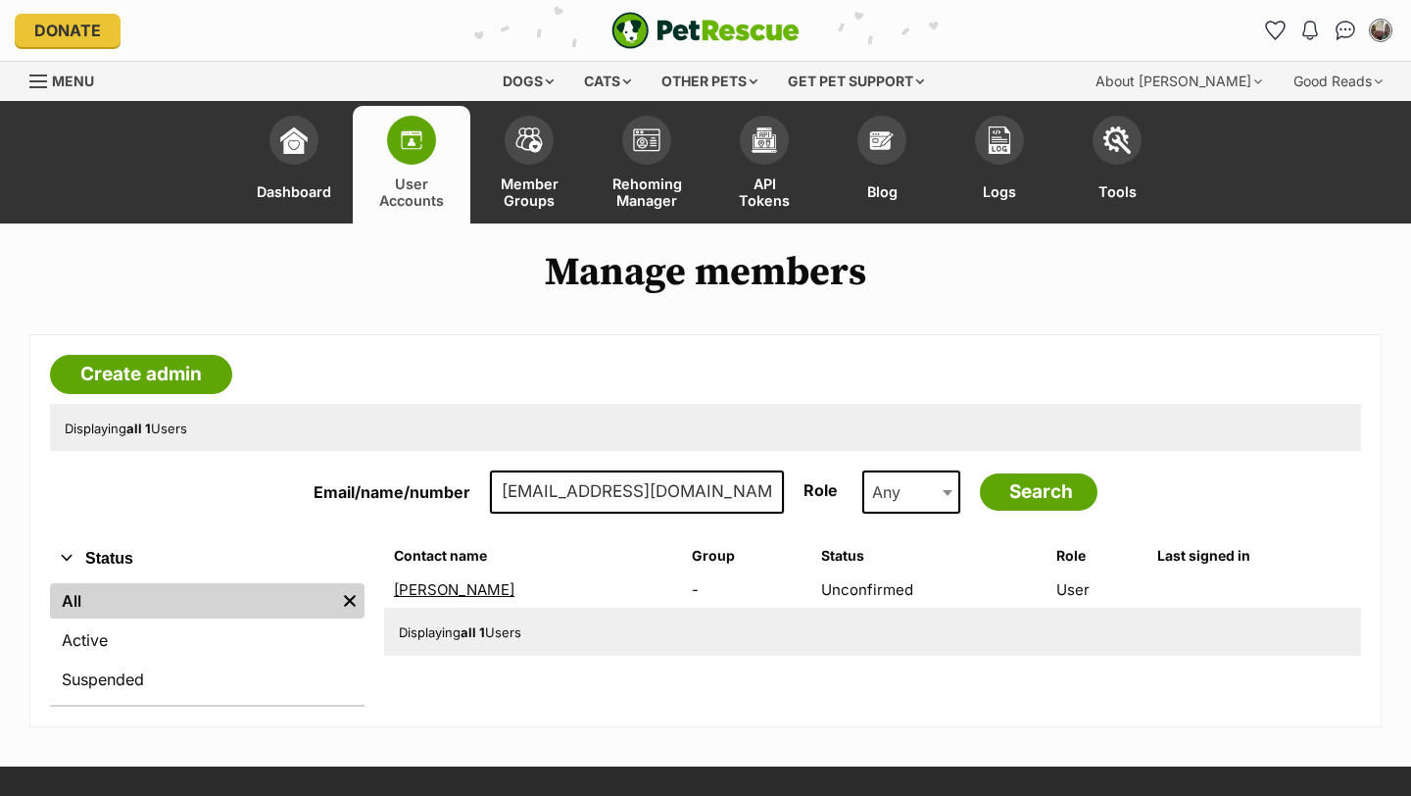
click at [437, 589] on link "[PERSON_NAME]" at bounding box center [454, 589] width 121 height 19
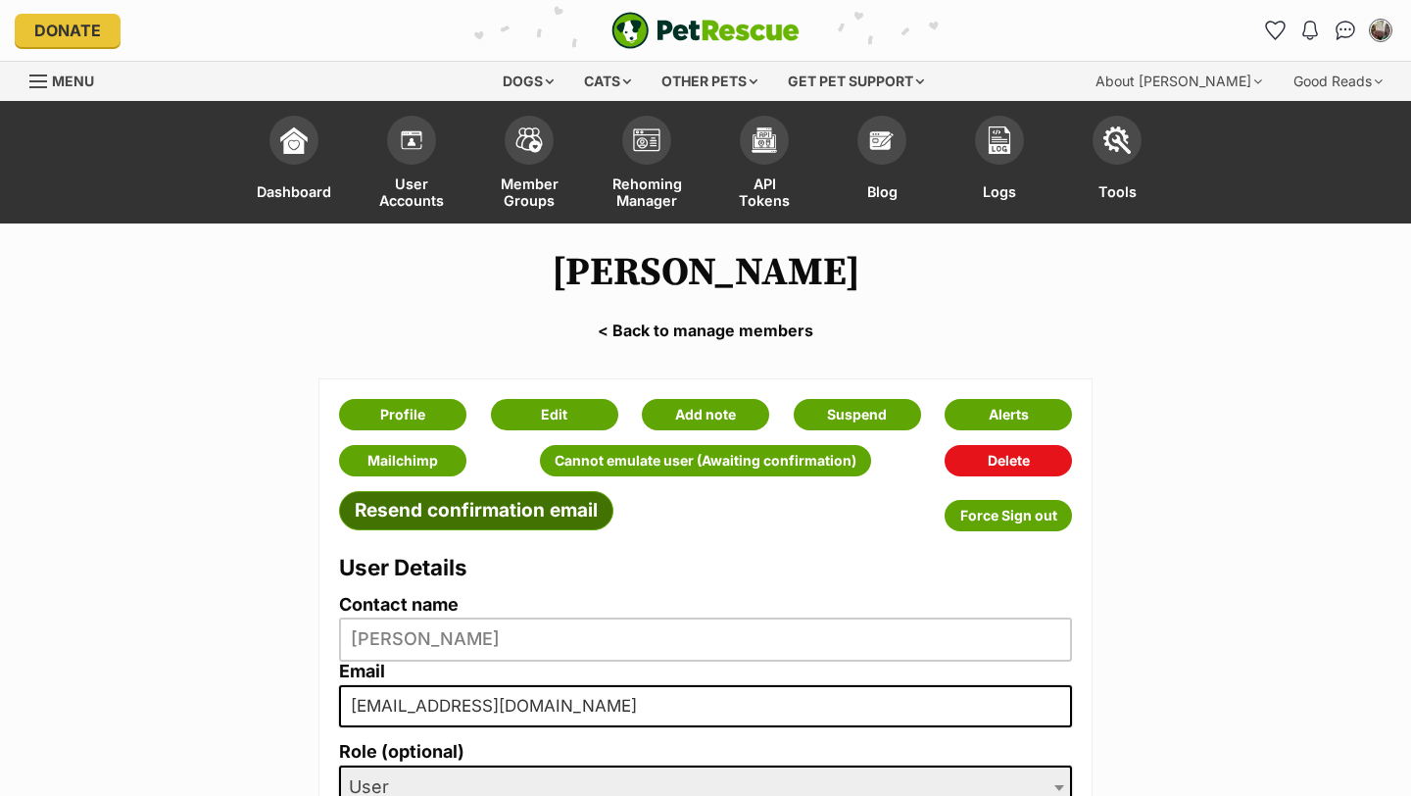
click at [457, 507] on link "Resend confirmation email" at bounding box center [476, 510] width 274 height 39
